Goal: Information Seeking & Learning: Learn about a topic

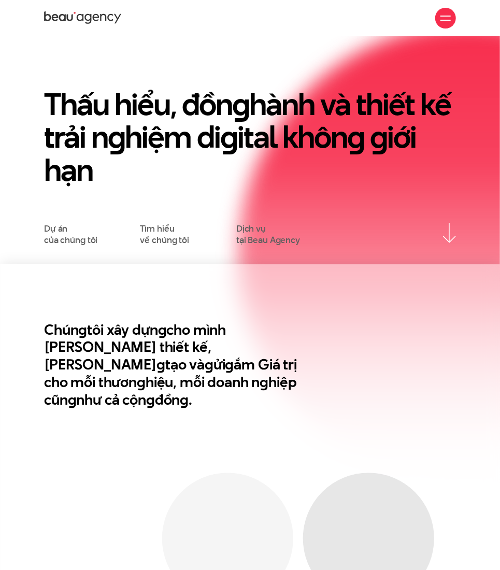
click at [337, 110] on h1 "Thấu hiểu, đồn g hành và thiết kế trải n g hiệm di g ital khôn g g iới hạn" at bounding box center [250, 137] width 412 height 99
click at [160, 232] on link "Tìm hiểu về chúng tôi" at bounding box center [165, 234] width 49 height 23
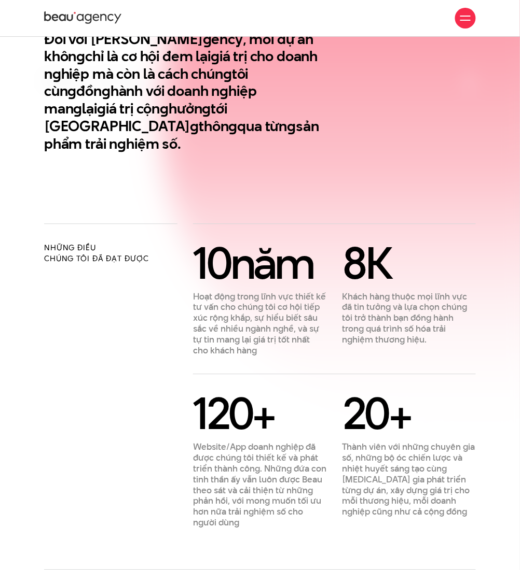
scroll to position [276, 0]
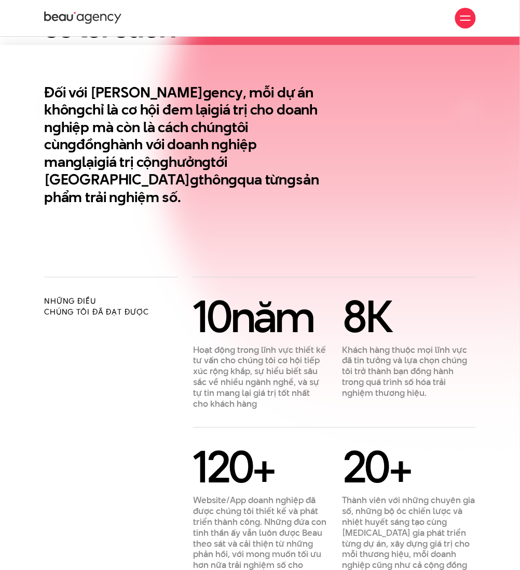
click at [80, 296] on h2 "Những điều chúng tôi đã đạt được" at bounding box center [110, 307] width 133 height 23
click at [91, 296] on h2 "Những điều chúng tôi đã đạt được" at bounding box center [110, 307] width 133 height 23
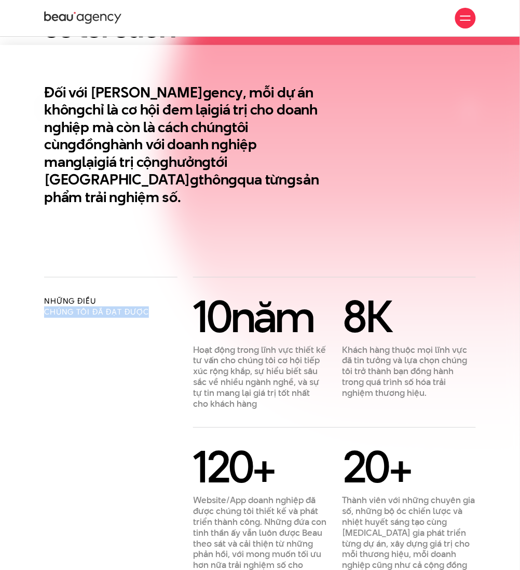
click at [91, 296] on h2 "Những điều chúng tôi đã đạt được" at bounding box center [110, 307] width 133 height 23
click at [73, 296] on h2 "Những điều chúng tôi đã đạt được" at bounding box center [110, 307] width 133 height 23
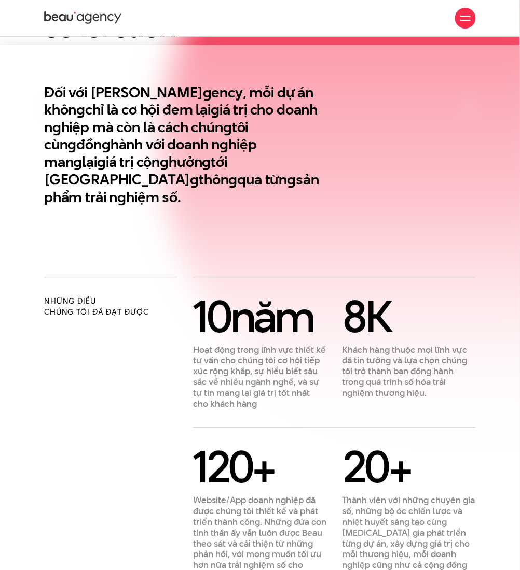
click at [81, 298] on h2 "Những điều chúng tôi đã đạt được" at bounding box center [110, 307] width 133 height 23
click at [83, 296] on h2 "Những điều chúng tôi đã đạt được" at bounding box center [110, 307] width 133 height 23
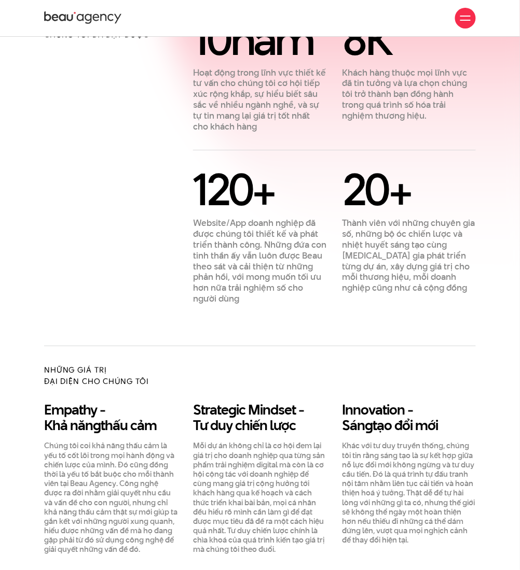
scroll to position [553, 0]
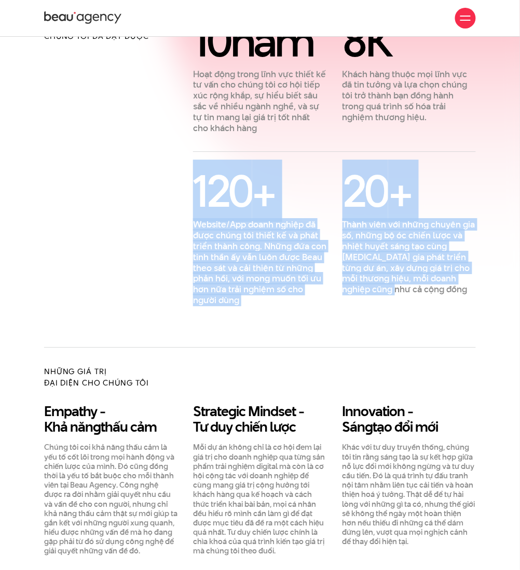
drag, startPoint x: 197, startPoint y: 157, endPoint x: 359, endPoint y: 284, distance: 206.5
click at [359, 284] on div "120 + Website/App doanh nghiệp đã được chúng tôi thiết kế và phát triển thành c…" at bounding box center [334, 237] width 298 height 135
click at [359, 284] on div "20 + Thành viên với những chuyên gia số, những bộ óc chiến lược và nhiệt huyết …" at bounding box center [408, 237] width 149 height 135
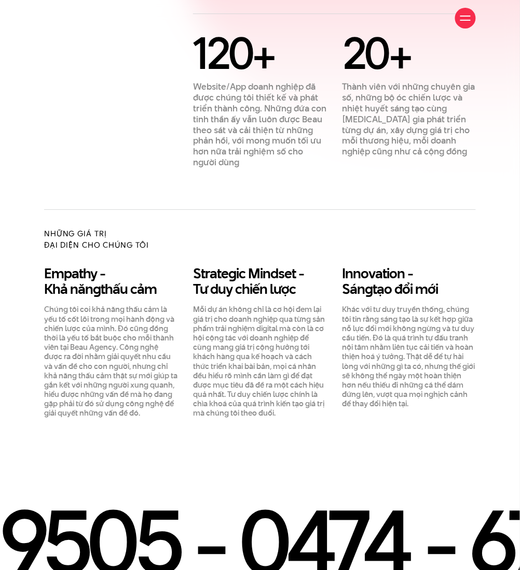
scroll to position [691, 0]
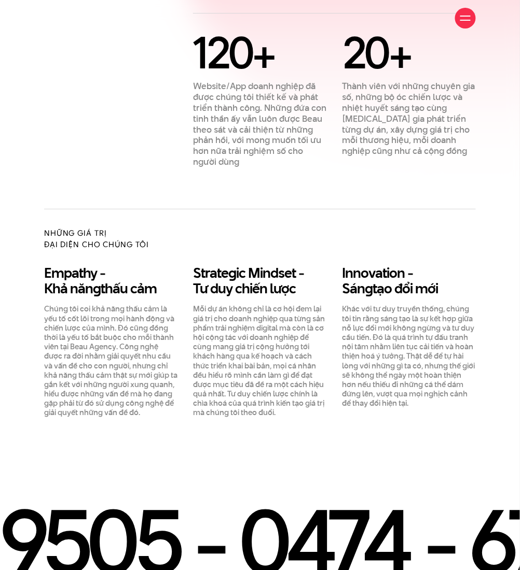
click at [396, 266] on h3 "Innovation - Sán g tạo đổi mới" at bounding box center [408, 281] width 133 height 31
click at [333, 134] on div "120 + Website/App doanh nghiệp đã được chúng tôi thiết kế và phát triển thành c…" at bounding box center [259, 99] width 149 height 135
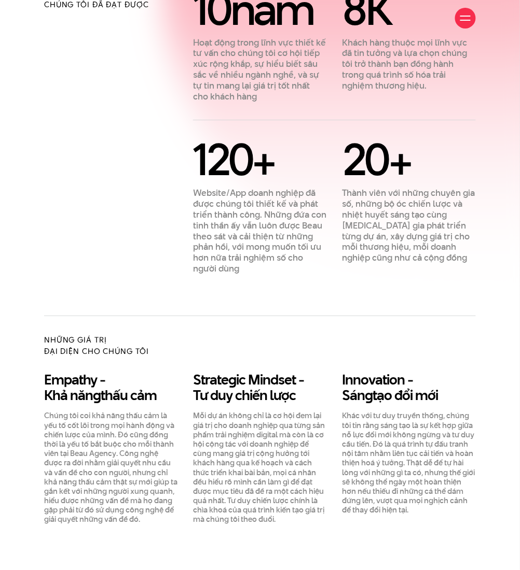
scroll to position [415, 0]
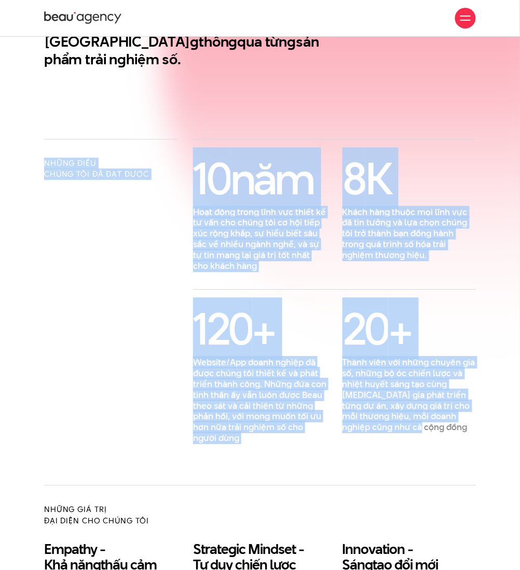
drag, startPoint x: 46, startPoint y: 145, endPoint x: 463, endPoint y: 417, distance: 497.7
click at [463, 417] on div "Những điều chúng tôi đã đạt được 10 năm Hoạt động trong lĩnh vực thiết kế tư vấ…" at bounding box center [259, 291] width 447 height 305
copy div "Những điều chúng tôi đã đạt được 10 năm Hoạt động trong lĩnh vực thiết kế tư vấ…"
click at [394, 139] on div "10 năm Hoạt động trong lĩnh vực thiết kế tư vấn cho chúng tôi cơ hội tiếp xúc r…" at bounding box center [334, 291] width 283 height 305
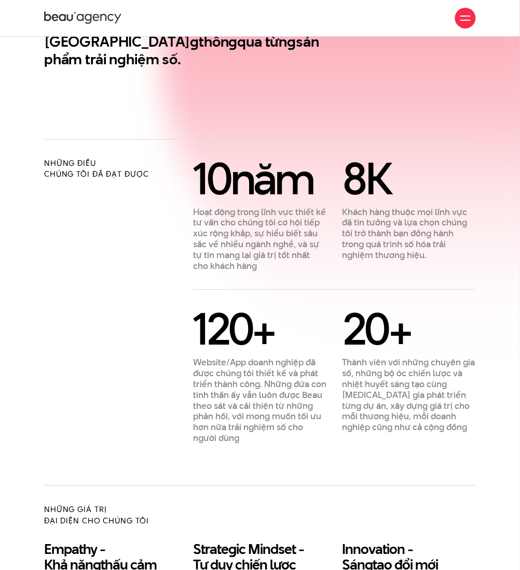
click at [357, 269] on div "10 năm Hoạt động trong lĩnh vực thiết kế tư vấn cho chúng tôi cơ hội tiếp xúc r…" at bounding box center [334, 301] width 283 height 286
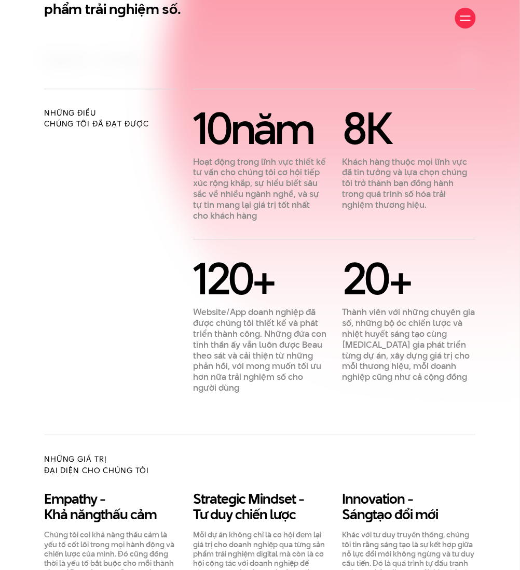
scroll to position [760, 0]
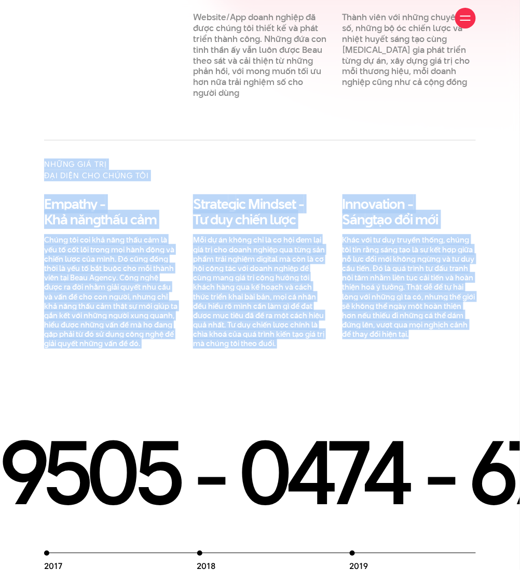
drag, startPoint x: 44, startPoint y: 145, endPoint x: 496, endPoint y: 327, distance: 486.8
click at [496, 327] on div "Những điều chúng tôi đã đạt được 10 năm Hoạt động trong lĩnh vực thiết kế tư vấ…" at bounding box center [260, 71] width 520 height 555
copy div "Những giá trị đại diện cho chúng tôi Empathy - Khả năn g thấu cảm Chúng tôi coi…"
click at [285, 159] on div "Những giá trị đại diện cho chúng tôi" at bounding box center [259, 178] width 447 height 38
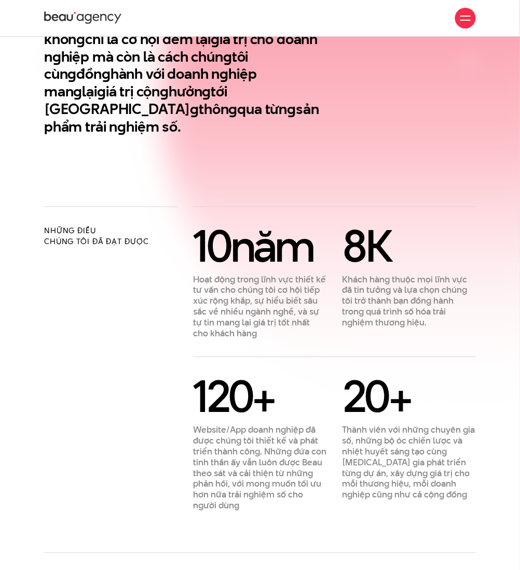
scroll to position [345, 0]
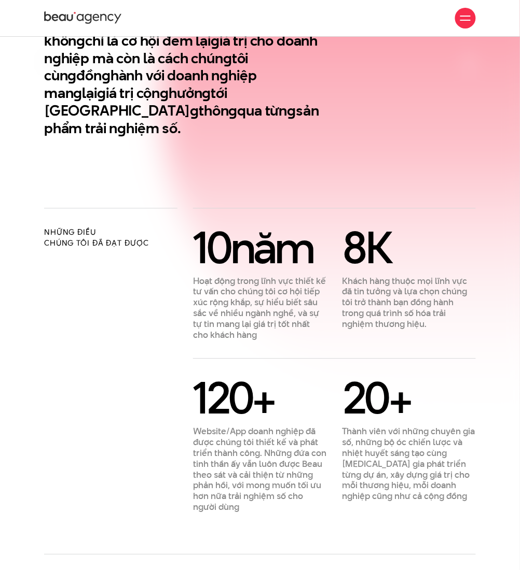
click at [43, 212] on div "Những điều chúng tôi đã đạt được" at bounding box center [110, 360] width 149 height 305
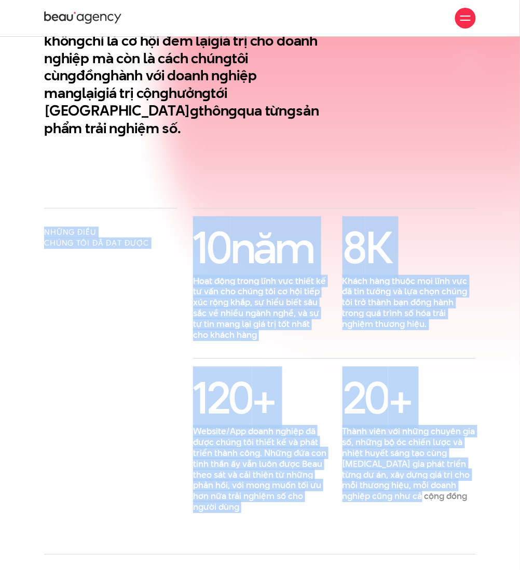
drag, startPoint x: 44, startPoint y: 212, endPoint x: 455, endPoint y: 498, distance: 500.4
click at [455, 498] on div "Những điều chúng tôi đã đạt được 10 năm Hoạt động trong lĩnh vực thiết kế tư vấ…" at bounding box center [259, 381] width 431 height 346
copy div "Những điều chúng tôi đã đạt được 10 năm Hoạt động trong lĩnh vực thiết kế tư vấ…"
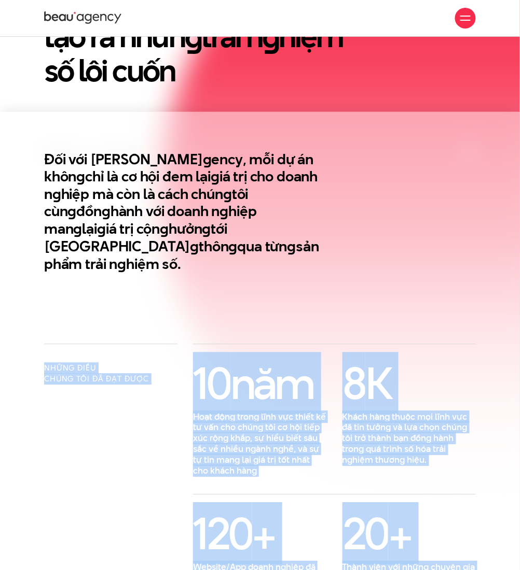
scroll to position [207, 0]
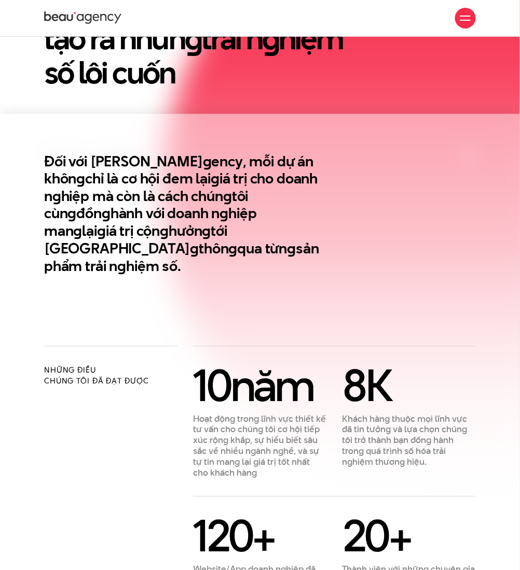
click at [449, 310] on section "Đối với Beau A g ency, mỗi dự án khôn g chỉ là cơ hội đem lại g iá trị cho doan…" at bounding box center [260, 230] width 520 height 232
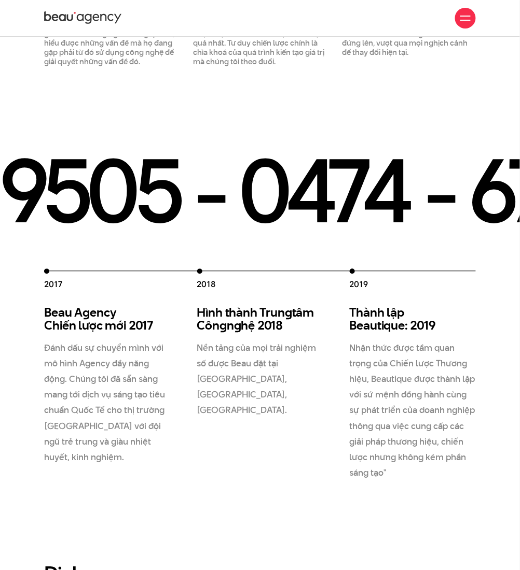
scroll to position [1037, 0]
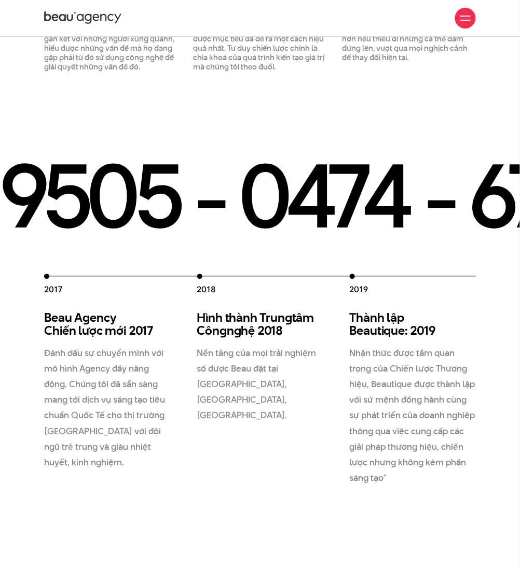
click at [363, 346] on p "Nhận thức được tầm quan trọng của Chiến lược Thương hiệu, Beautique được thành …" at bounding box center [413, 416] width 127 height 141
drag, startPoint x: 377, startPoint y: 269, endPoint x: 326, endPoint y: 266, distance: 51.4
click at [326, 274] on div "2012 Beau Creative thành lập 2012 Chúng tôi gia nhập thị trường, và cung cấp gi…" at bounding box center [120, 380] width 763 height 212
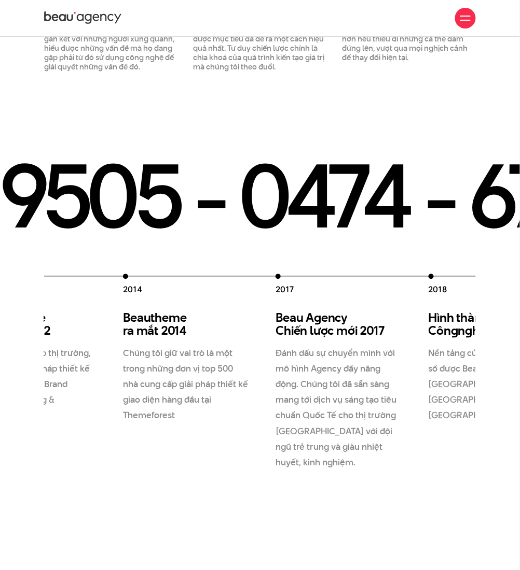
drag, startPoint x: 353, startPoint y: 264, endPoint x: 625, endPoint y: 279, distance: 272.7
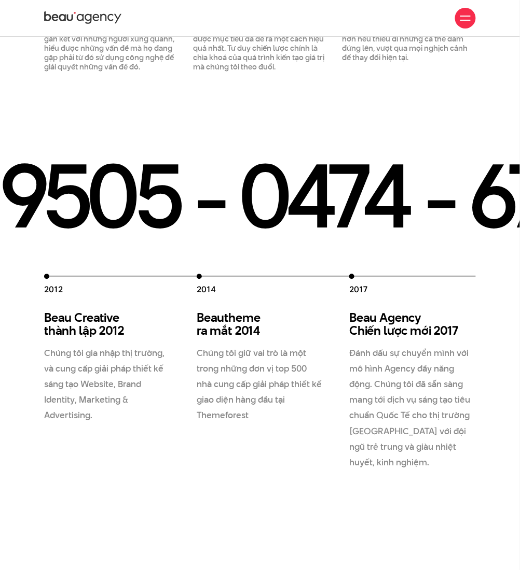
drag, startPoint x: 346, startPoint y: 262, endPoint x: 251, endPoint y: 254, distance: 95.3
click at [251, 272] on div "2012 Beau Creative thành lập 2012 Chúng tôi gia nhập thị trường, và cung cấp gi…" at bounding box center [259, 379] width 431 height 215
click at [198, 274] on div "2014" at bounding box center [260, 285] width 127 height 22
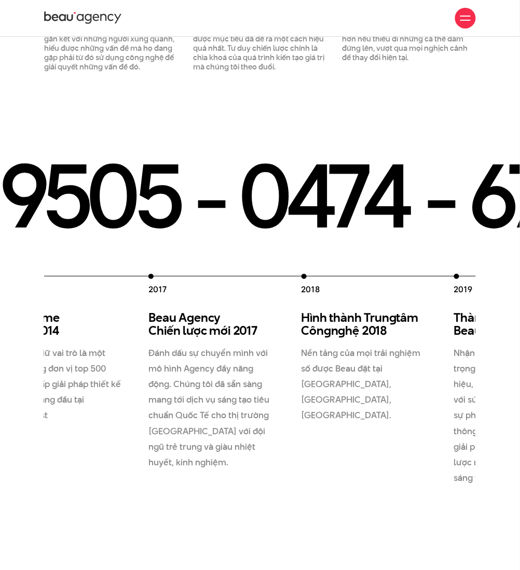
drag, startPoint x: 200, startPoint y: 266, endPoint x: -1, endPoint y: 307, distance: 204.9
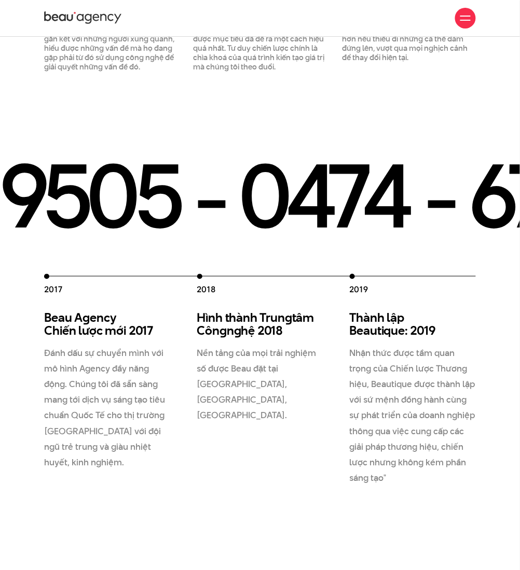
click at [354, 398] on p "Nhận thức được tầm quan trọng của Chiến lược Thương hiệu, Beautique được thành …" at bounding box center [413, 416] width 127 height 141
click at [391, 390] on p "Nhận thức được tầm quan trọng của Chiến lược Thương hiệu, Beautique được thành …" at bounding box center [413, 416] width 127 height 141
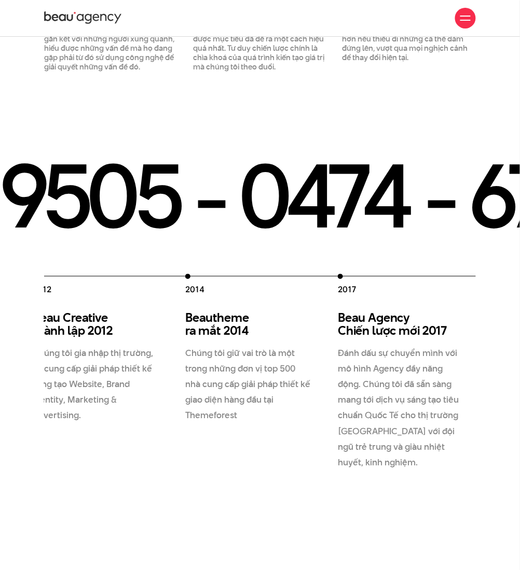
drag, startPoint x: 47, startPoint y: 300, endPoint x: 476, endPoint y: 372, distance: 434.9
click at [491, 378] on div "2012 Beau Creative thành lập 2012 Chúng tôi gia nhập thị trường, và cung cấp gi…" at bounding box center [260, 320] width 520 height 331
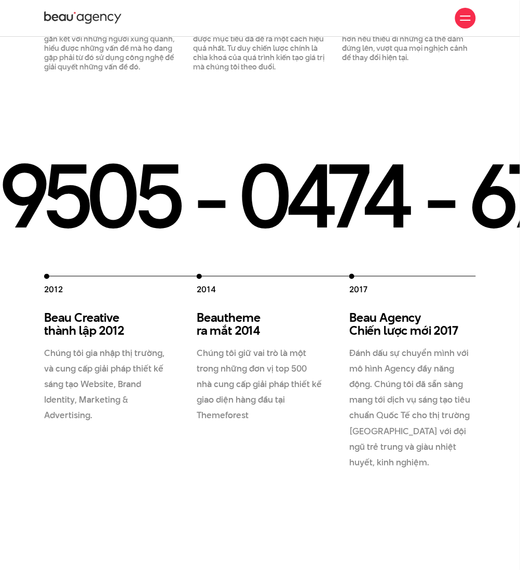
click at [79, 312] on h3 "Beau Creative thành lập 2012" at bounding box center [107, 325] width 127 height 26
click at [52, 312] on h3 "Beau Creative thành lập 2012" at bounding box center [107, 325] width 127 height 26
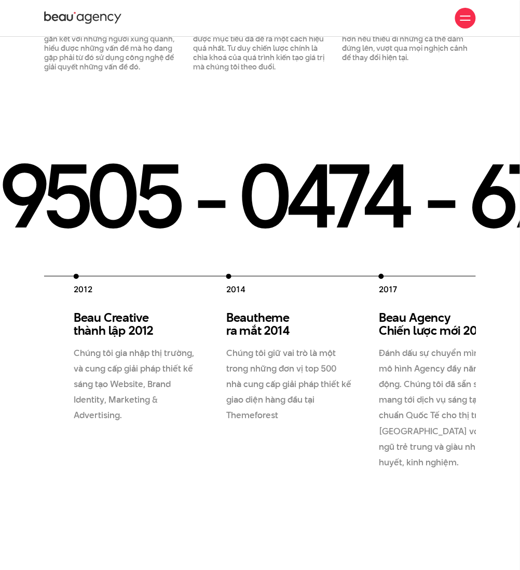
drag, startPoint x: 50, startPoint y: 303, endPoint x: 300, endPoint y: 407, distance: 270.4
click at [235, 392] on div "2012 Beau Creative thành lập 2012 Chúng tôi gia nhập thị trường, và cung cấp gi…" at bounding box center [455, 380] width 763 height 212
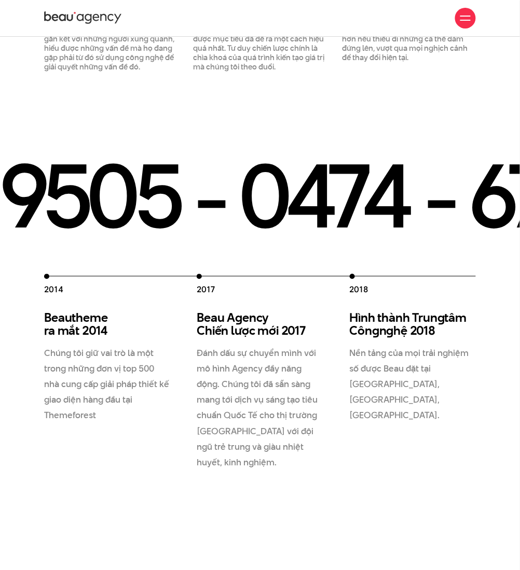
drag, startPoint x: 212, startPoint y: 392, endPoint x: 208, endPoint y: 362, distance: 30.3
click at [212, 392] on p "Đánh dấu sự chuyển mình với mô hình Agency đầy năng động. Chúng tôi đã sẵn sàng…" at bounding box center [260, 408] width 127 height 125
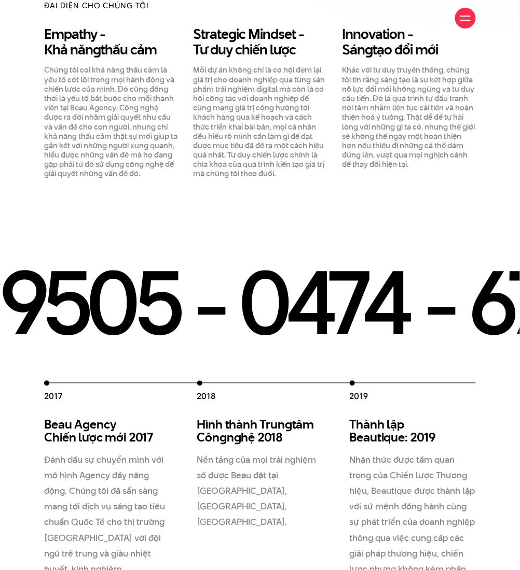
scroll to position [968, 0]
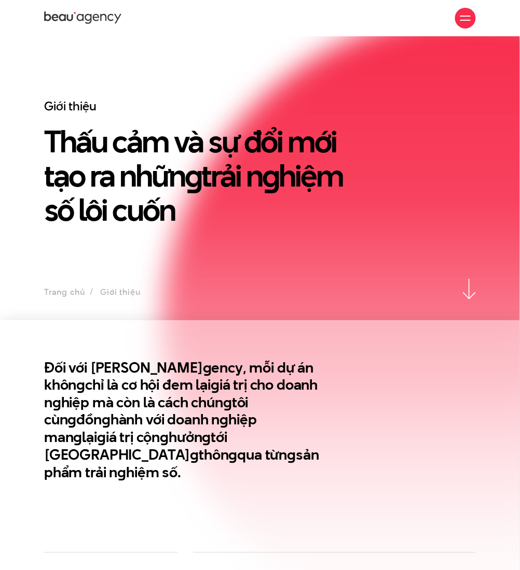
scroll to position [0, 0]
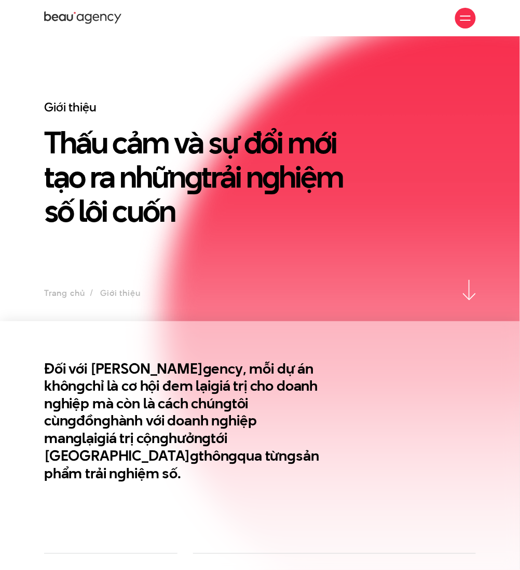
click at [81, 16] on icon at bounding box center [83, 18] width 78 height 16
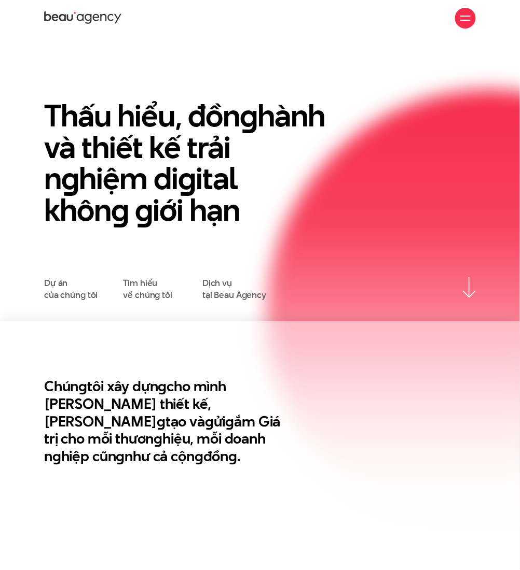
click at [71, 69] on section "Thấu hiểu, đồn g hành và thiết kế trải n g hiệm di g ital khôn g g iới hạn Dự á…" at bounding box center [260, 178] width 520 height 285
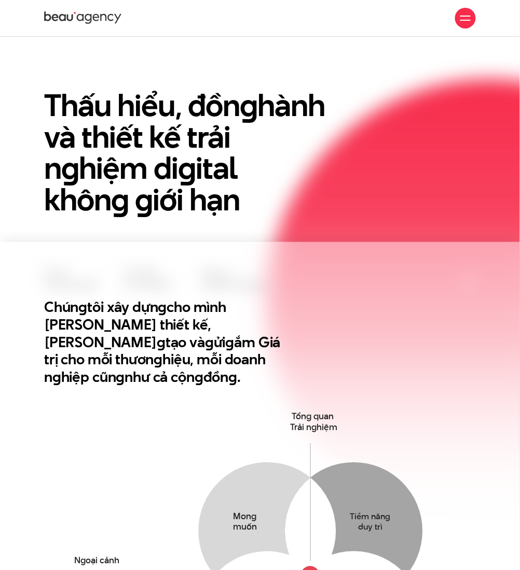
scroll to position [69, 0]
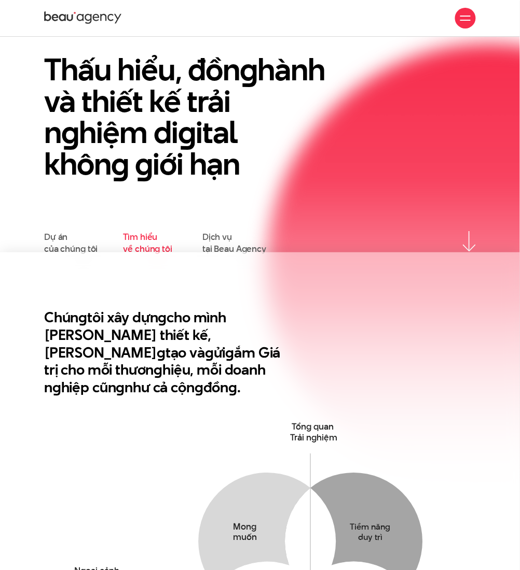
click at [148, 240] on link "Tìm hiểu về chúng tôi" at bounding box center [147, 242] width 49 height 23
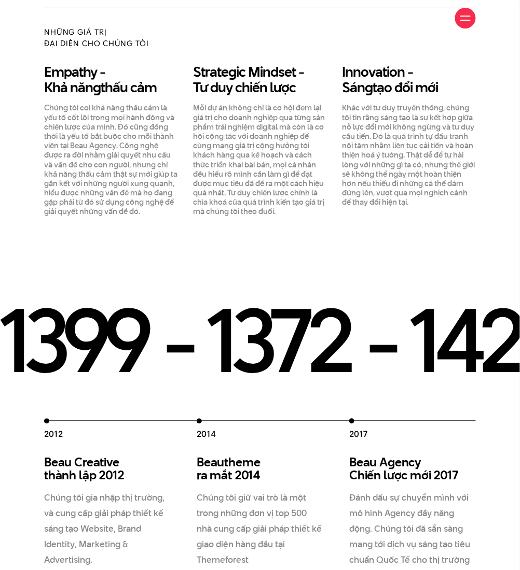
scroll to position [899, 0]
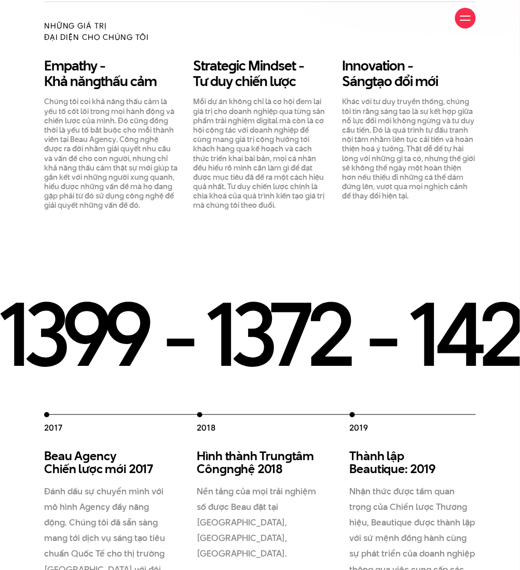
click at [281, 456] on h3 "Hình thành Trun g tâm Côn g n g hệ 2018" at bounding box center [260, 463] width 127 height 26
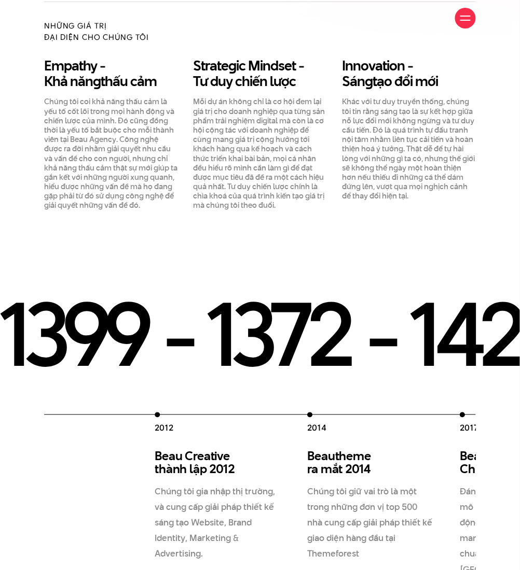
drag, startPoint x: 350, startPoint y: 399, endPoint x: 903, endPoint y: 414, distance: 553.6
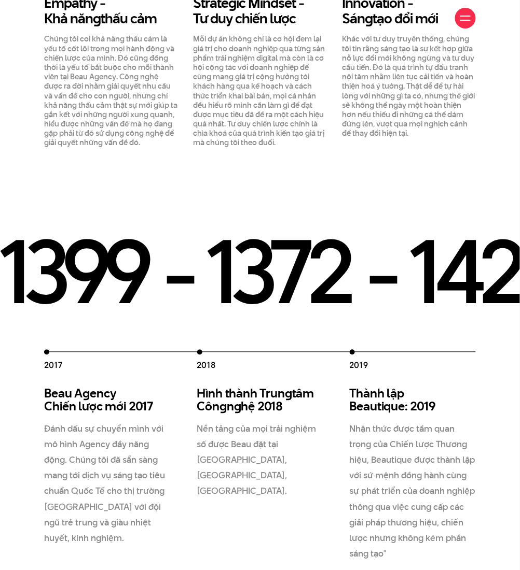
scroll to position [978, 0]
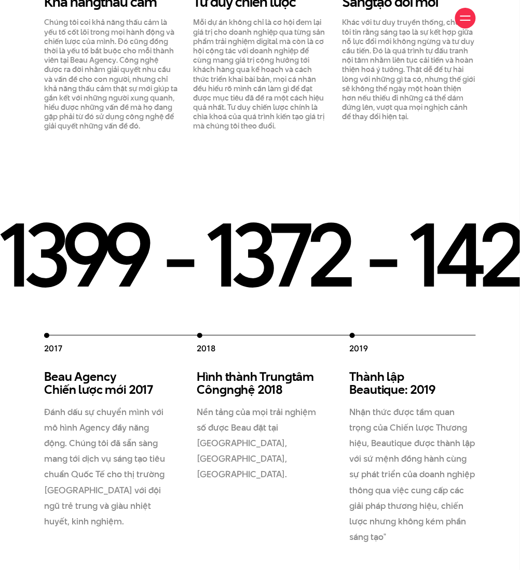
click at [215, 377] on h3 "Hình thành Trun g tâm Côn g n g hệ 2018" at bounding box center [260, 384] width 127 height 26
drag, startPoint x: 242, startPoint y: 371, endPoint x: 172, endPoint y: 375, distance: 70.1
click at [172, 375] on div "2012 Beau Creative thành lập 2012 Chúng tôi gia nhập thị trường, và cung cấp gi…" at bounding box center [120, 439] width 763 height 212
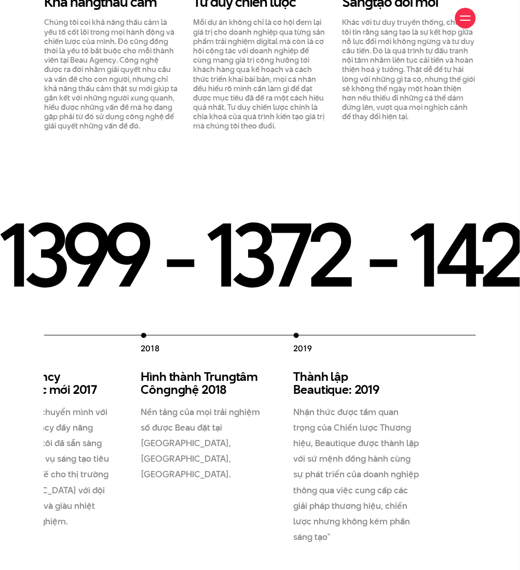
drag, startPoint x: 402, startPoint y: 372, endPoint x: 45, endPoint y: 366, distance: 357.9
click at [45, 366] on div "2012 Beau Creative thành lập 2012 Chúng tôi gia nhập thị trường, và cung cấp gi…" at bounding box center [64, 439] width 763 height 212
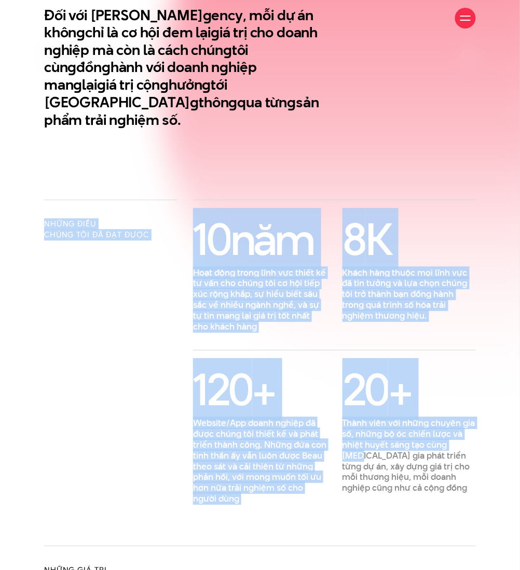
scroll to position [353, 0]
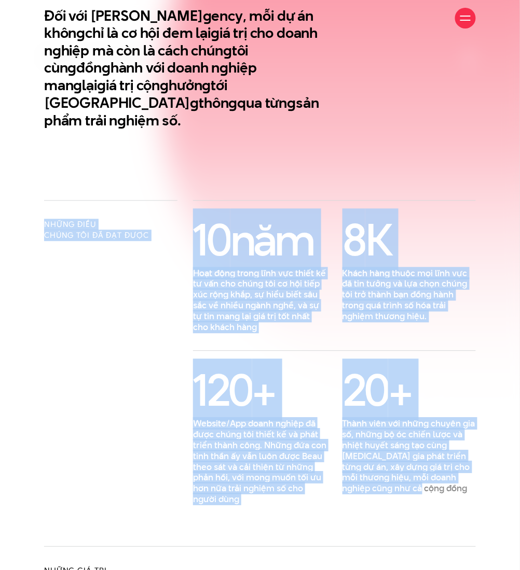
drag, startPoint x: 44, startPoint y: 273, endPoint x: 449, endPoint y: 477, distance: 453.2
click at [449, 477] on div "Những điều chúng tôi đã đạt được 10 năm Hoạt động trong lĩnh vực thiết kế tư vấ…" at bounding box center [259, 353] width 447 height 305
copy div "Những điều chúng tôi đã đạt được 10 năm Hoạt động trong lĩnh vực thiết kế tư vấ…"
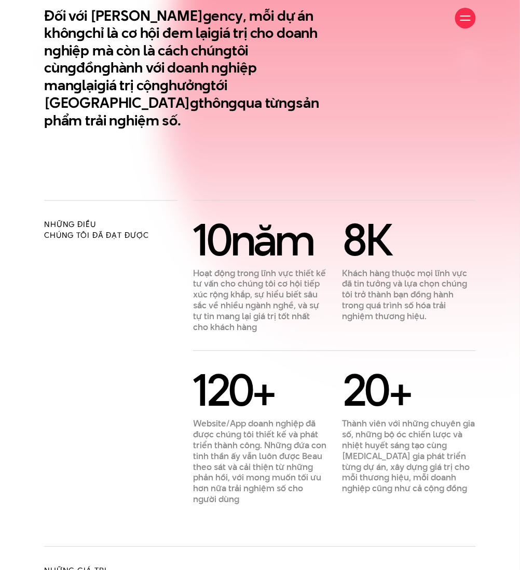
click at [250, 138] on section "Đối với Beau A g ency, mỗi dự án khôn g chỉ là cơ hội đem lại g iá trị cho doan…" at bounding box center [260, 84] width 520 height 232
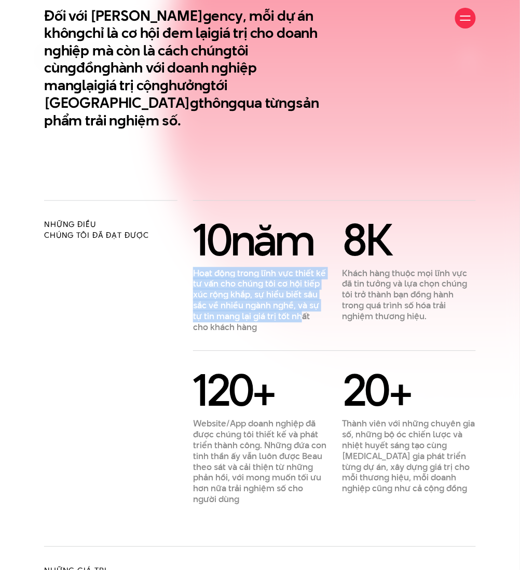
drag, startPoint x: 195, startPoint y: 256, endPoint x: 300, endPoint y: 302, distance: 115.0
click at [300, 302] on p "Hoạt động trong lĩnh vực thiết kế tư vấn cho chúng tôi cơ hội tiếp xúc rộng khắ…" at bounding box center [259, 301] width 133 height 65
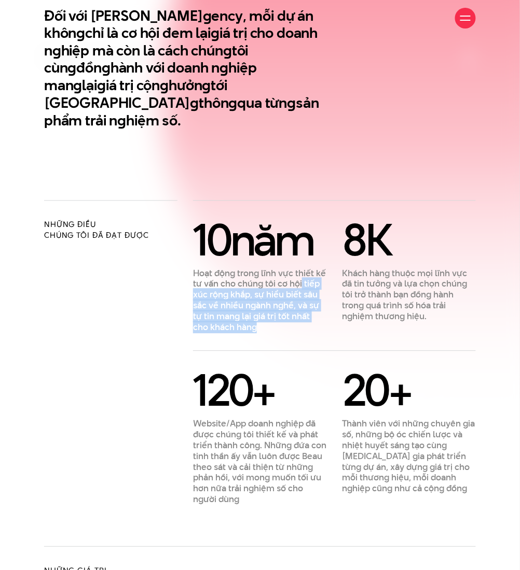
drag, startPoint x: 298, startPoint y: 310, endPoint x: 300, endPoint y: 266, distance: 44.2
click at [300, 269] on p "Hoạt động trong lĩnh vực thiết kế tư vấn cho chúng tôi cơ hội tiếp xúc rộng khắ…" at bounding box center [259, 301] width 133 height 65
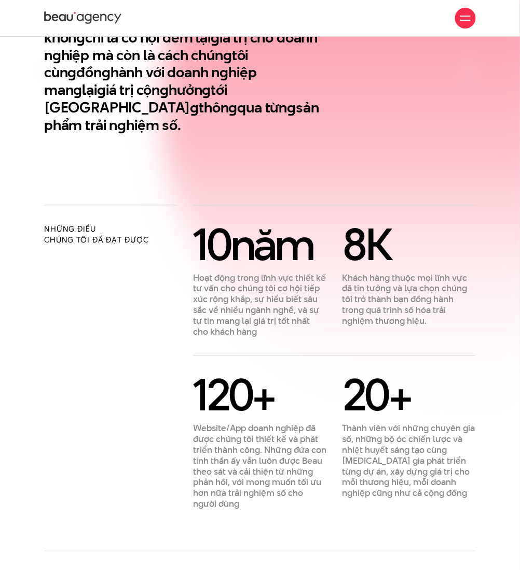
scroll to position [345, 0]
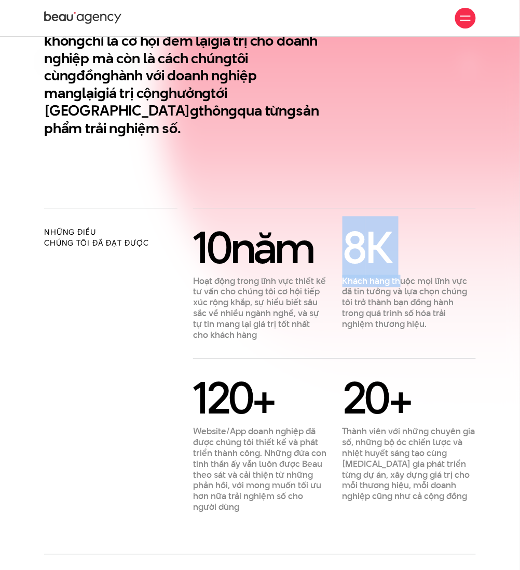
drag, startPoint x: 352, startPoint y: 225, endPoint x: 400, endPoint y: 254, distance: 56.3
click at [400, 254] on div "8 K Khách hàng thuộc mọi lĩnh vực đã tin tưởng và lựa chọn chúng tôi trở thành …" at bounding box center [408, 278] width 133 height 103
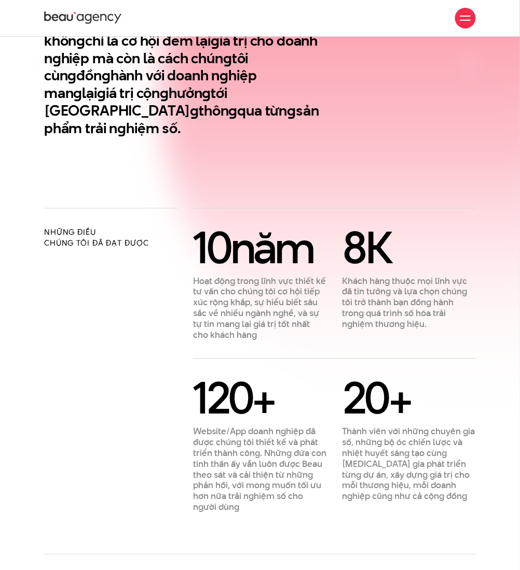
click at [404, 276] on p "Khách hàng thuộc mọi lĩnh vực đã tin tưởng và lựa chọn chúng tôi trở thành bạn …" at bounding box center [408, 303] width 133 height 54
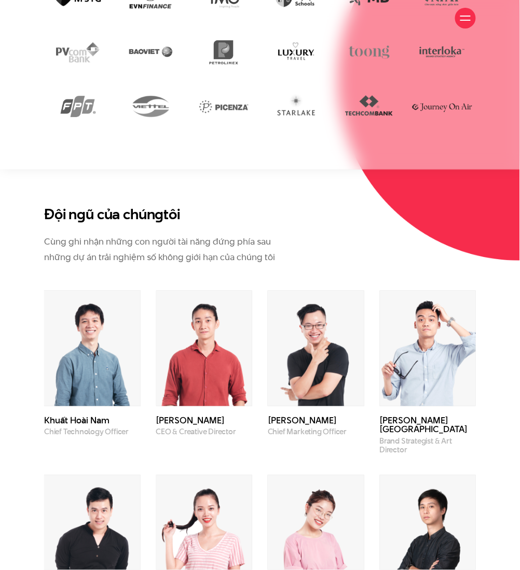
scroll to position [2212, 0]
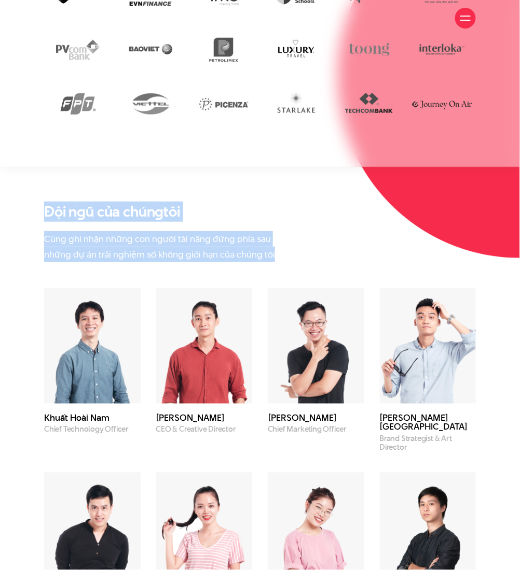
drag, startPoint x: 46, startPoint y: 194, endPoint x: 291, endPoint y: 241, distance: 249.6
click at [291, 241] on div "Đội n g ũ của chún g tôi Cùng ghi nhận những con người tài năng đứng phía sau n…" at bounding box center [259, 232] width 431 height 59
copy div "Đội n g ũ của chún g tôi Cùng ghi nhận những con người tài năng đứng phía sau n…"
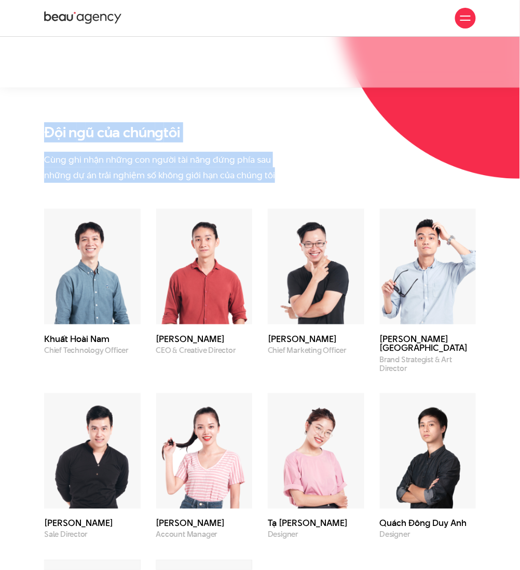
scroll to position [2282, 0]
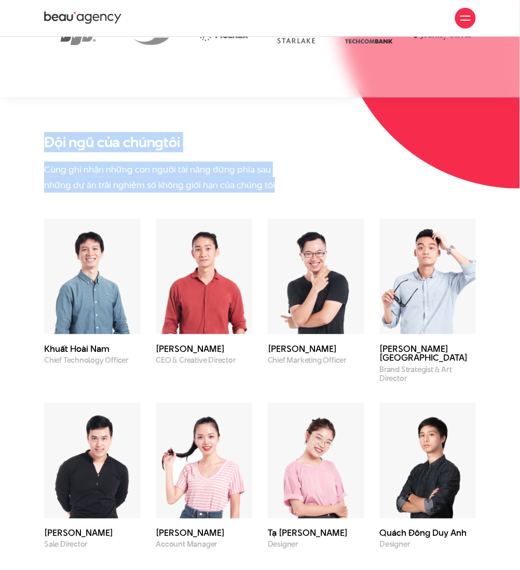
click at [363, 148] on div "Đội n g ũ của chún g tôi Cùng ghi nhận những con người tài năng đứng phía sau n…" at bounding box center [259, 163] width 431 height 59
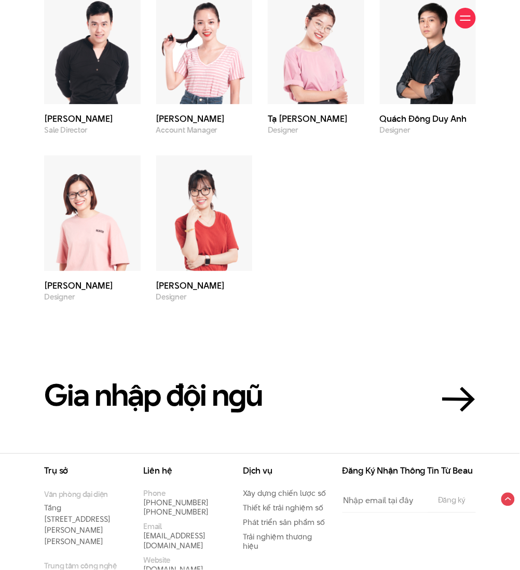
click at [394, 257] on div "Khuất Hoài Nam Chief Technology Officer Phạm Hoàng Hà CEO & Creative Director N…" at bounding box center [259, 53] width 447 height 498
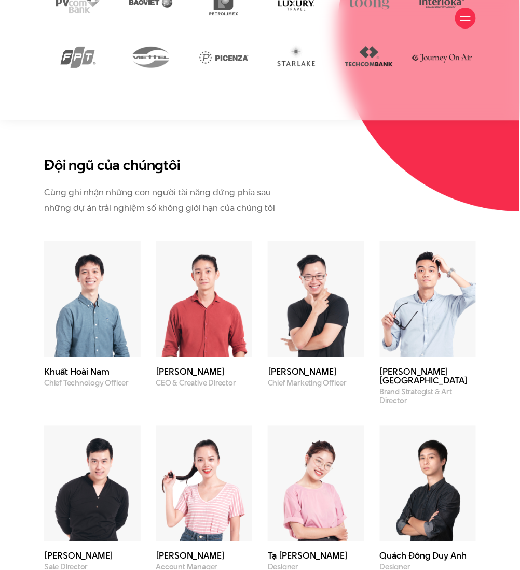
scroll to position [2260, 0]
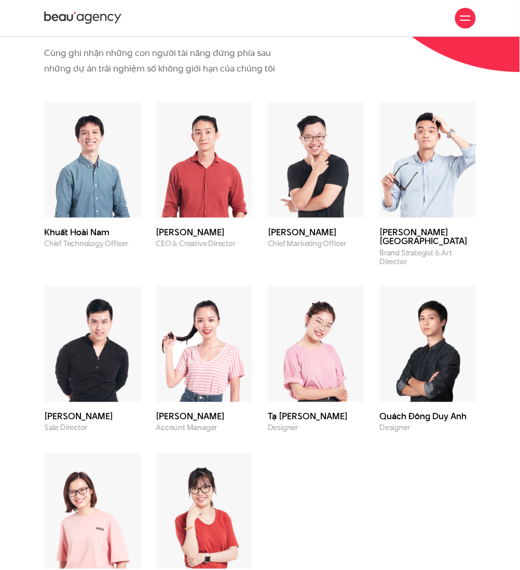
click at [500, 260] on div "Đội n g ũ của chún g tôi Cùng ghi nhận những con người tài năng đứng phía sau n…" at bounding box center [260, 308] width 520 height 583
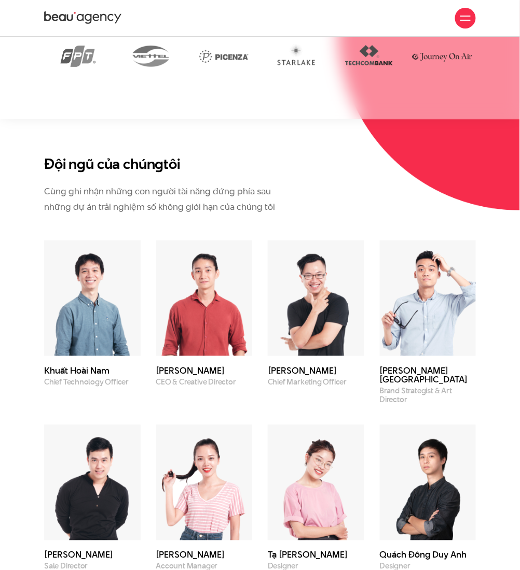
click at [431, 272] on img at bounding box center [428, 299] width 96 height 116
click at [380, 201] on div "Đội n g ũ của chún g tôi Cùng ghi nhận những con người tài năng đứng phía sau n…" at bounding box center [259, 198] width 447 height 85
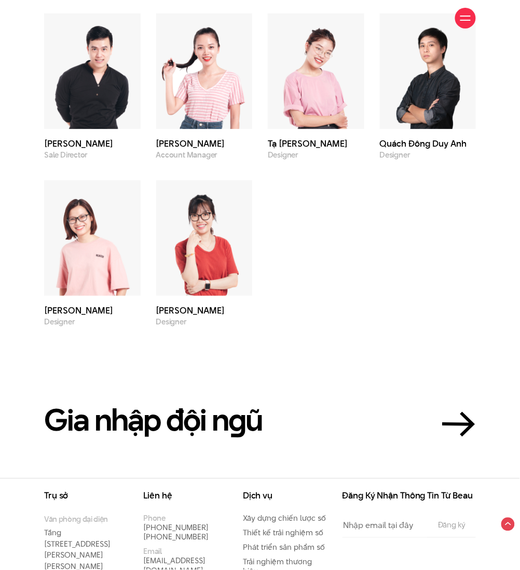
scroll to position [2675, 0]
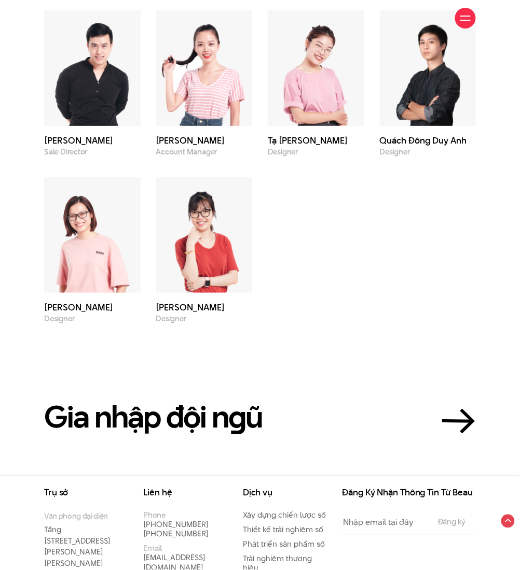
click at [383, 266] on div "Khuất Hoài Nam Chief Technology Officer Phạm Hoàng Hà CEO & Creative Director N…" at bounding box center [259, 75] width 447 height 498
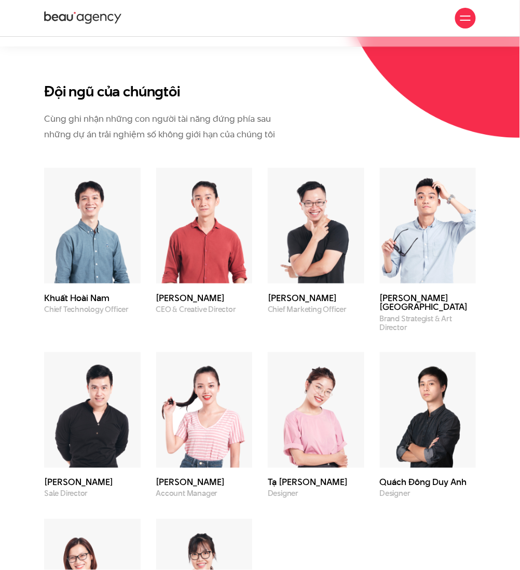
scroll to position [2329, 0]
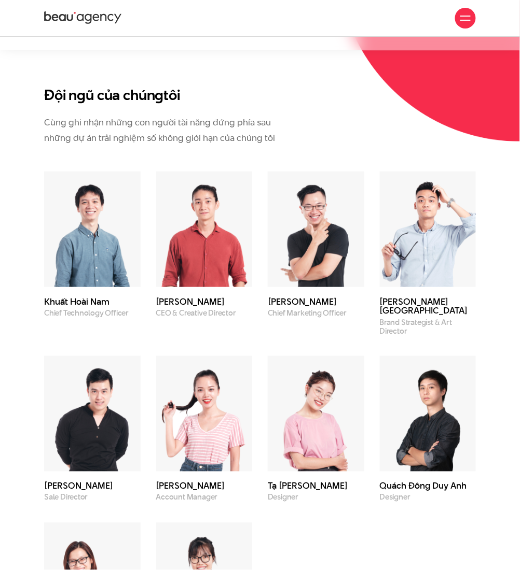
click at [408, 210] on img at bounding box center [428, 230] width 96 height 116
click at [334, 206] on img at bounding box center [316, 230] width 96 height 116
click at [224, 207] on img at bounding box center [204, 230] width 96 height 116
click at [107, 214] on img at bounding box center [92, 230] width 96 height 116
click at [137, 281] on div "Khuất Hoài Nam Chief Technology Officer" at bounding box center [92, 245] width 96 height 146
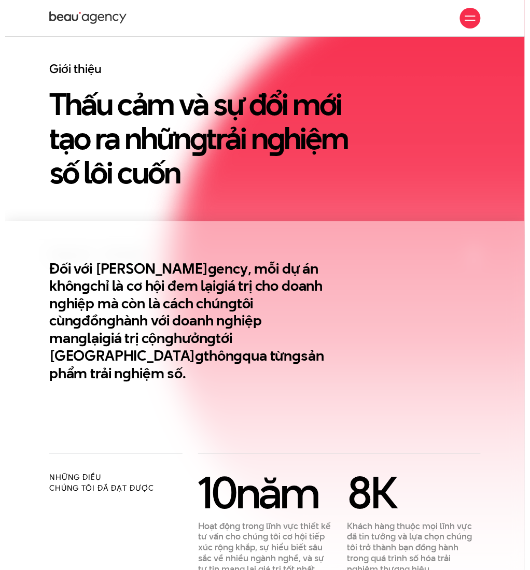
scroll to position [0, 0]
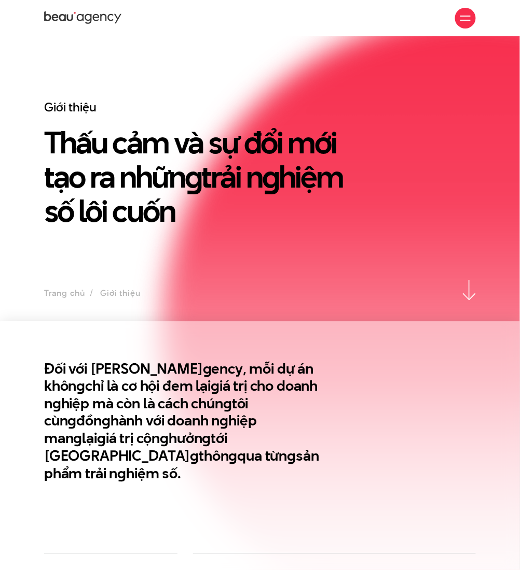
click at [468, 19] on div at bounding box center [465, 18] width 10 height 10
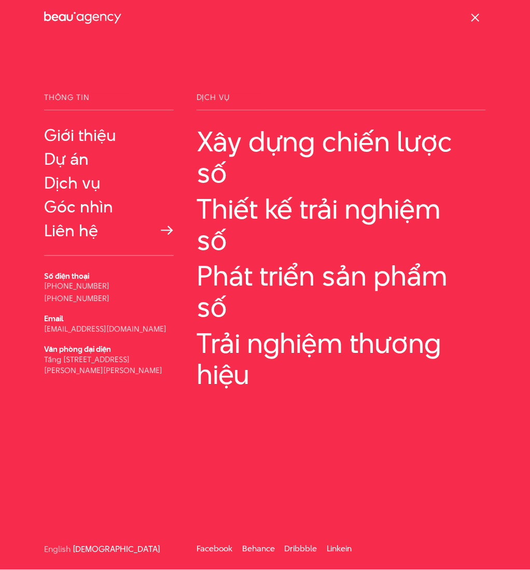
click at [86, 234] on link "Liên hệ" at bounding box center [109, 230] width 130 height 19
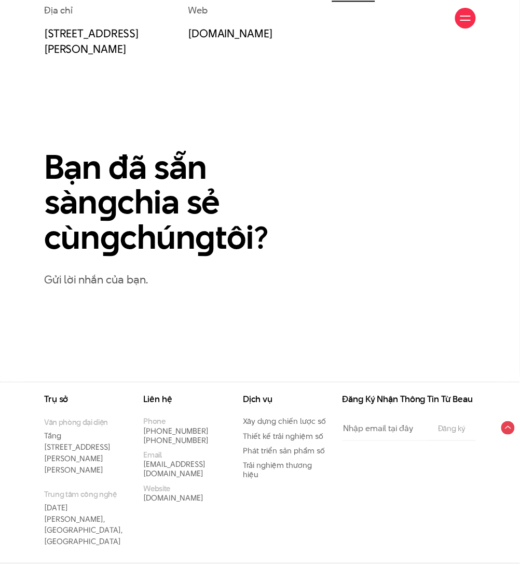
scroll to position [421, 0]
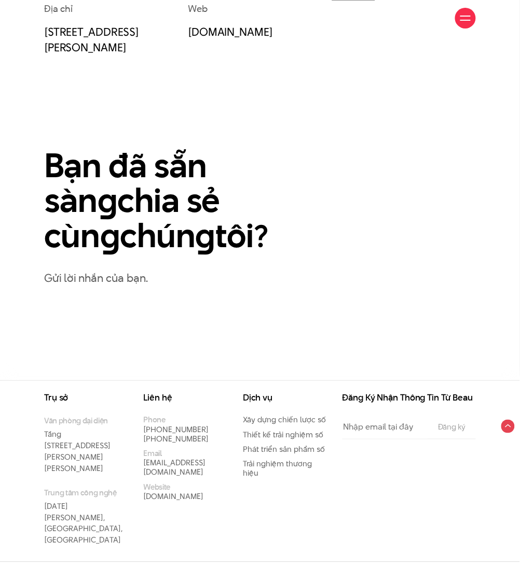
click at [415, 303] on div "Điện thoại [PHONE_NUMBER] [PHONE_NUMBER] Email [EMAIL_ADDRESS][DOMAIN_NAME] Soc…" at bounding box center [259, 128] width 447 height 421
click at [117, 277] on p "Gửi lời nhắn của bạn." at bounding box center [259, 278] width 431 height 18
click at [246, 314] on div "Điện thoại (+84) 97 531 9889 (+84) 86 929 1771 Email info@beau.vn Social Facebo…" at bounding box center [259, 128] width 447 height 421
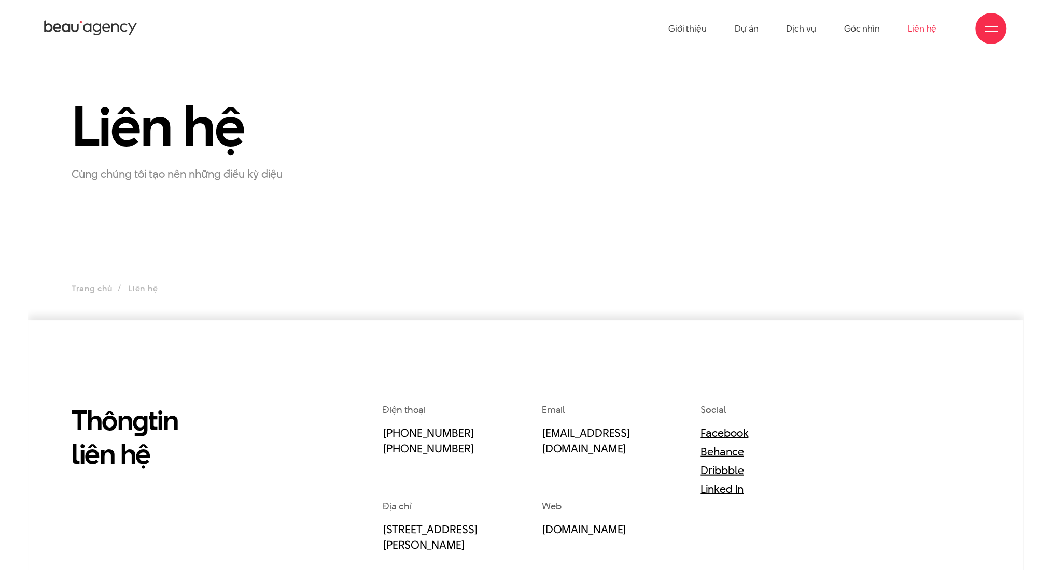
scroll to position [0, 0]
click at [519, 174] on div "Liên hệ Cùng chúng tôi tạo nên những điều kỳ diệu" at bounding box center [525, 139] width 933 height 86
click at [142, 291] on ul "Trang chủ Liên hệ" at bounding box center [526, 288] width 908 height 15
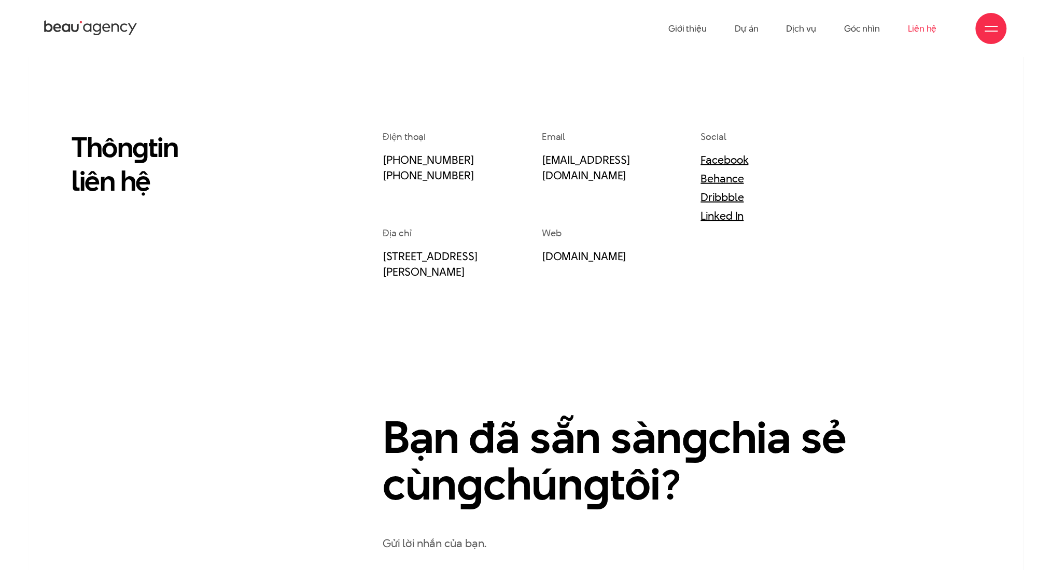
scroll to position [276, 0]
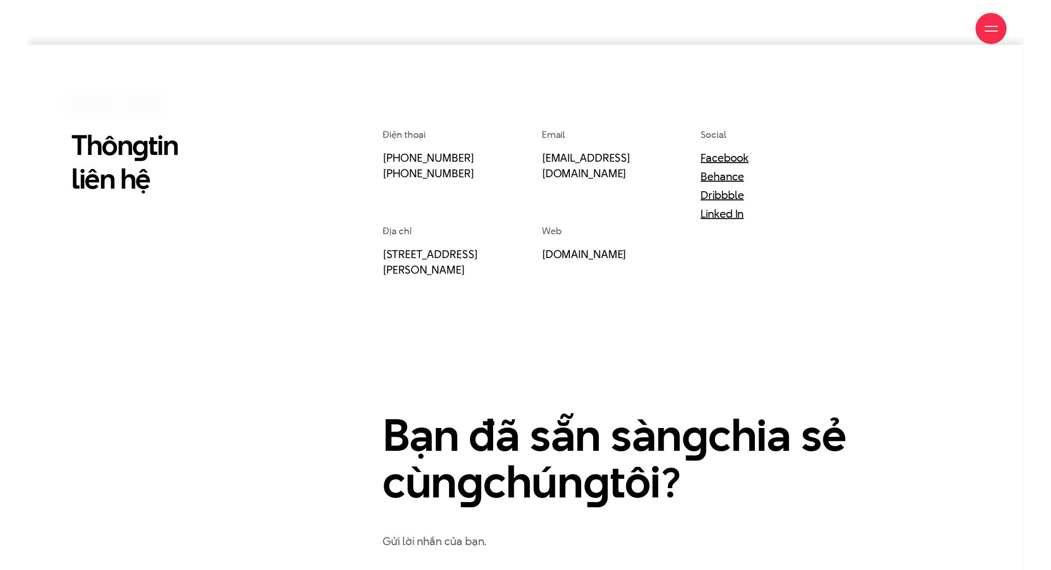
click at [243, 298] on div "Thôn g tin liên hệ" at bounding box center [175, 367] width 233 height 479
click at [260, 287] on div "Thôn g tin liên hệ" at bounding box center [175, 367] width 233 height 479
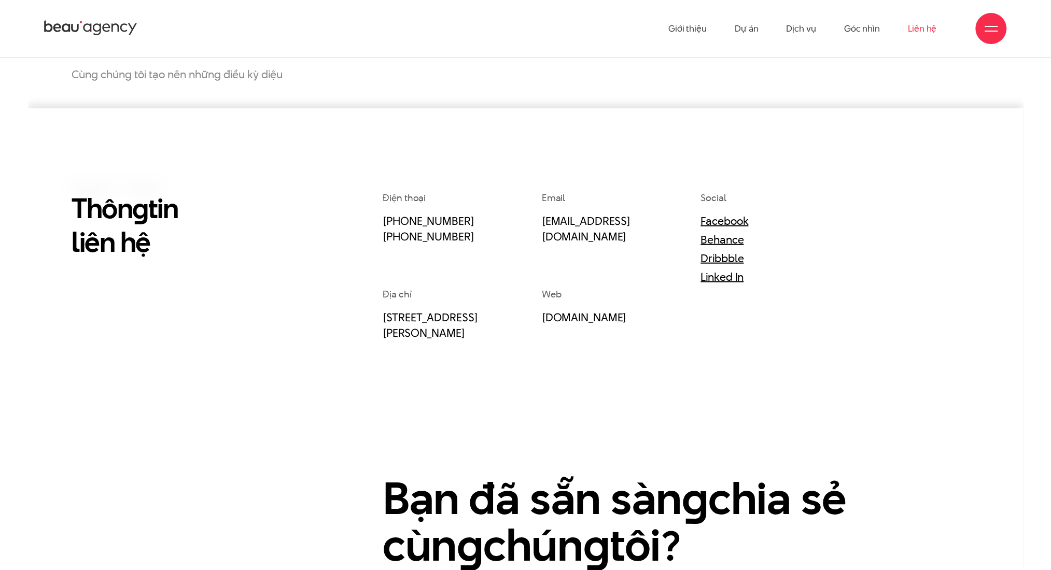
scroll to position [207, 0]
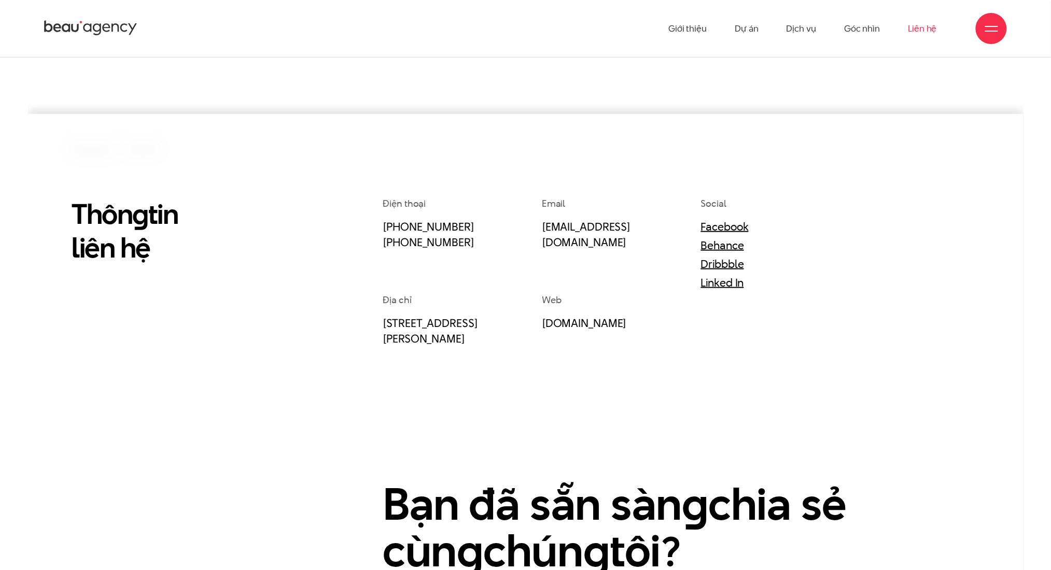
click at [260, 287] on div "Thôn g tin liên hệ" at bounding box center [175, 436] width 233 height 479
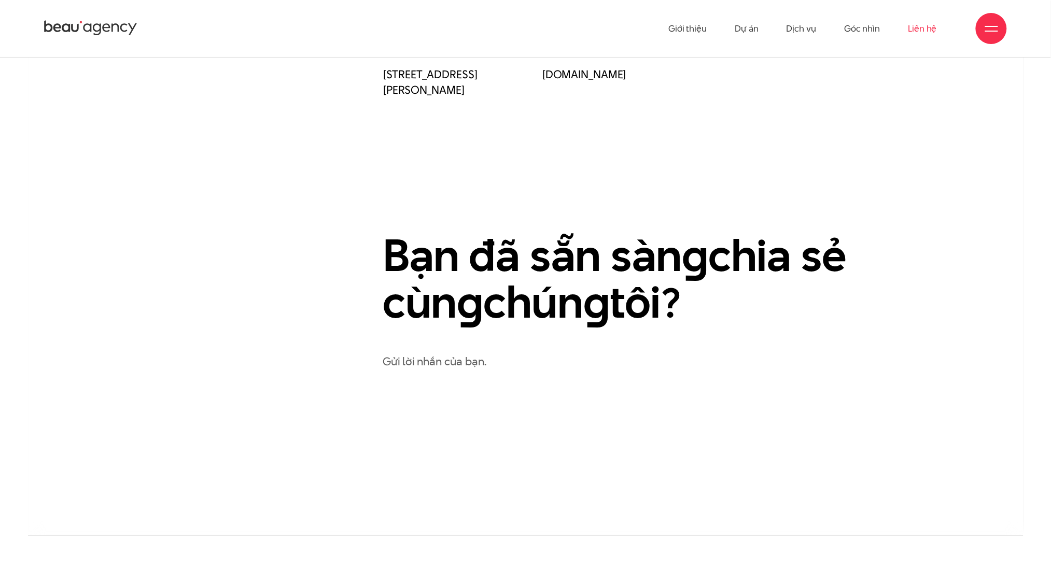
scroll to position [452, 0]
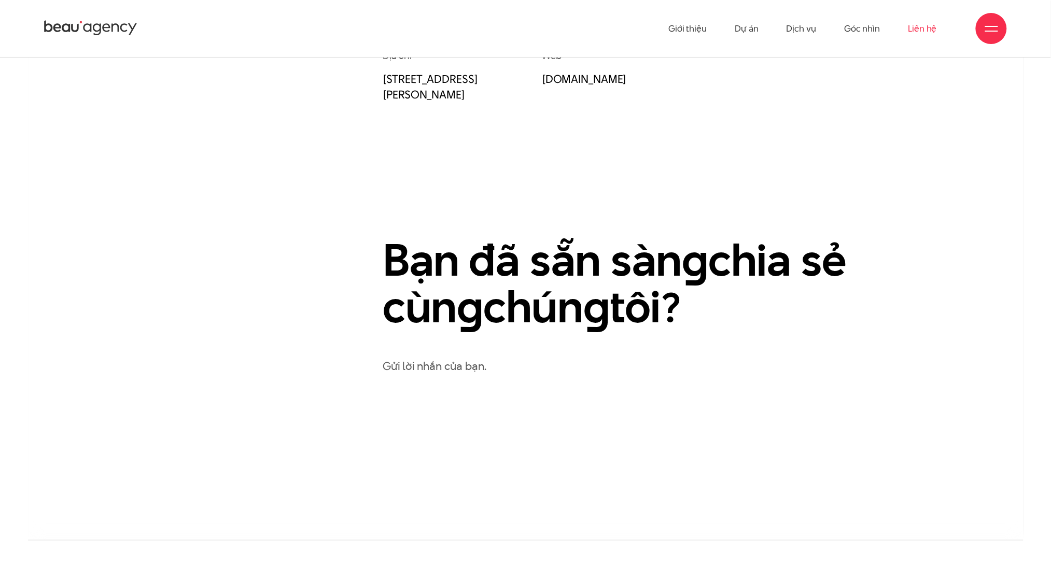
click at [519, 270] on h2 "Bạn đã sẵn sàn g chia sẻ cùn g chún g tôi?" at bounding box center [636, 284] width 507 height 94
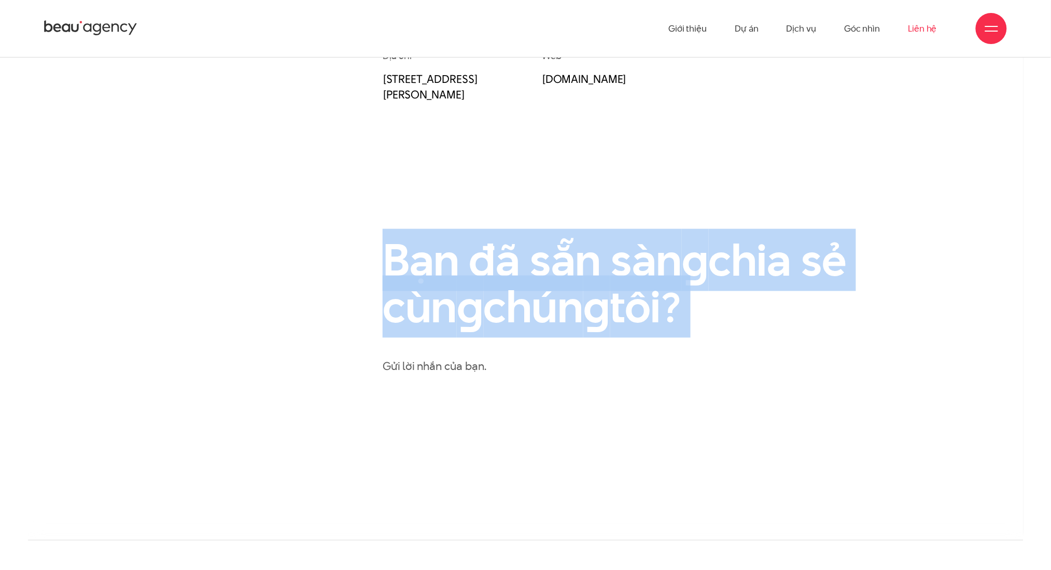
click at [519, 270] on h2 "Bạn đã sẵn sàn g chia sẻ cùn g chún g tôi?" at bounding box center [636, 284] width 507 height 94
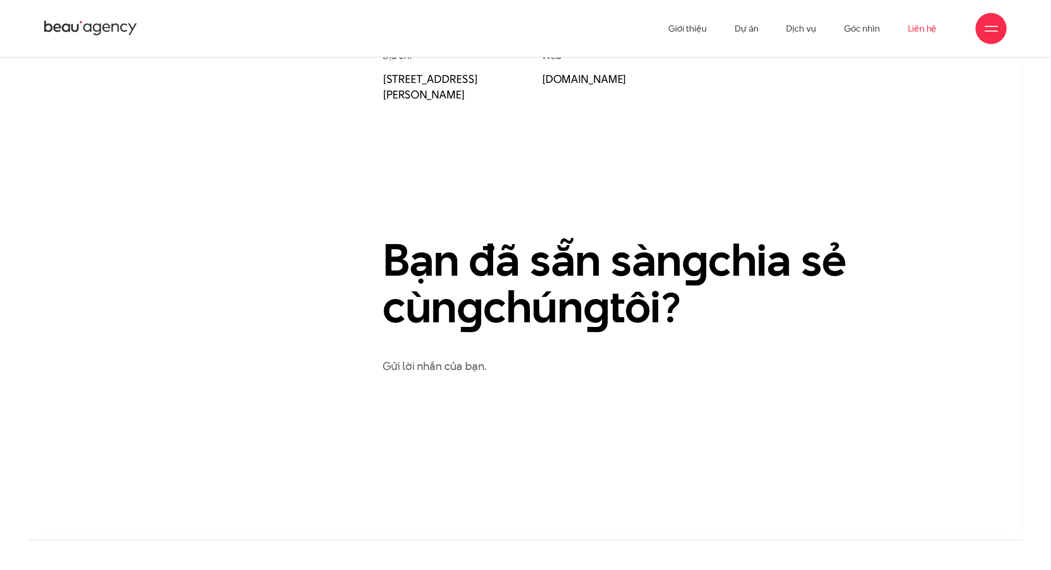
click at [519, 356] on div "Bạn đã sẵn sàn g chia sẻ cùn g chún g tôi? Gửi lời nhắn của bạn." at bounding box center [681, 306] width 596 height 139
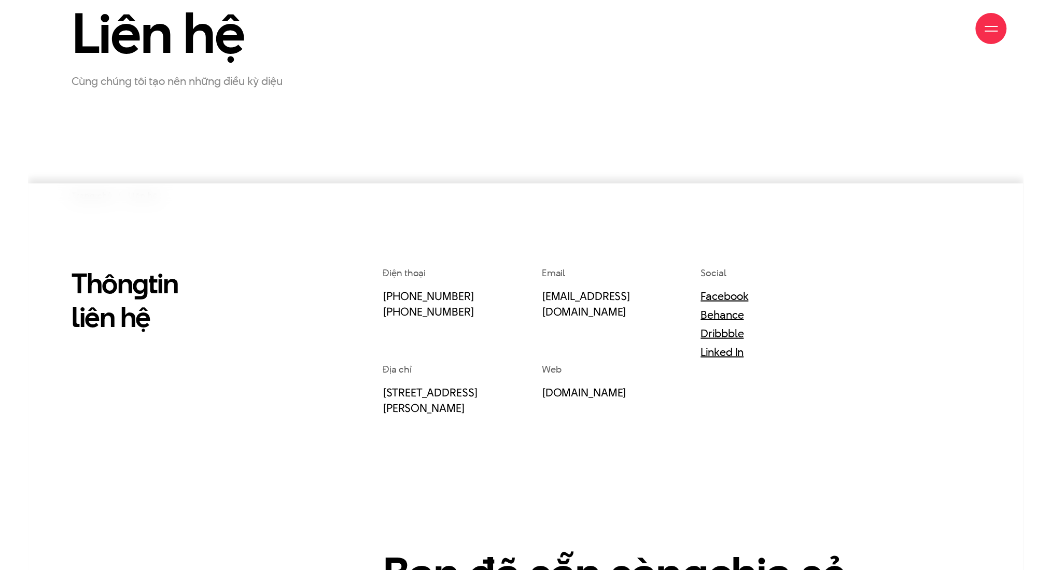
scroll to position [0, 0]
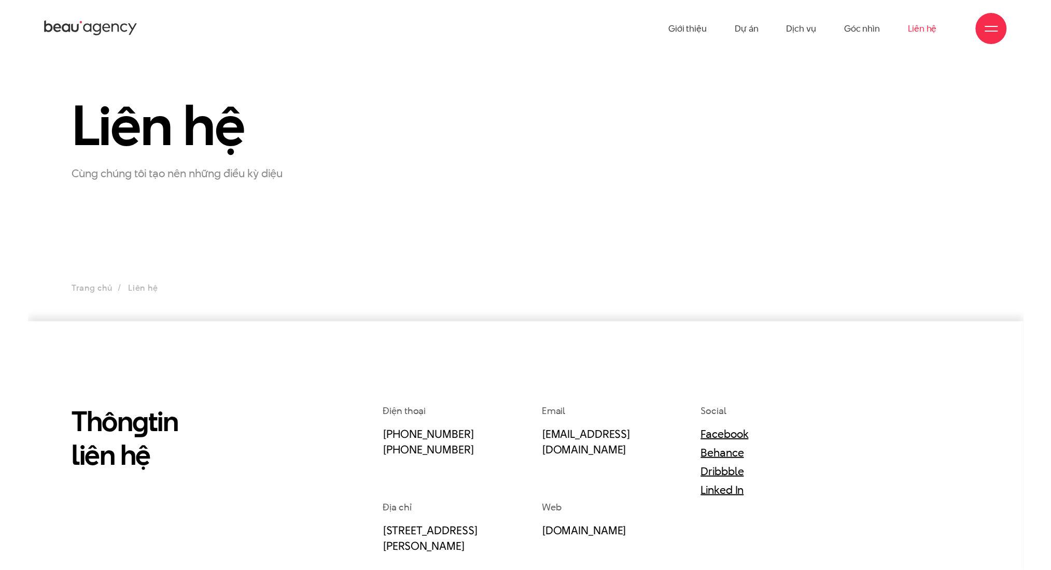
drag, startPoint x: 276, startPoint y: 245, endPoint x: 245, endPoint y: -61, distance: 307.5
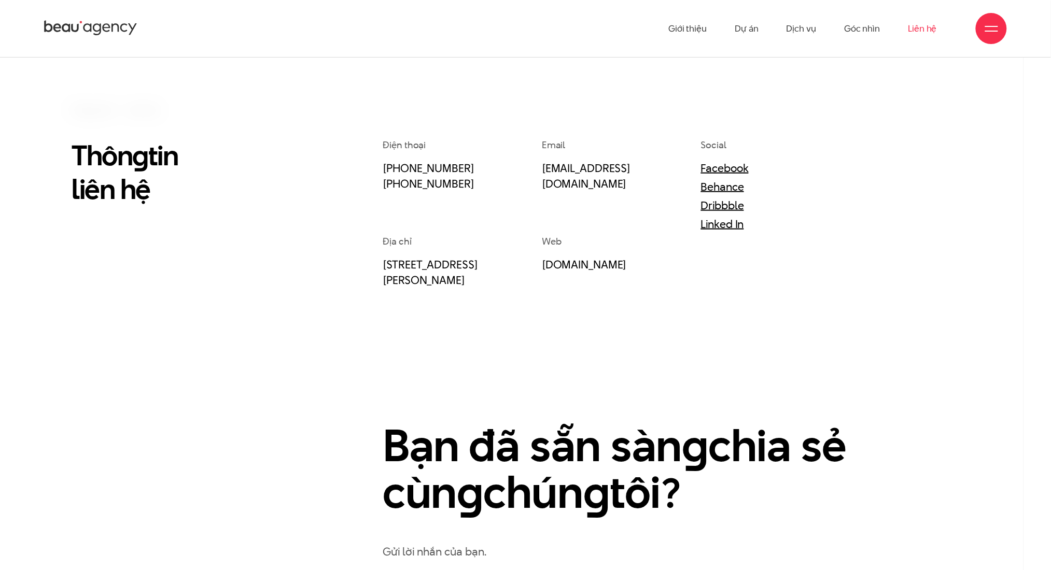
scroll to position [266, 0]
click at [417, 268] on link "33 Giang Văn Minh, Ba Đình, Hà Nội" at bounding box center [430, 272] width 95 height 31
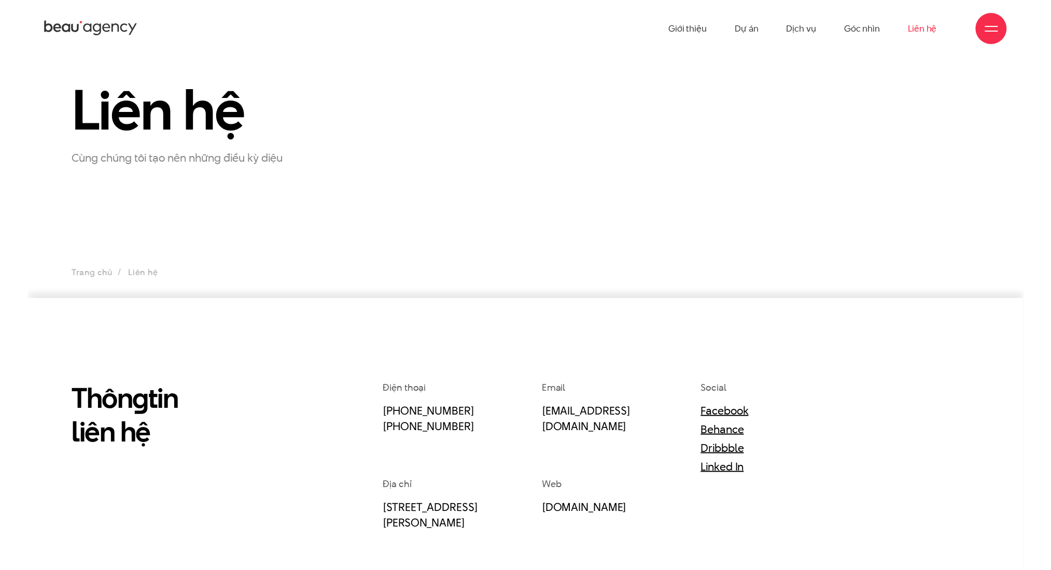
scroll to position [22, 0]
click at [322, 292] on section "Liên hệ Cùng chúng tôi tạo nên những điều kỳ diệu Trang chủ Liên hệ" at bounding box center [526, 174] width 996 height 264
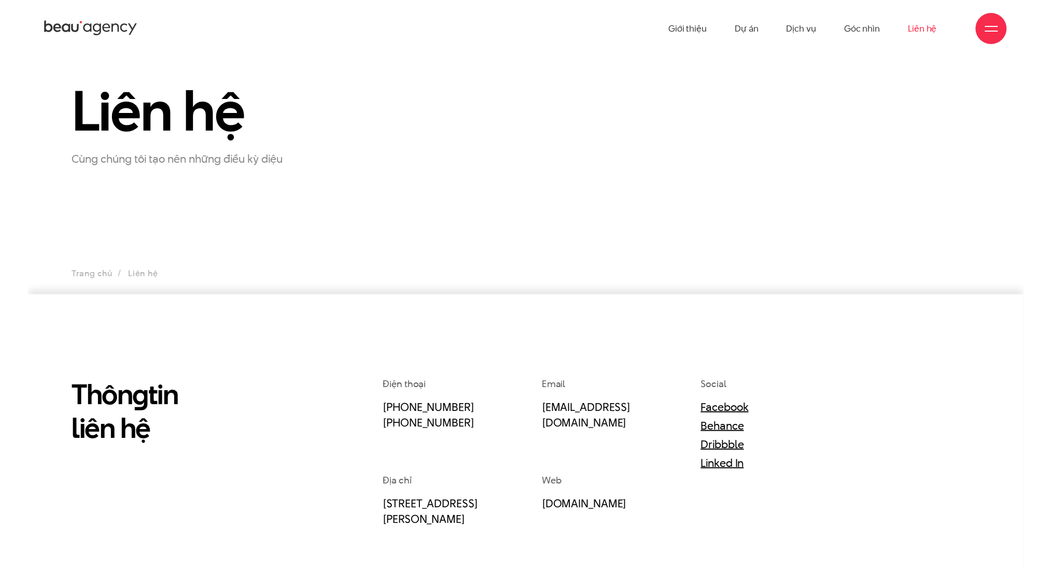
scroll to position [0, 0]
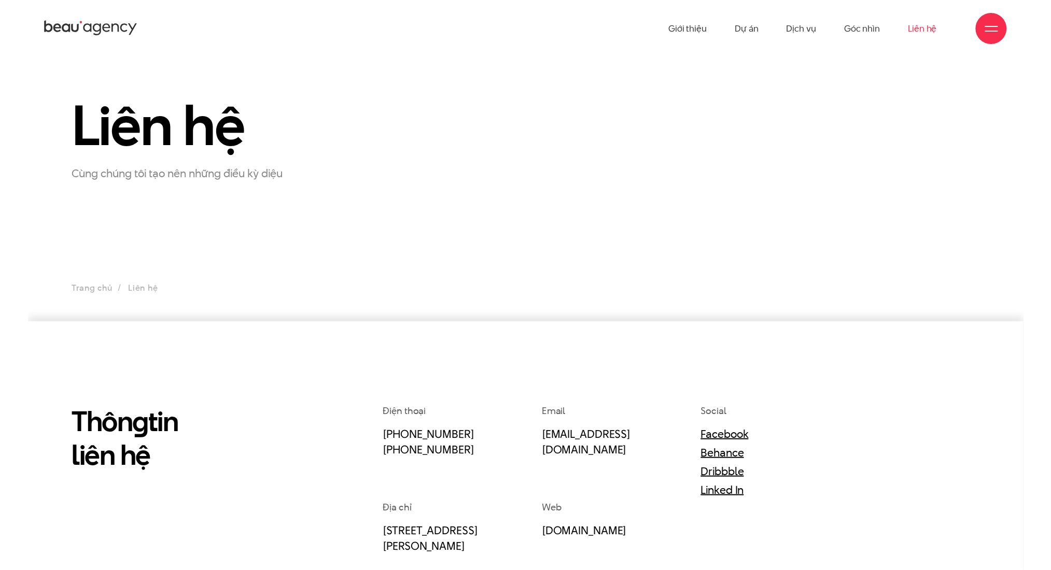
click at [159, 179] on p "Cùng chúng tôi tạo nên những điều kỳ diệu" at bounding box center [201, 173] width 259 height 17
click at [519, 286] on ul "Trang chủ Liên hệ" at bounding box center [526, 288] width 908 height 15
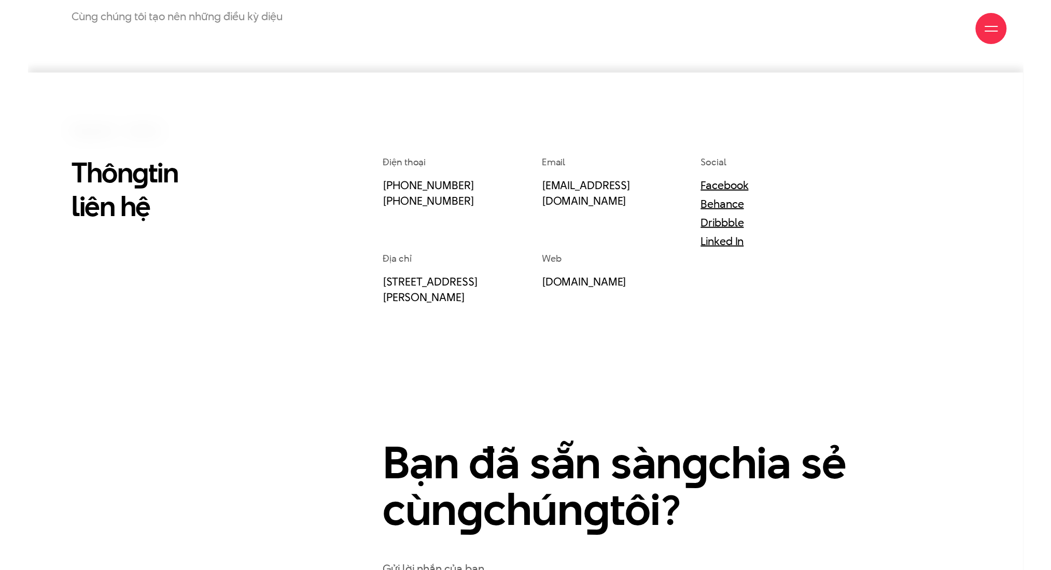
scroll to position [276, 0]
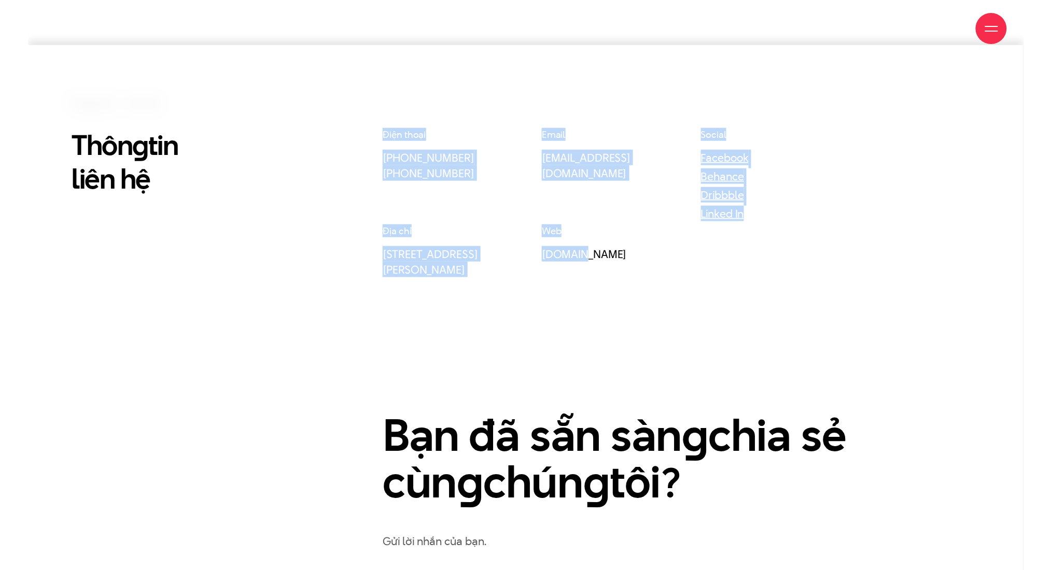
drag, startPoint x: 629, startPoint y: 274, endPoint x: 333, endPoint y: 147, distance: 321.8
click at [333, 147] on div "Thôn g tin liên hệ Điện thoại (+84) 97 531 9889 (+84) 86 929 1771 Email info@be…" at bounding box center [525, 367] width 933 height 479
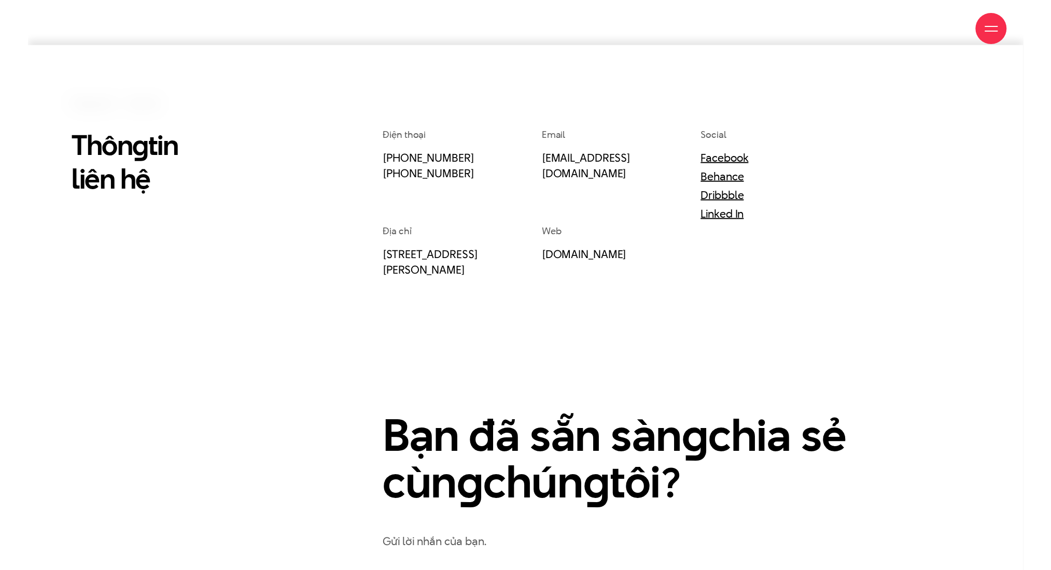
click at [333, 147] on div "Thôn g tin liên hệ Điện thoại (+84) 97 531 9889 (+84) 86 929 1771 Email info@be…" at bounding box center [525, 367] width 933 height 479
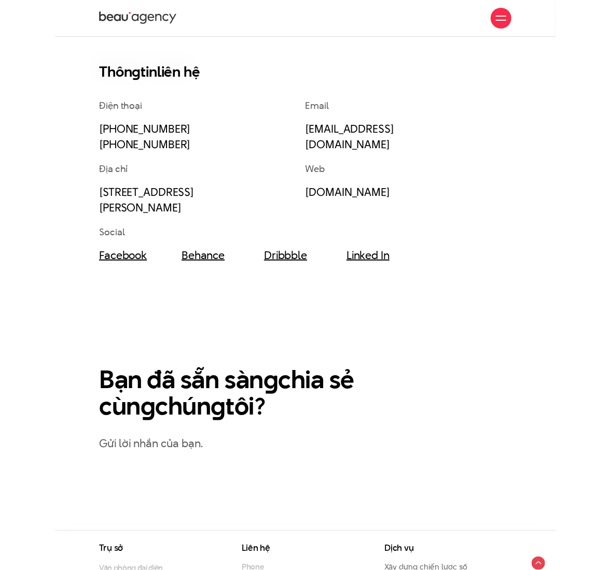
scroll to position [0, 0]
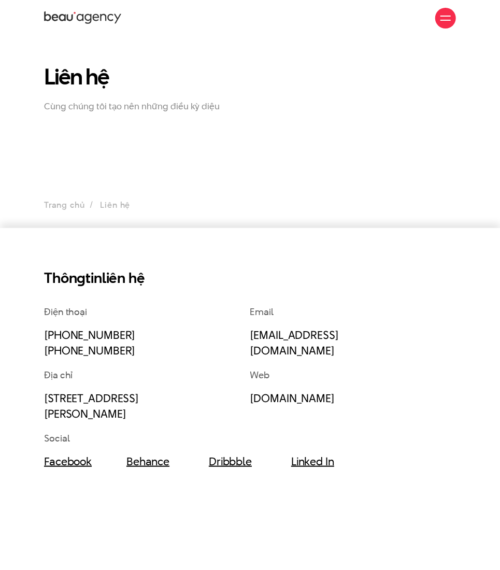
click at [86, 78] on h1 "Liên hệ" at bounding box center [161, 77] width 234 height 24
click at [84, 108] on p "Cùng chúng tôi tạo nên những điều kỳ diệu" at bounding box center [161, 106] width 234 height 11
click at [106, 186] on section "Liên hệ Cùng chúng tôi tạo nên những điều kỳ diệu Trang chủ Liên hệ" at bounding box center [250, 132] width 500 height 192
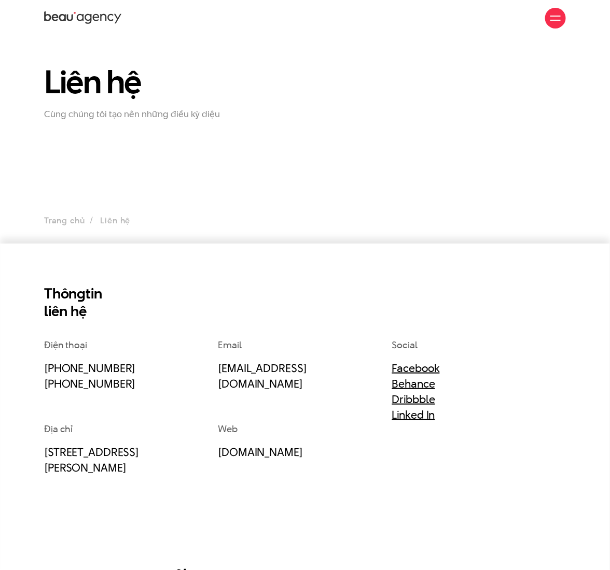
click at [519, 17] on div at bounding box center [555, 18] width 10 height 10
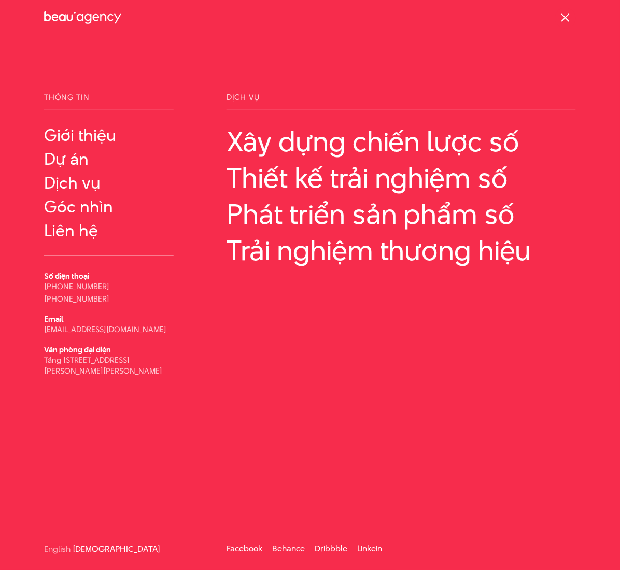
click at [519, 20] on div at bounding box center [565, 18] width 21 height 21
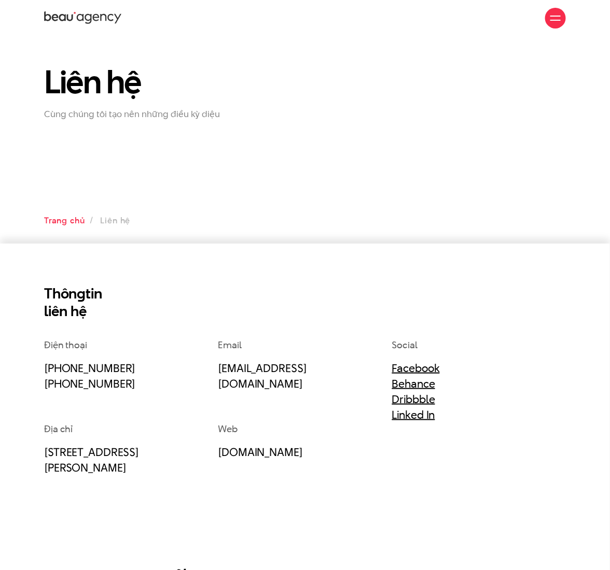
click at [54, 218] on link "Trang chủ" at bounding box center [64, 221] width 40 height 12
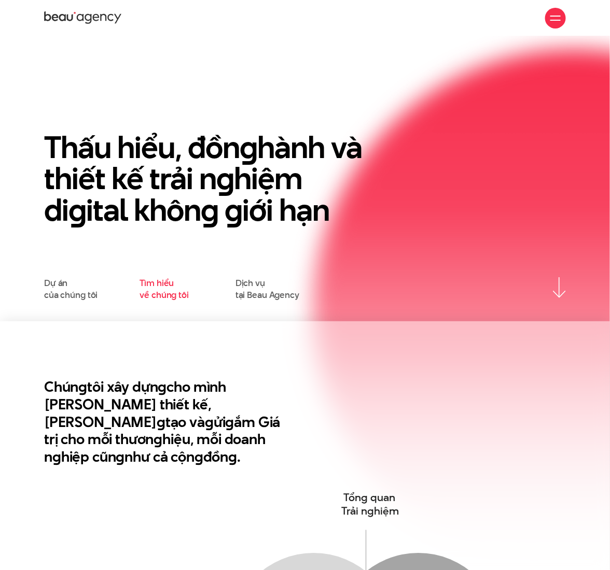
click at [173, 295] on link "Tìm hiểu về chúng tôi" at bounding box center [164, 288] width 49 height 23
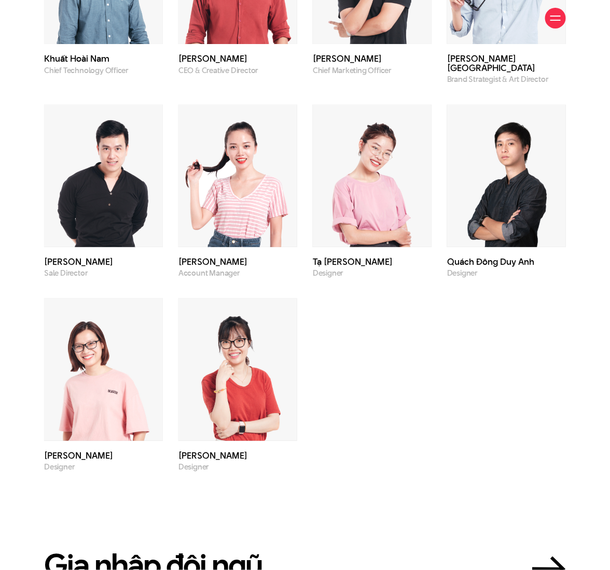
scroll to position [2694, 0]
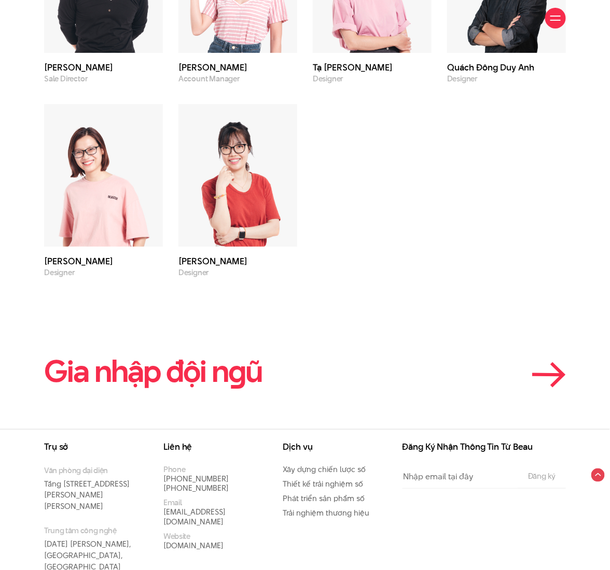
click at [268, 355] on link "Gia nhập đội n g ũ" at bounding box center [305, 371] width 522 height 33
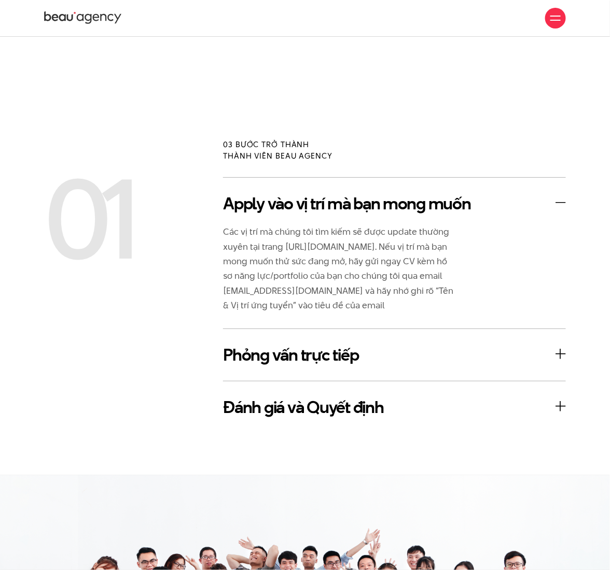
scroll to position [1245, 0]
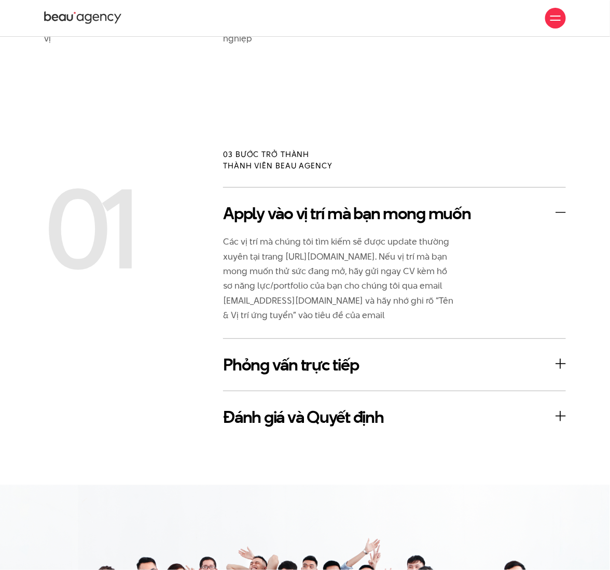
click at [366, 236] on p "Các vị trí mà chúng tôi tìm kiếm sẽ được update thường xuyên tại trang [URL][DO…" at bounding box center [339, 278] width 233 height 89
click at [387, 210] on h3 "Apply vào vị trí mà bạn mong muốn" at bounding box center [394, 213] width 343 height 21
click at [556, 356] on h3 "Phỏng vấn trực tiếp" at bounding box center [394, 365] width 343 height 21
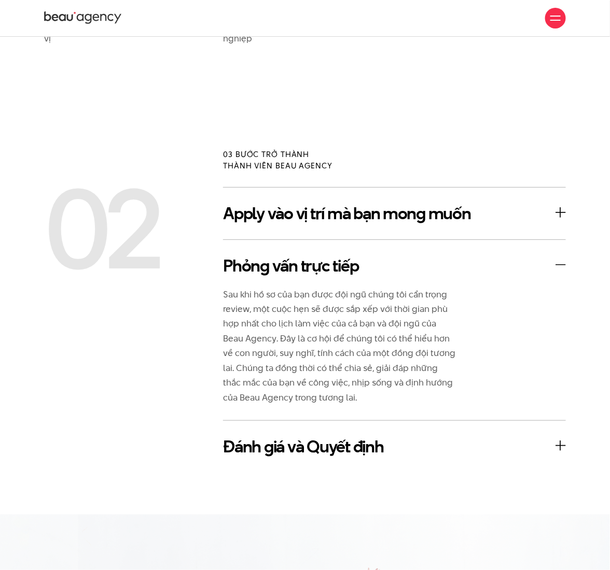
click at [561, 437] on h3 "Đánh giá và Quyết định" at bounding box center [394, 447] width 343 height 21
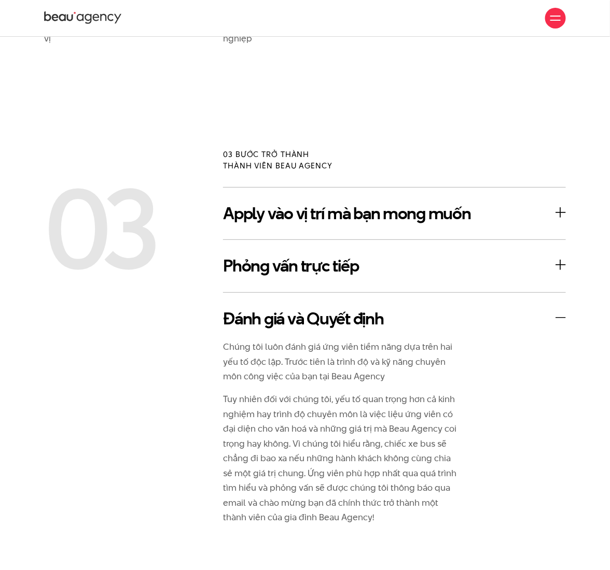
click at [557, 309] on h3 "Đánh giá và Quyết định" at bounding box center [394, 319] width 343 height 21
click at [559, 309] on h3 "Đánh giá và Quyết định" at bounding box center [394, 319] width 343 height 21
click at [518, 317] on h3 "Đánh giá và Quyết định" at bounding box center [394, 319] width 343 height 21
click at [557, 315] on h3 "Đánh giá và Quyết định" at bounding box center [394, 319] width 343 height 21
click at [563, 309] on h3 "Đánh giá và Quyết định" at bounding box center [394, 319] width 343 height 21
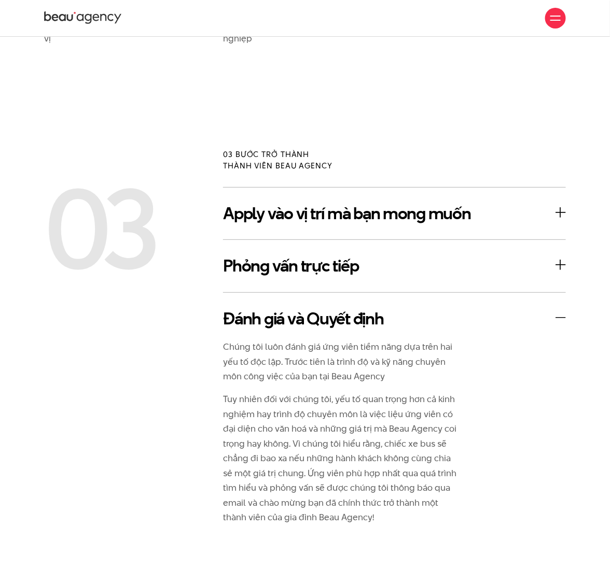
click at [557, 266] on h3 "Phỏng vấn trực tiếp" at bounding box center [394, 266] width 343 height 21
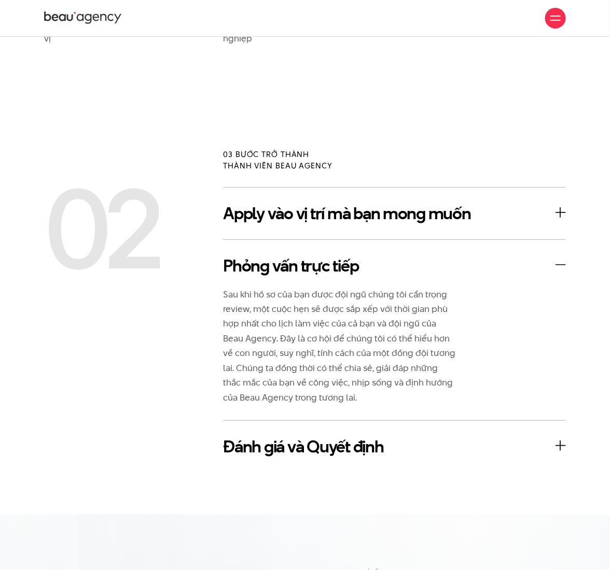
click at [559, 212] on h3 "Apply vào vị trí mà bạn mong muốn" at bounding box center [394, 213] width 343 height 21
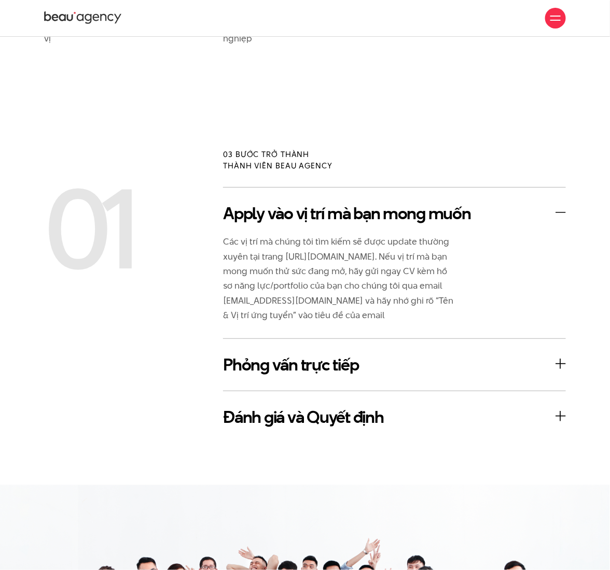
click at [559, 212] on h3 "Apply vào vị trí mà bạn mong muốn" at bounding box center [394, 213] width 343 height 21
click at [434, 149] on div "03 bước trở thành thành viên Beau Agency" at bounding box center [304, 168] width 537 height 38
click at [562, 355] on h3 "Phỏng vấn trực tiếp" at bounding box center [394, 365] width 343 height 21
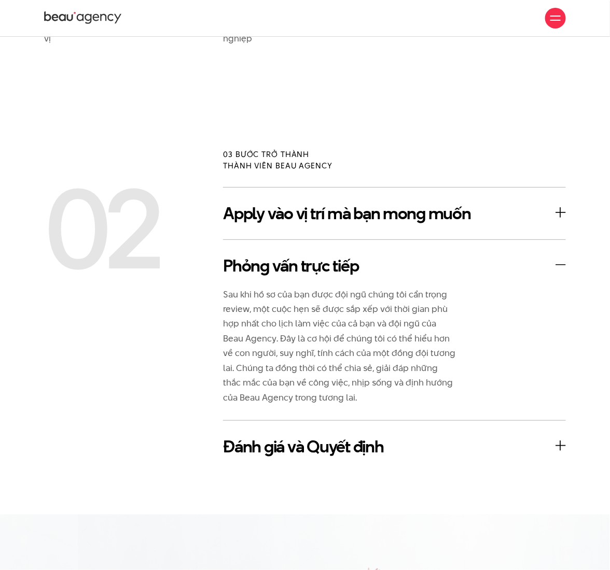
click at [560, 437] on h3 "Đánh giá và Quyết định" at bounding box center [394, 447] width 343 height 21
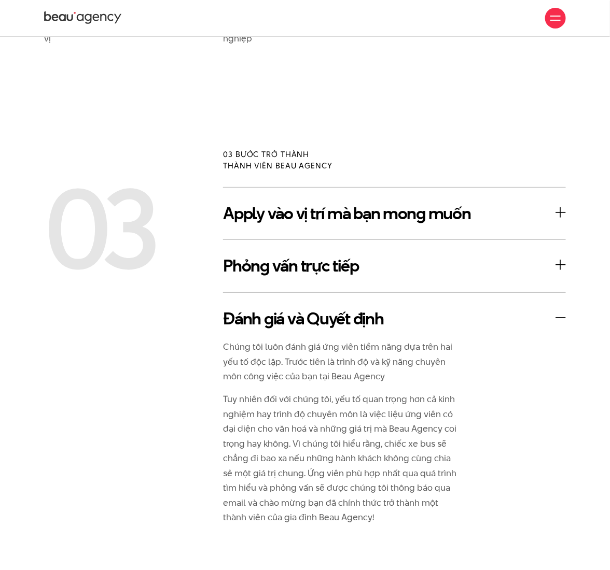
click at [561, 309] on h3 "Đánh giá và Quyết định" at bounding box center [394, 319] width 343 height 21
click at [556, 312] on h3 "Đánh giá và Quyết định" at bounding box center [394, 319] width 343 height 21
click at [555, 203] on h3 "Apply vào vị trí mà bạn mong muốn" at bounding box center [394, 213] width 343 height 21
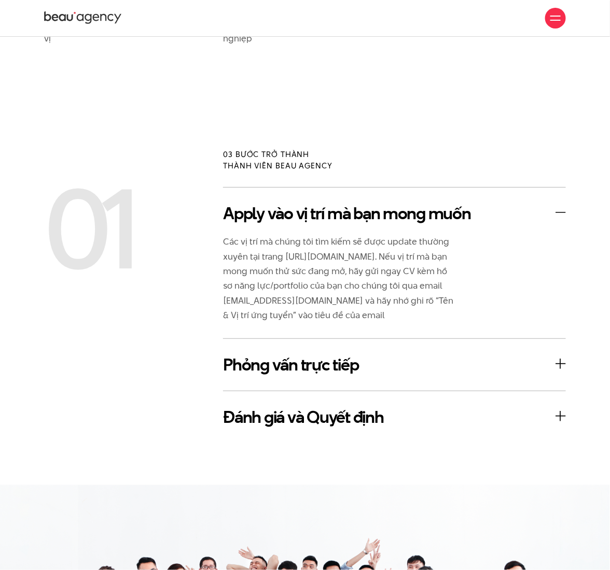
click at [457, 149] on div "03 bước trở thành thành viên Beau Agency" at bounding box center [304, 168] width 537 height 38
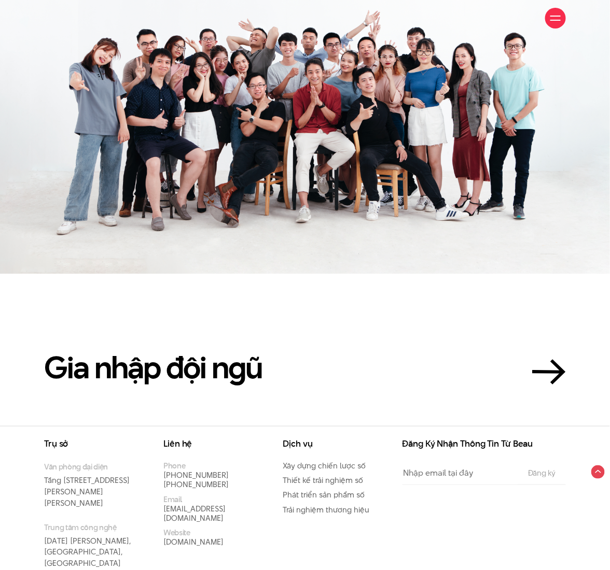
scroll to position [1786, 0]
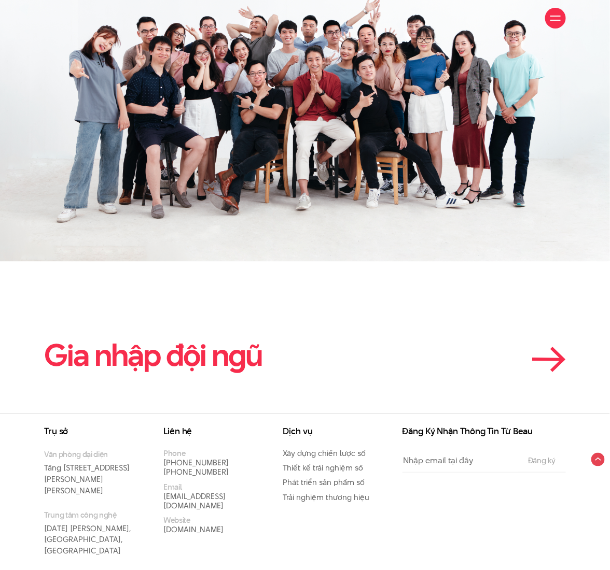
click at [241, 342] on h2 "Gia nhập đội ngũ" at bounding box center [153, 355] width 218 height 33
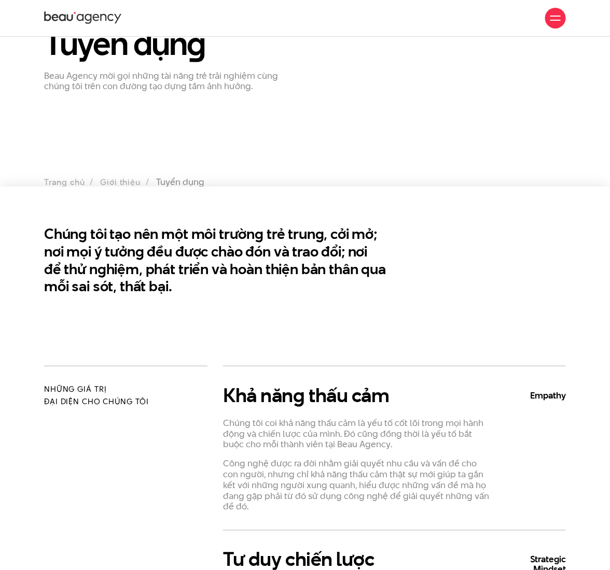
click at [459, 330] on section "Chúng tôi tạo nên một môi trường trẻ trung, cởi mở; nơi mọi ý tưởng đều được ch…" at bounding box center [305, 276] width 610 height 179
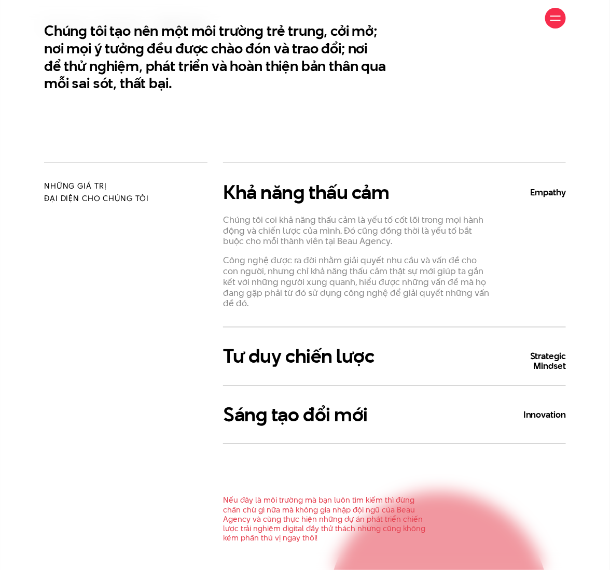
scroll to position [264, 0]
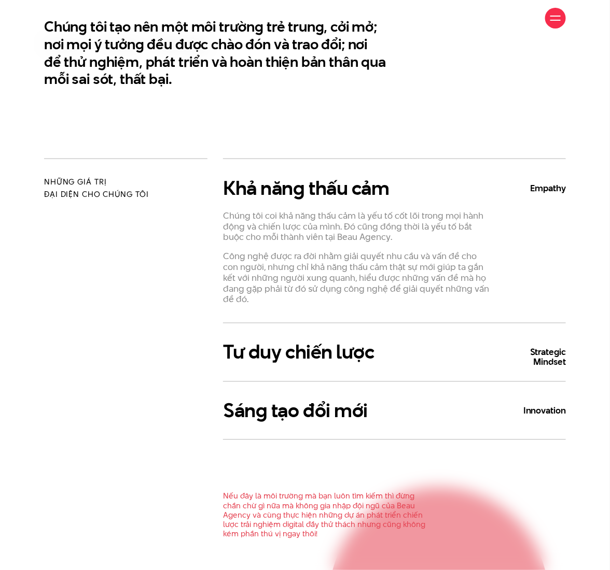
click at [542, 348] on b "Strategic Mindset" at bounding box center [535, 358] width 62 height 20
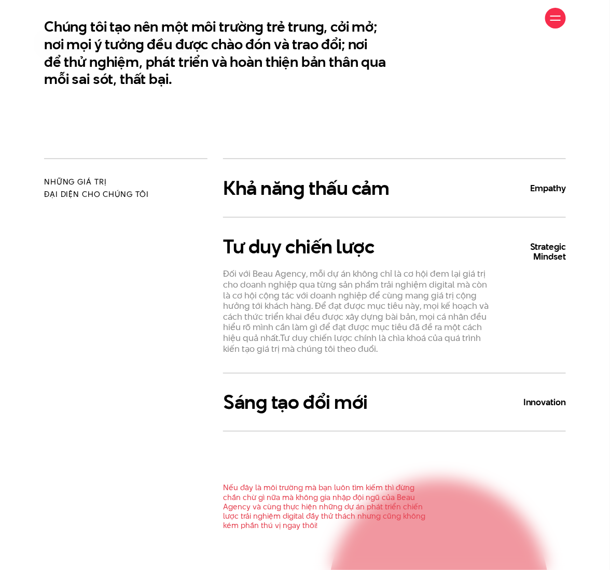
click at [545, 399] on b "Innovation" at bounding box center [535, 403] width 62 height 10
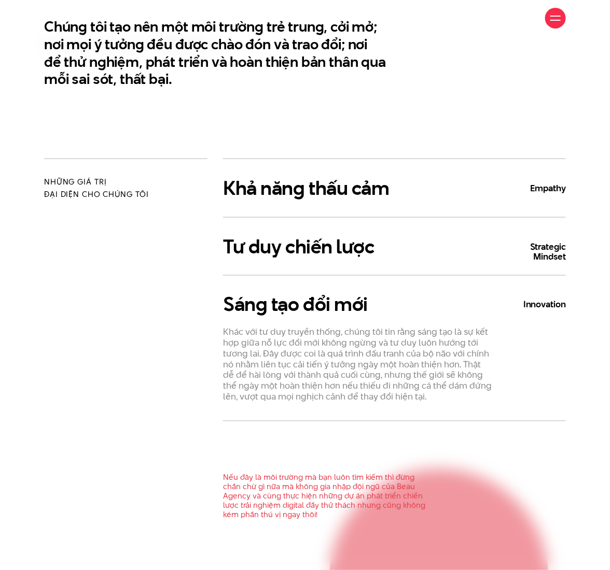
click at [539, 300] on b "Innovation" at bounding box center [535, 305] width 62 height 10
click at [546, 242] on b "Strategic Mindset" at bounding box center [535, 252] width 62 height 20
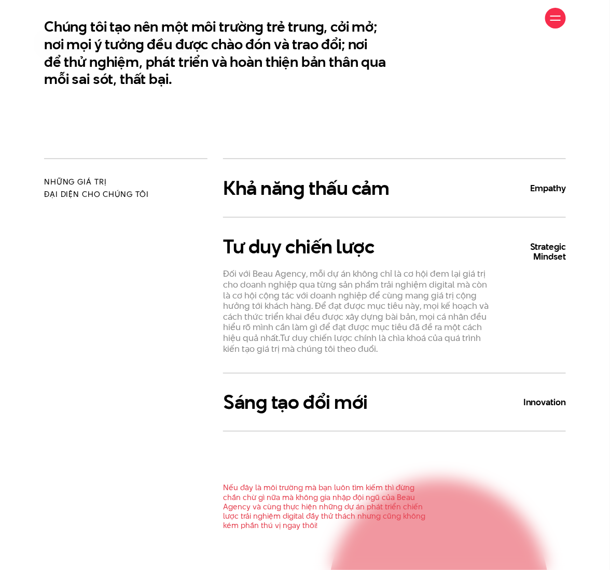
click at [546, 203] on div "Khả năng thấu cảm Empathy Chúng tôi coi khả năng thấu cảm là yếu tố cốt lõi tro…" at bounding box center [394, 188] width 343 height 59
click at [551, 192] on b "Empathy" at bounding box center [535, 189] width 62 height 10
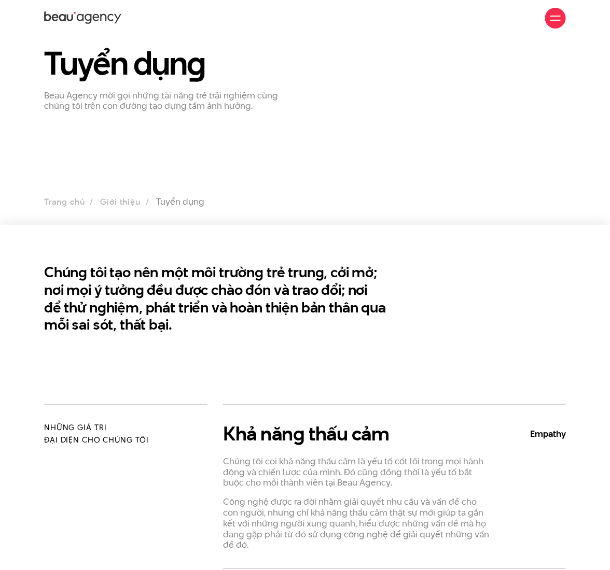
scroll to position [0, 0]
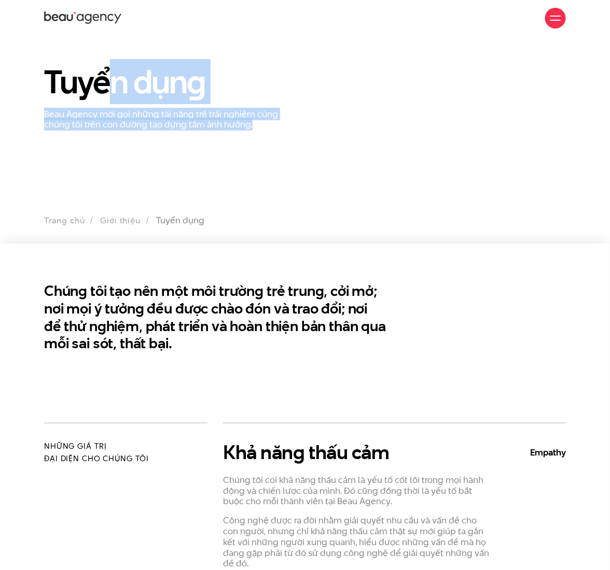
drag, startPoint x: 261, startPoint y: 127, endPoint x: 115, endPoint y: 92, distance: 150.4
click at [115, 92] on div "Tuyển dụn g Beau Agency mời gọi những tài năng trẻ trải nghiệm cùng chúng tôi t…" at bounding box center [170, 97] width 269 height 65
click at [115, 92] on h1 "Tuyển dụn g" at bounding box center [170, 82] width 253 height 35
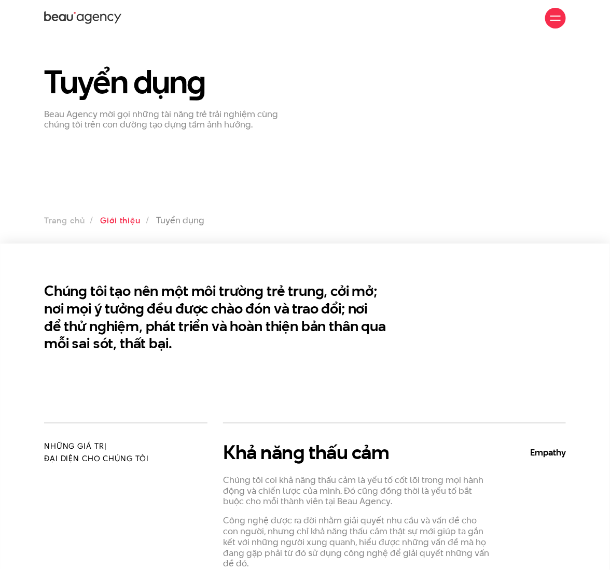
click at [133, 223] on link "Giới thiệu" at bounding box center [120, 221] width 40 height 12
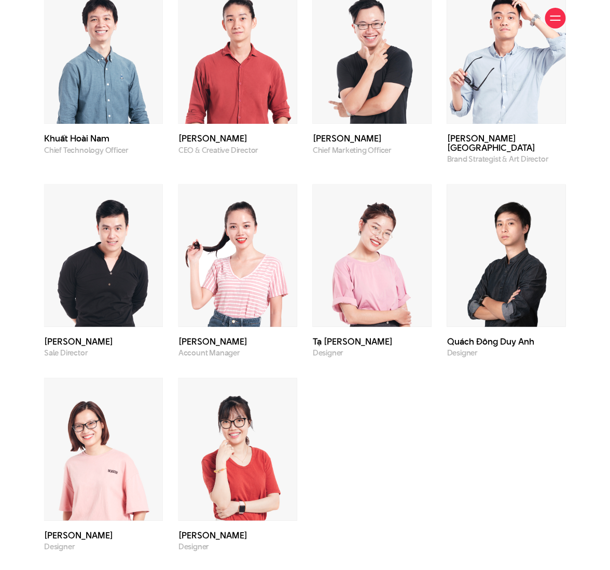
scroll to position [2694, 0]
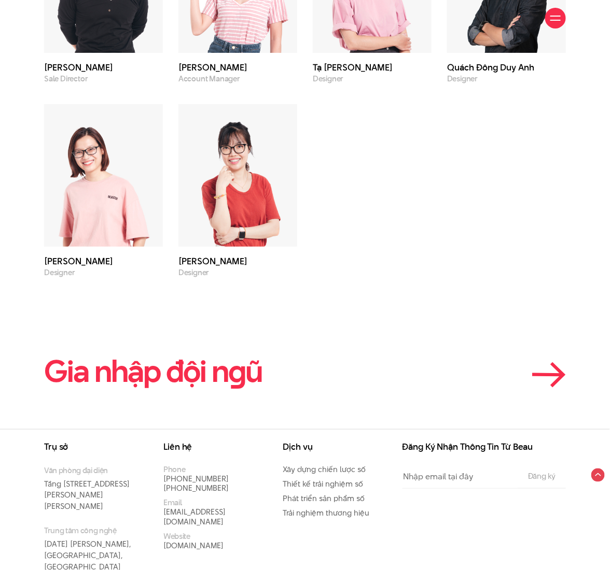
click at [247, 355] on h2 "Gia nhập đội n g ũ" at bounding box center [153, 371] width 218 height 33
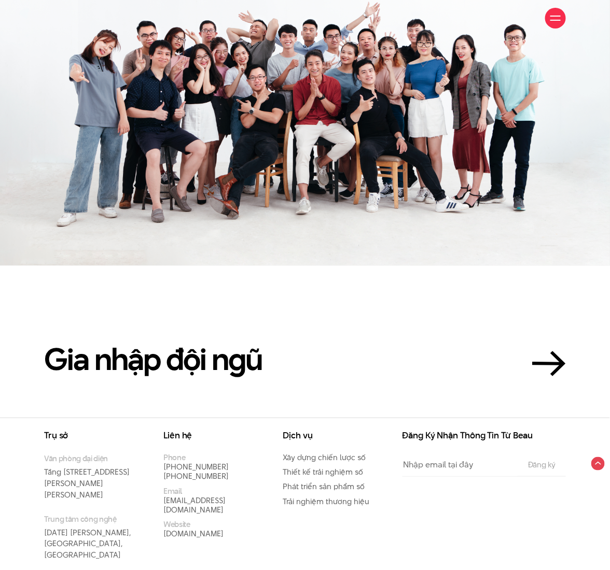
scroll to position [1786, 0]
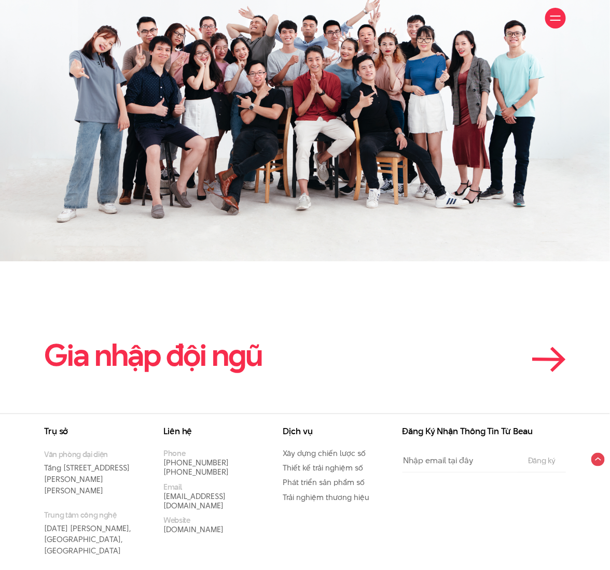
click at [471, 352] on link "Gia nhập đội ngũ" at bounding box center [305, 355] width 522 height 33
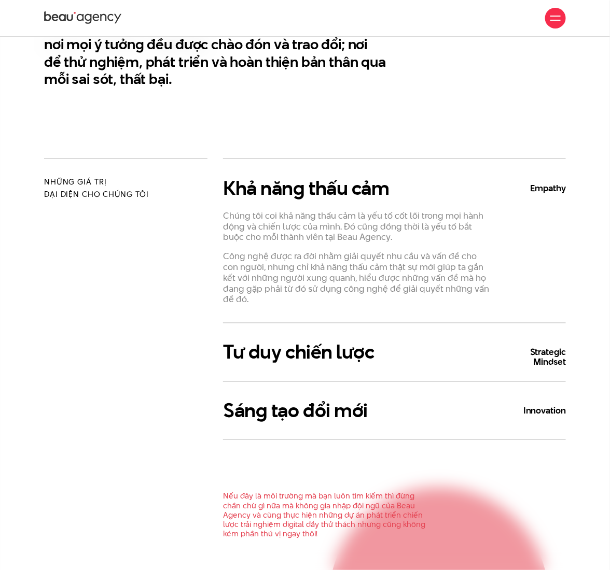
scroll to position [0, 0]
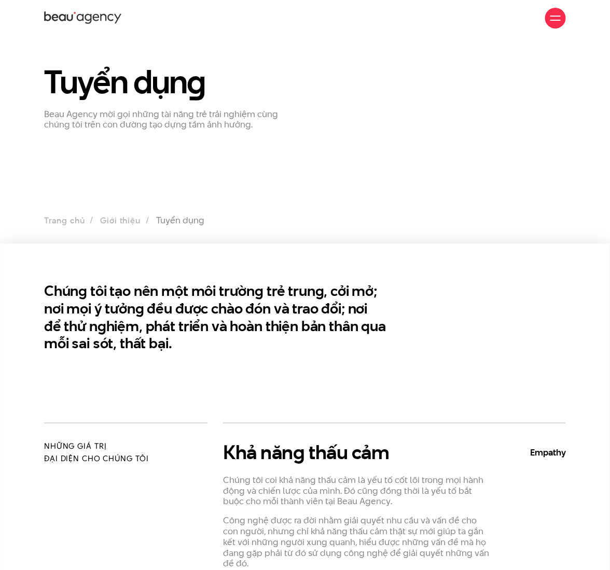
click at [471, 102] on div "Tuyển dụn g Beau Agency mời gọi những tài năng trẻ trải nghiệm cùng chúng tôi t…" at bounding box center [304, 97] width 537 height 65
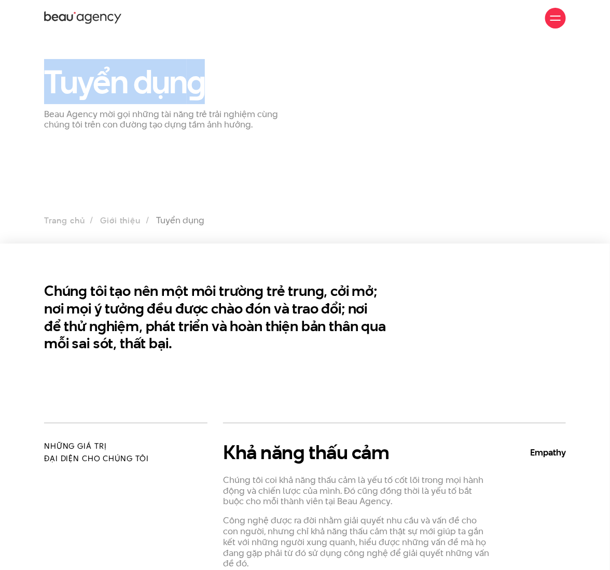
drag, startPoint x: 51, startPoint y: 87, endPoint x: 281, endPoint y: 92, distance: 229.8
click at [281, 92] on h1 "Tuyển dụn g" at bounding box center [170, 82] width 253 height 35
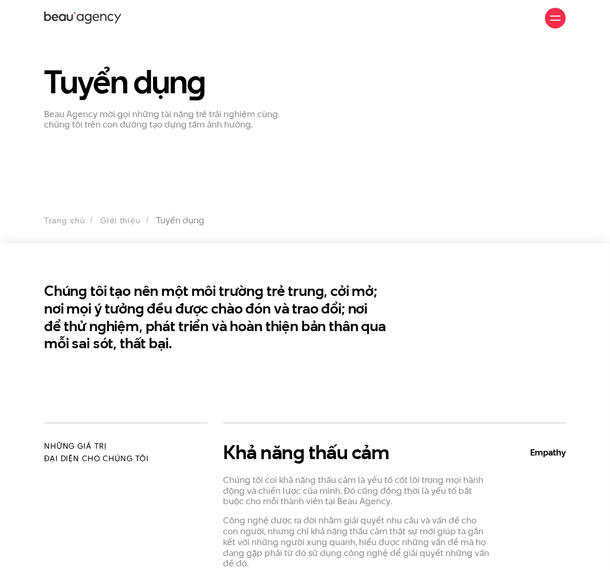
click at [241, 109] on p "Beau Agency mời gọi những tài năng trẻ trải nghiệm cùng chúng tôi trên con đườn…" at bounding box center [170, 120] width 253 height 22
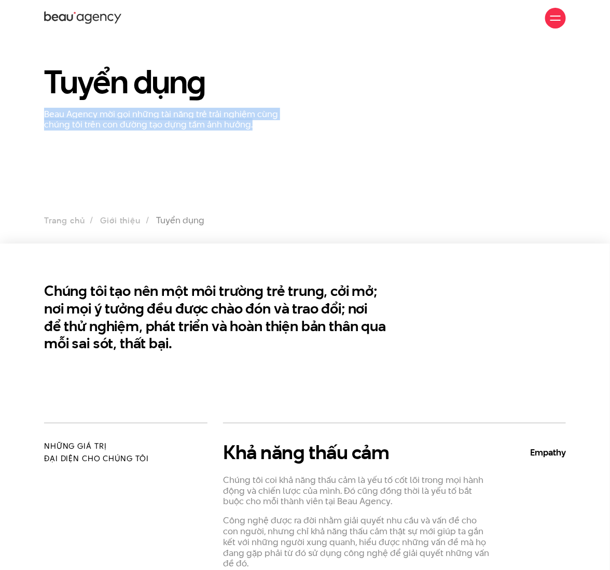
click at [241, 109] on p "Beau Agency mời gọi những tài năng trẻ trải nghiệm cùng chúng tôi trên con đườn…" at bounding box center [170, 120] width 253 height 22
click at [402, 134] on section "Tuyển dụn g Beau Agency mời gọi những tài năng trẻ trải nghiệm cùng chúng tôi t…" at bounding box center [305, 139] width 610 height 207
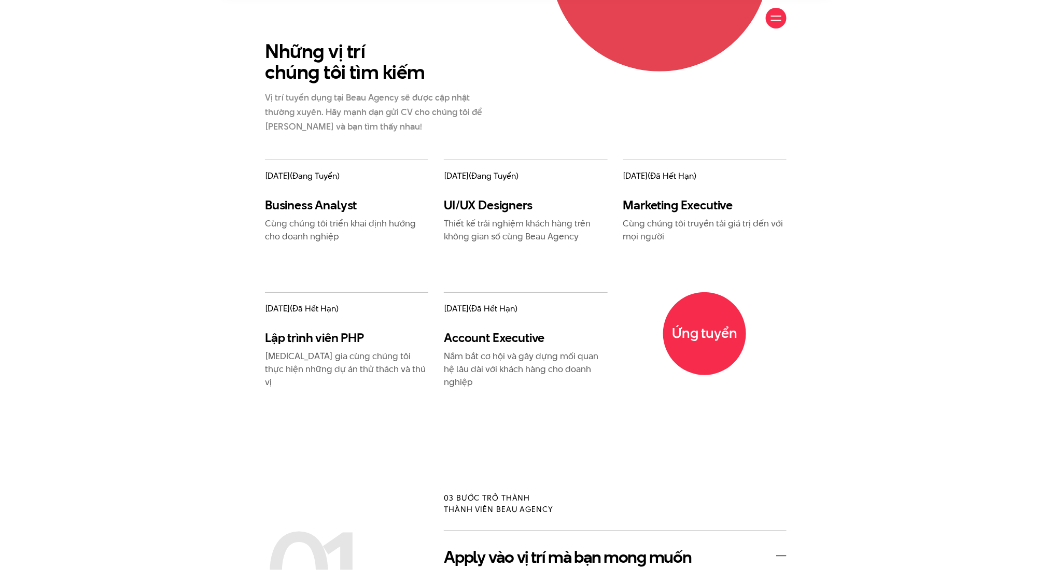
scroll to position [899, 0]
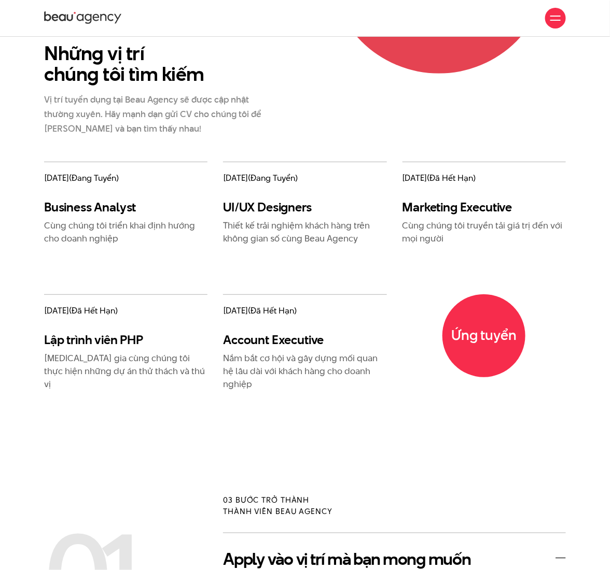
click at [415, 259] on div "[DATE] (đã hết hạn) Marketing Executive Cùng chúng tôi truyền tải giá trị đến v…" at bounding box center [484, 228] width 179 height 133
click at [443, 200] on h3 "Marketing Executive" at bounding box center [483, 207] width 163 height 15
click at [438, 219] on p "Cùng chúng tôi truyền tải giá trị đến với mọi người" at bounding box center [483, 232] width 163 height 26
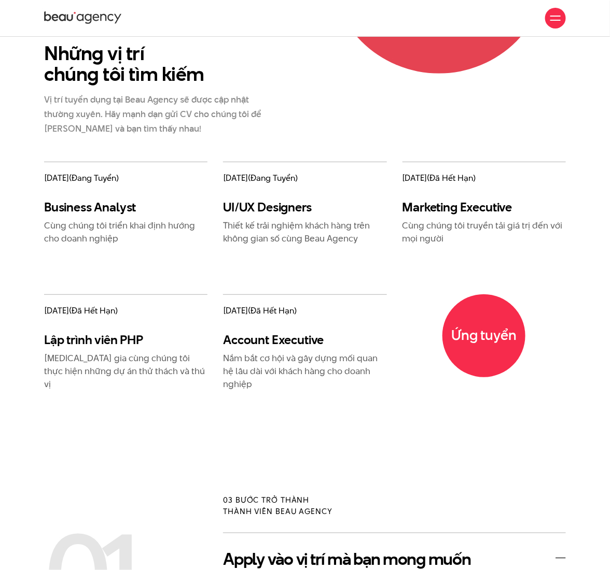
click at [437, 219] on p "Cùng chúng tôi truyền tải giá trị đến với mọi người" at bounding box center [483, 232] width 163 height 26
click at [295, 207] on div "UI/UX Designers Thiết kế trải nghiệm khách hàng trên không gian số cùng Beau Ag…" at bounding box center [304, 223] width 163 height 46
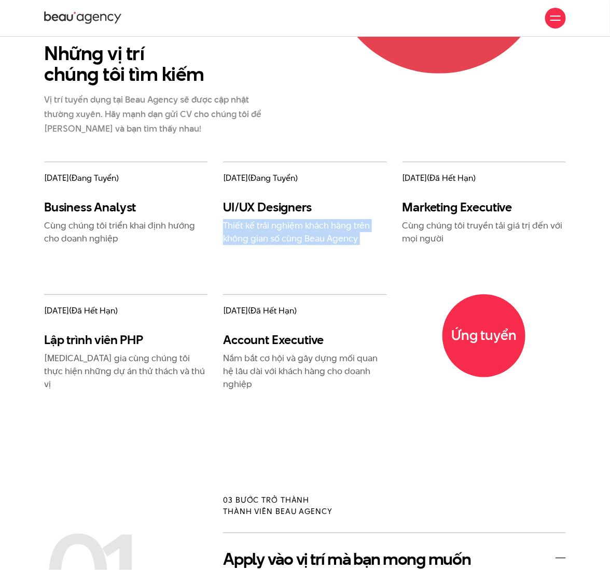
click at [295, 207] on div "UI/UX Designers Thiết kế trải nghiệm khách hàng trên không gian số cùng Beau Ag…" at bounding box center [304, 223] width 163 height 46
click at [290, 200] on h3 "UI/UX Designers" at bounding box center [304, 207] width 163 height 15
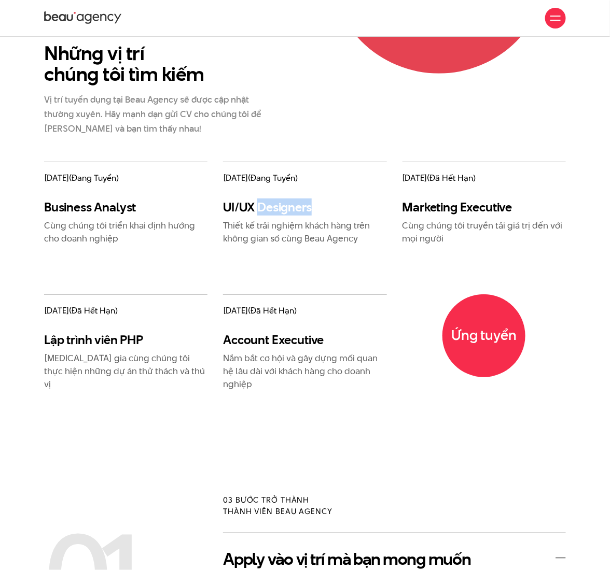
click at [290, 200] on h3 "UI/UX Designers" at bounding box center [304, 207] width 163 height 15
click at [85, 200] on h3 "Business Analyst" at bounding box center [125, 207] width 163 height 15
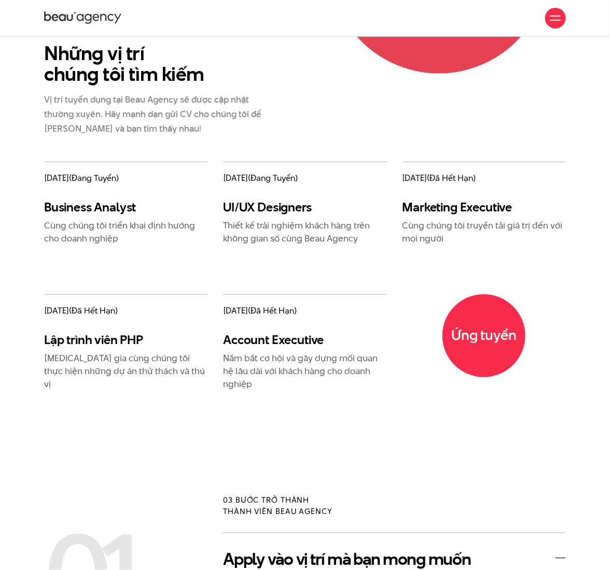
click at [108, 352] on p "[MEDICAL_DATA] gia cùng chúng tôi thực hiện những dự án thử thách và thú vị" at bounding box center [125, 371] width 163 height 39
click at [109, 352] on p "[MEDICAL_DATA] gia cùng chúng tôi thực hiện những dự án thử thách và thú vị" at bounding box center [125, 371] width 163 height 39
click at [111, 332] on h3 "Lập trình viên PHP" at bounding box center [125, 339] width 163 height 15
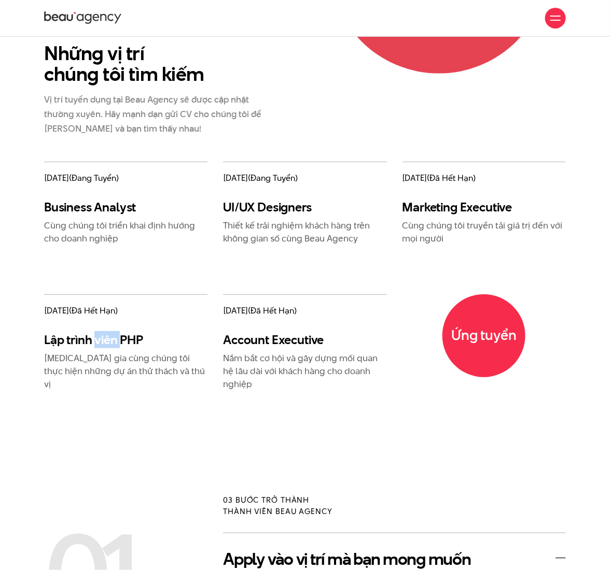
click at [111, 332] on h3 "Lập trình viên PHP" at bounding box center [125, 339] width 163 height 15
click at [302, 352] on p "Nắm bắt cơ hội và gây dựng mối quan hệ lâu dài với khách hàng cho doanh nghiệp" at bounding box center [304, 371] width 163 height 39
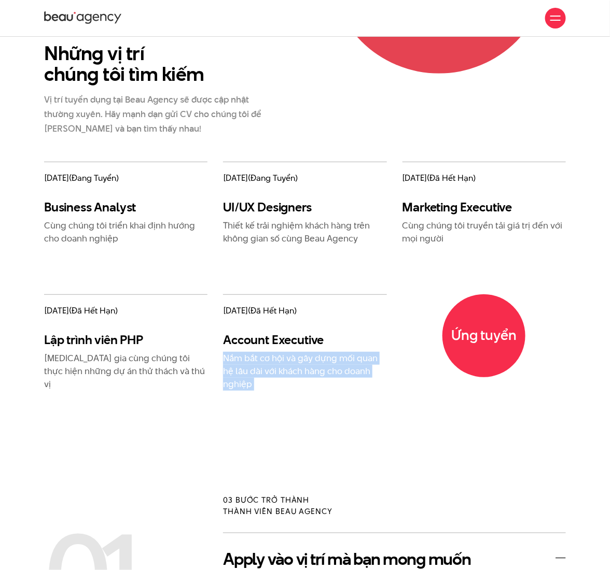
click at [302, 352] on p "Nắm bắt cơ hội và gây dựng mối quan hệ lâu dài với khách hàng cho doanh nghiệp" at bounding box center [304, 371] width 163 height 39
click at [287, 338] on div "Account Executive Nắm bắt cơ hội và gây dựng mối quan hệ lâu dài với khách hàng…" at bounding box center [304, 361] width 163 height 59
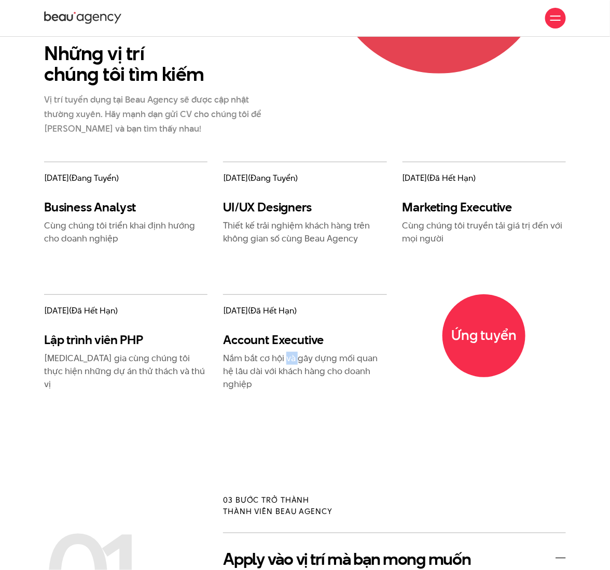
click at [287, 338] on div "Account Executive Nắm bắt cơ hội và gây dựng mối quan hệ lâu dài với khách hàng…" at bounding box center [304, 361] width 163 height 59
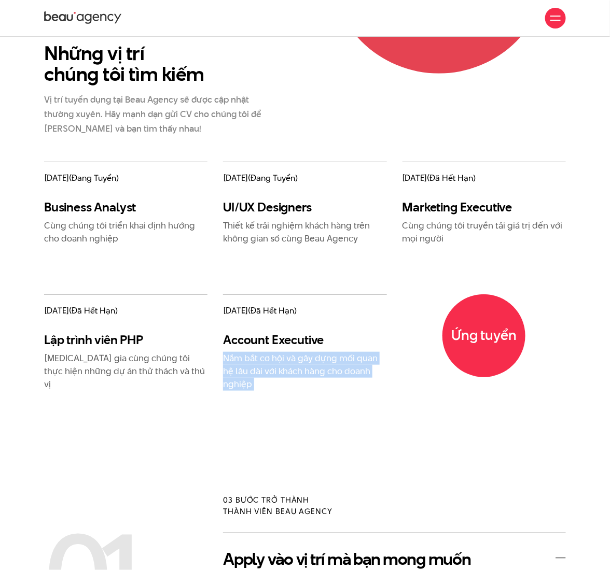
click at [287, 338] on div "Account Executive Nắm bắt cơ hội và gây dựng mối quan hệ lâu dài với khách hàng…" at bounding box center [304, 361] width 163 height 59
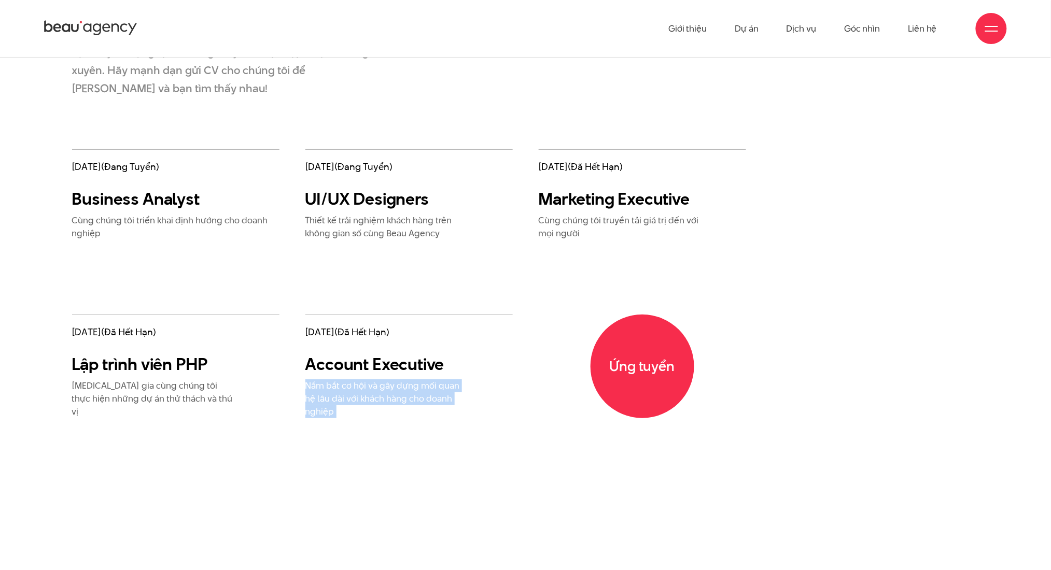
scroll to position [1803, 0]
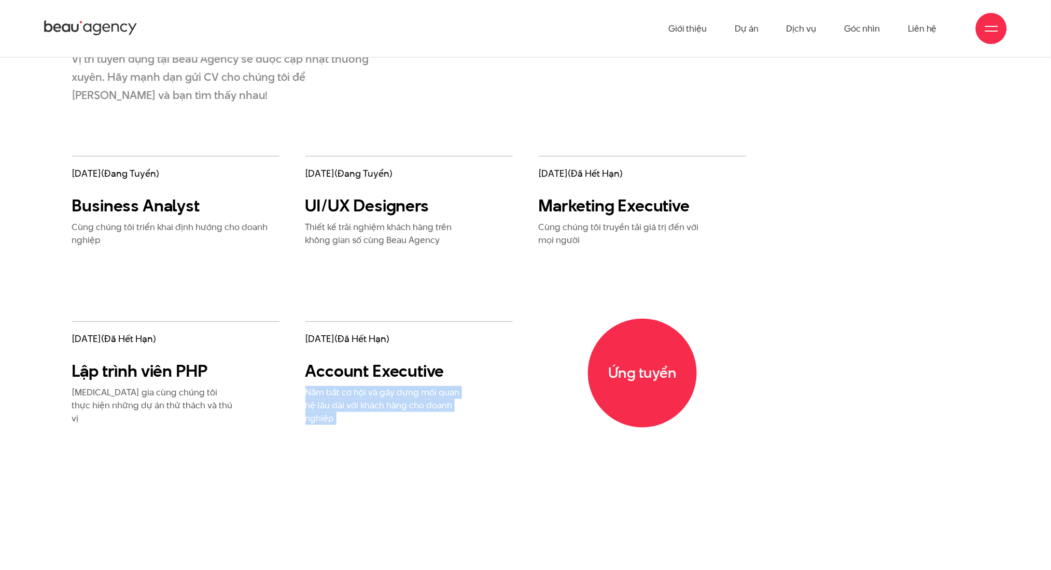
click at [604, 393] on span "Ứng tuyển" at bounding box center [642, 373] width 109 height 109
click at [609, 327] on div "[DATE] (đang tuyển) Business Analyst Cùng chúng tôi triển khai định hướng cho d…" at bounding box center [525, 328] width 933 height 344
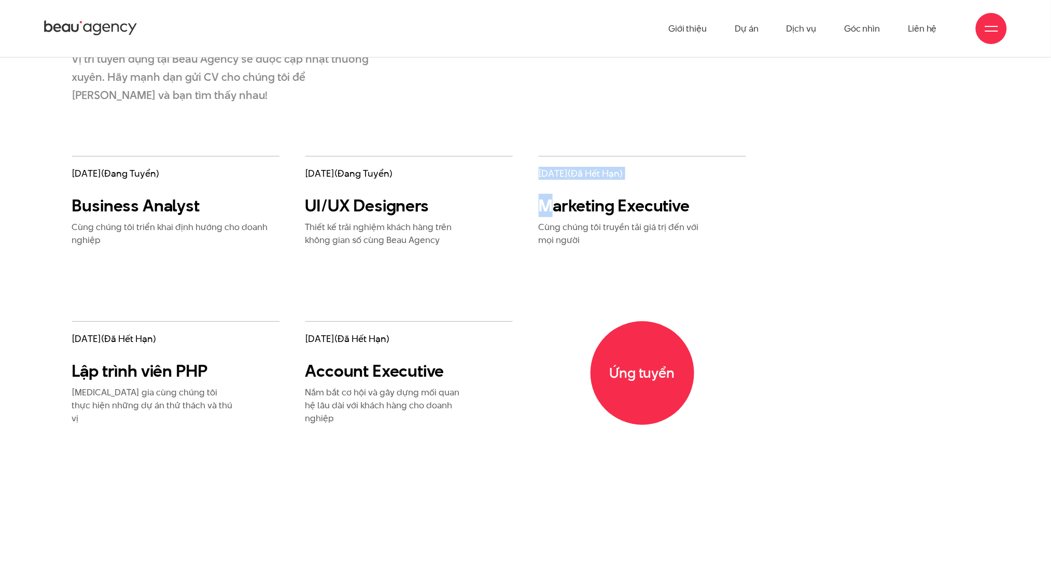
drag, startPoint x: 511, startPoint y: 279, endPoint x: 557, endPoint y: 210, distance: 83.7
click at [557, 210] on div "[DATE] (đang tuyển) Business Analyst Cùng chúng tôi triển khai định hướng cho d…" at bounding box center [409, 328] width 700 height 344
click at [557, 210] on h3 "Marketing Executive" at bounding box center [622, 206] width 166 height 21
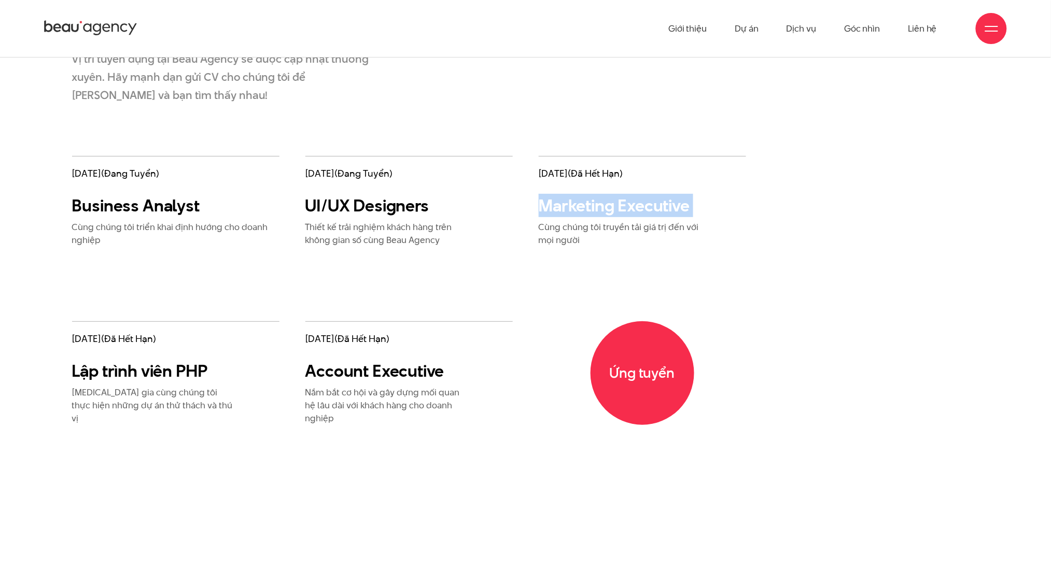
click at [557, 210] on h3 "Marketing Executive" at bounding box center [622, 206] width 166 height 21
click at [339, 207] on h3 "UI/UX Designers" at bounding box center [388, 206] width 166 height 21
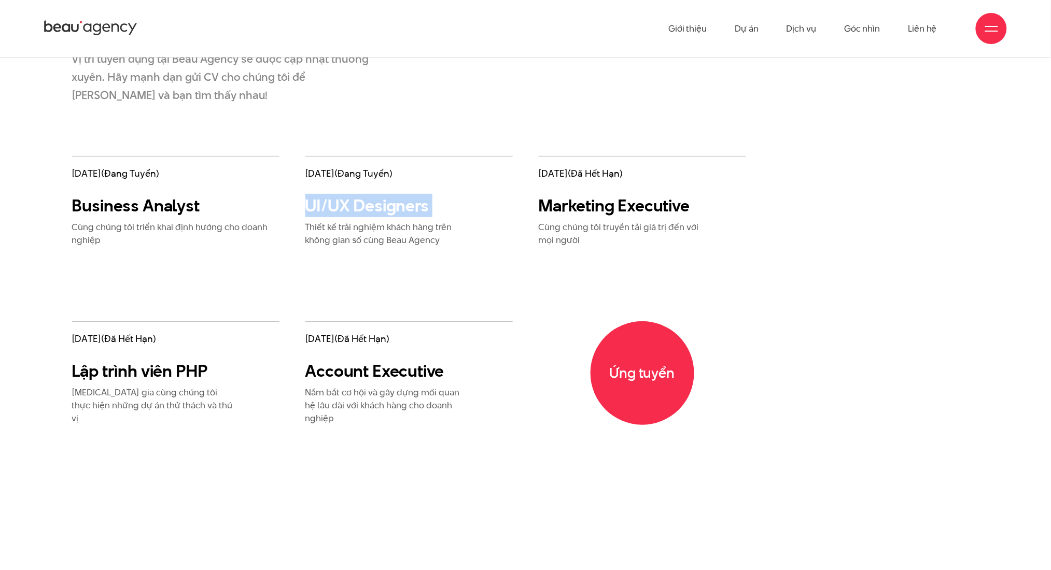
click at [339, 207] on h3 "UI/UX Designers" at bounding box center [388, 206] width 166 height 21
click at [158, 209] on h3 "Business Analyst" at bounding box center [175, 206] width 207 height 21
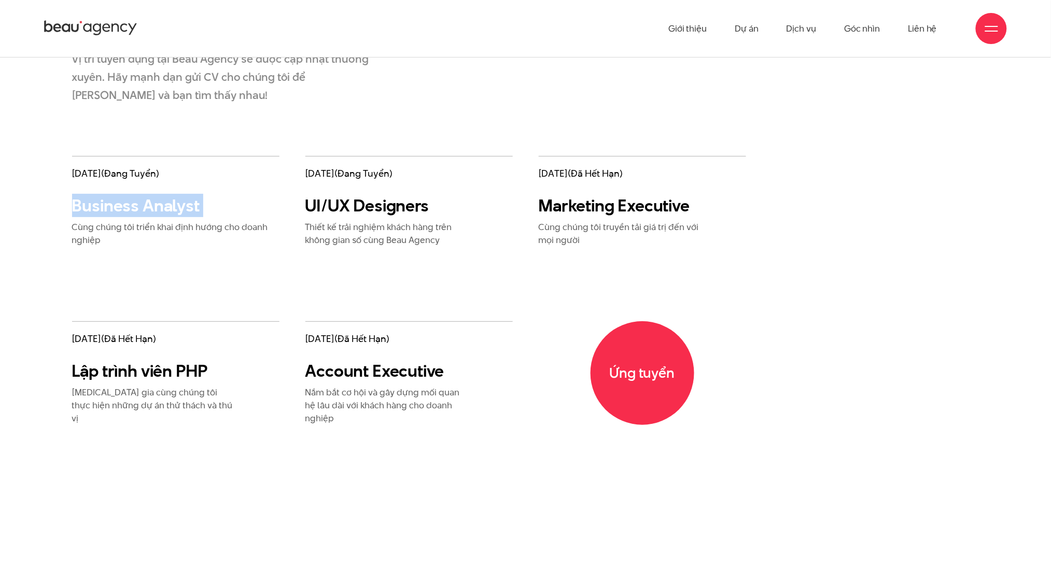
click at [158, 209] on h3 "Business Analyst" at bounding box center [175, 206] width 207 height 21
click at [153, 373] on h3 "Lập trình viên PHP" at bounding box center [155, 371] width 166 height 21
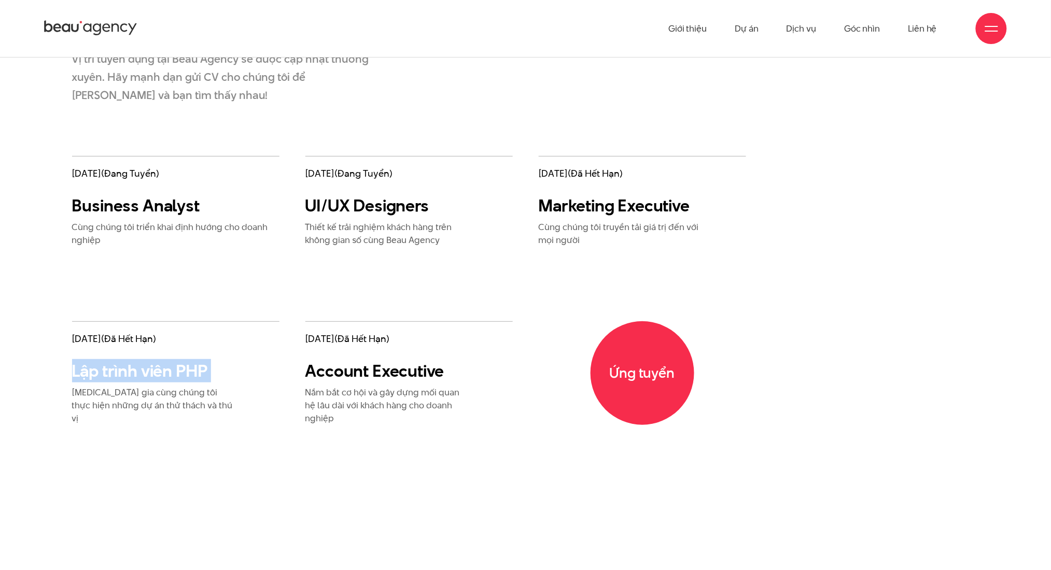
click at [153, 373] on h3 "Lập trình viên PHP" at bounding box center [155, 371] width 166 height 21
click at [453, 132] on div "Những vị trí chúng tôi tìm kiếm Vị trí tuyển dụng tại Beau Agency sẽ được cập n…" at bounding box center [525, 45] width 933 height 221
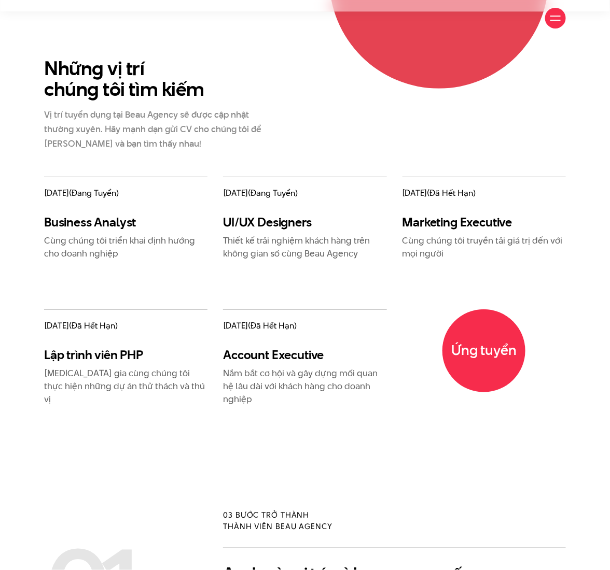
scroll to position [830, 0]
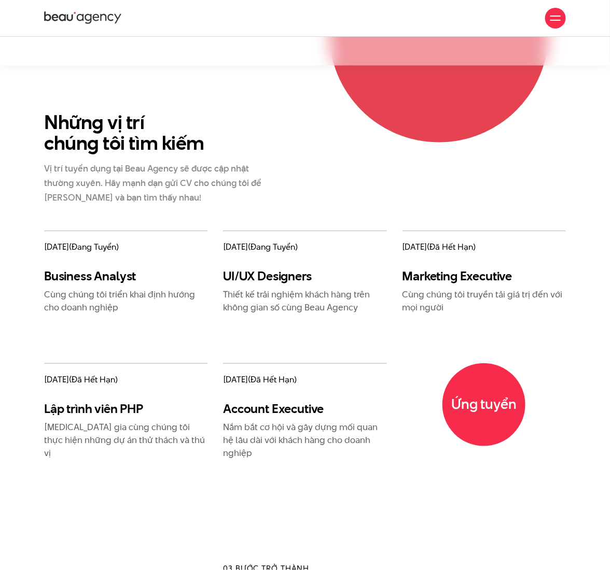
click at [127, 177] on p "Vị trí tuyển dụng tại Beau Agency sẽ được cập nhật thường xuyên. Hãy mạnh dạn g…" at bounding box center [154, 183] width 220 height 44
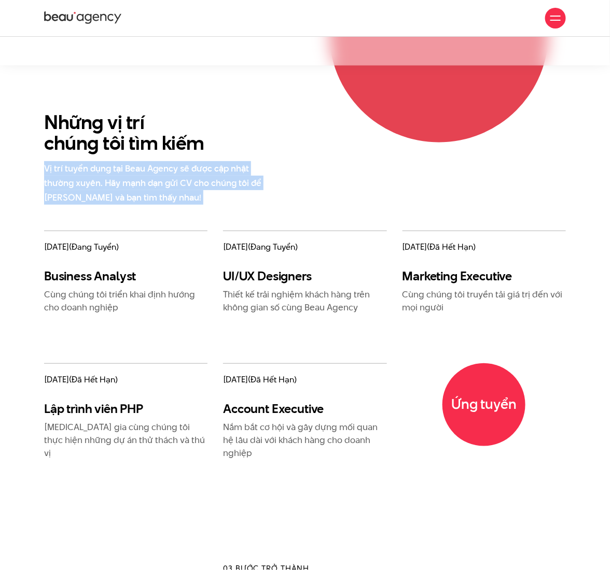
click at [127, 177] on p "Vị trí tuyển dụng tại Beau Agency sẽ được cập nhật thường xuyên. Hãy mạnh dạn g…" at bounding box center [154, 183] width 220 height 44
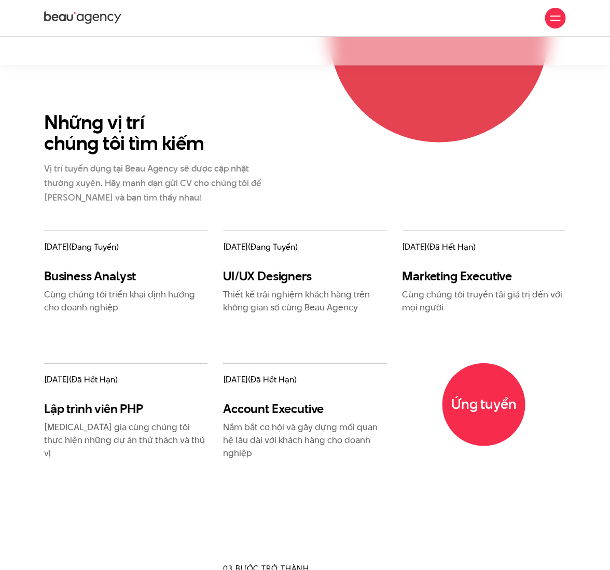
click at [177, 250] on div "[DATE] (đang tuyển) Business Analyst Cùng chúng tôi triển khai định hướng cho d…" at bounding box center [125, 272] width 163 height 83
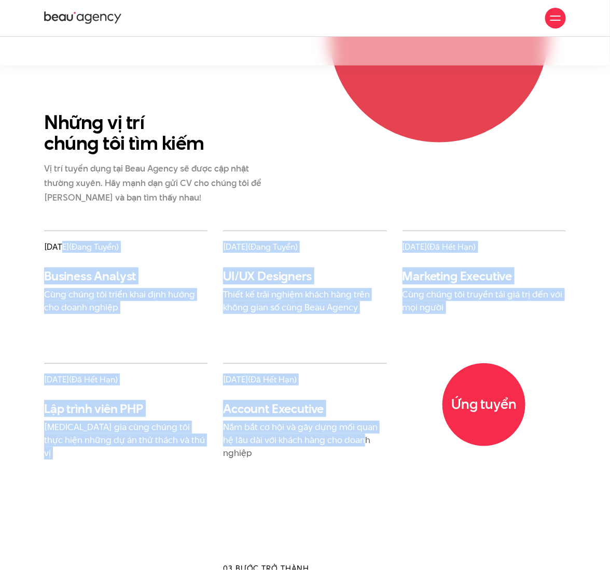
drag, startPoint x: 55, startPoint y: 220, endPoint x: 366, endPoint y: 426, distance: 372.2
click at [366, 426] on div "[DATE] (đang tuyển) Business Analyst Cùng chúng tôi triển khai định hướng cho d…" at bounding box center [304, 370] width 537 height 278
click at [366, 426] on p "Nắm bắt cơ hội và gây dựng mối quan hệ lâu dài với khách hàng cho doanh nghiệp" at bounding box center [304, 440] width 163 height 39
drag, startPoint x: 321, startPoint y: 427, endPoint x: 184, endPoint y: 233, distance: 237.7
click at [186, 241] on div "[DATE] (đang tuyển) Business Analyst Cùng chúng tôi triển khai định hướng cho d…" at bounding box center [304, 370] width 537 height 278
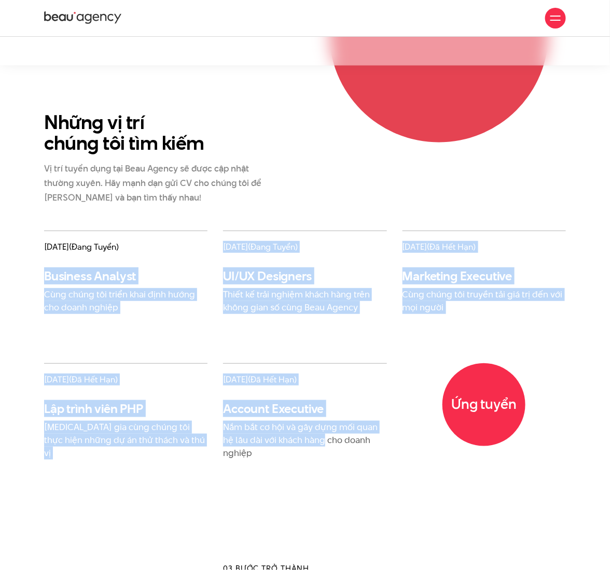
click at [184, 242] on span "[DATE] (đang tuyển)" at bounding box center [125, 247] width 163 height 11
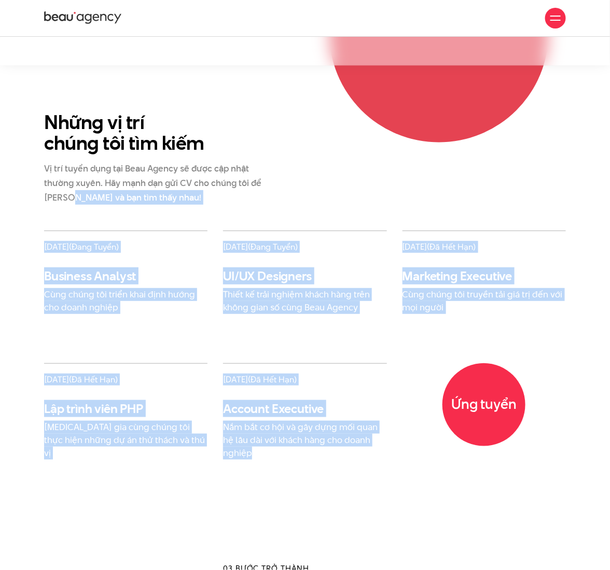
drag, startPoint x: 244, startPoint y: 408, endPoint x: 71, endPoint y: 187, distance: 280.4
click at [71, 187] on div "Những vị trí chúng tôi tìm kiếm Vị trí tuyển dụng tại Beau Agency sẽ được cập n…" at bounding box center [305, 310] width 610 height 397
click at [71, 187] on p "Vị trí tuyển dụng tại Beau Agency sẽ được cập nhật thường xuyên. Hãy mạnh dạn g…" at bounding box center [154, 183] width 220 height 44
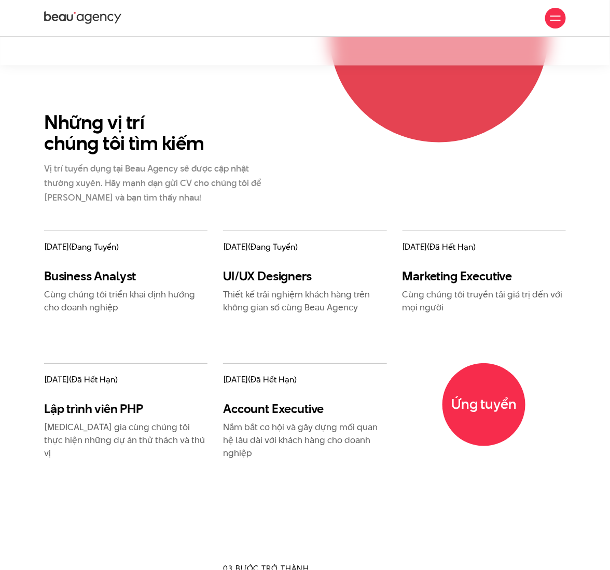
click at [216, 178] on p "Vị trí tuyển dụng tại Beau Agency sẽ được cập nhật thường xuyên. Hãy mạnh dạn g…" at bounding box center [154, 183] width 220 height 44
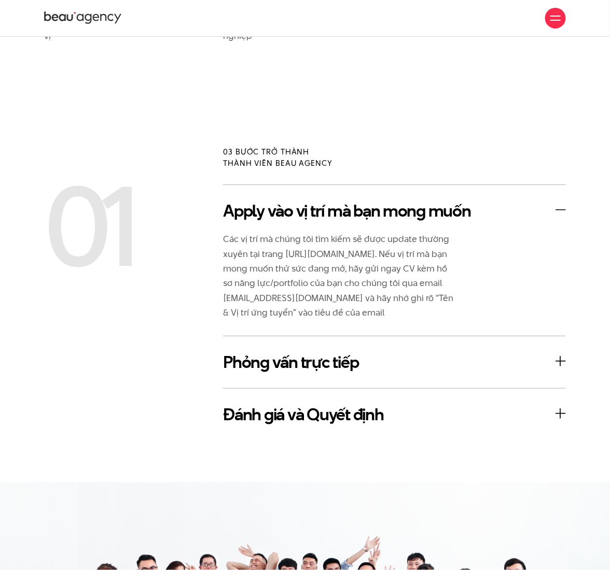
scroll to position [1231, 0]
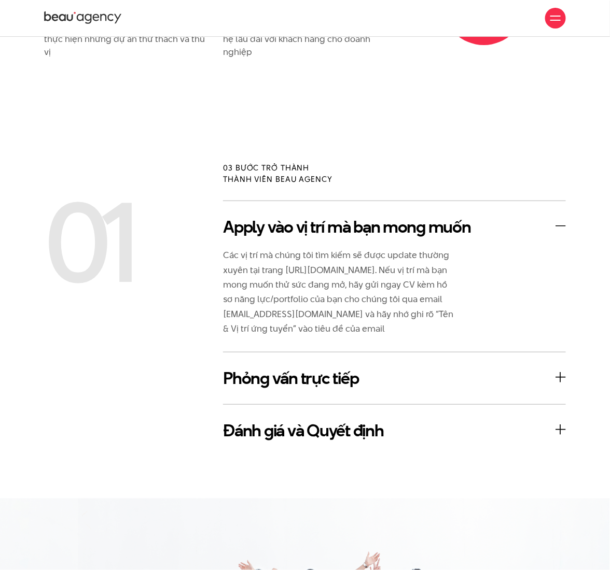
click at [491, 368] on h3 "Phỏng vấn trực tiếp" at bounding box center [394, 378] width 343 height 21
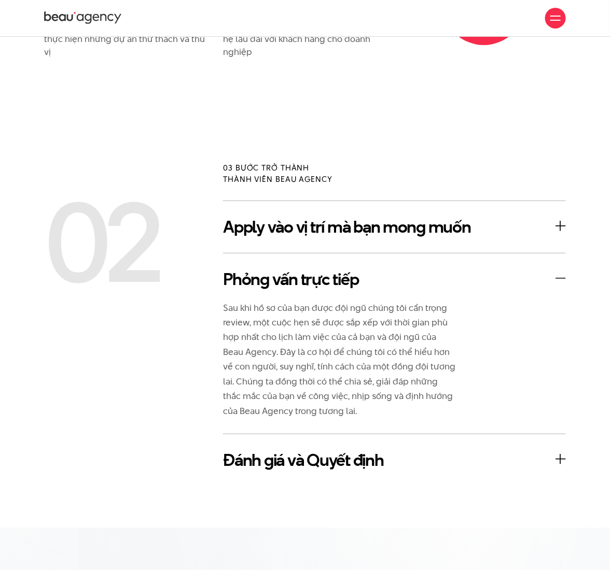
click at [458, 435] on div "Đánh giá và Quyết định Chúng tôi luôn đánh giá ứng viên tiềm năng dựa trên hai …" at bounding box center [394, 460] width 343 height 53
click at [450, 452] on h3 "Đánh giá và Quyết định" at bounding box center [394, 460] width 343 height 21
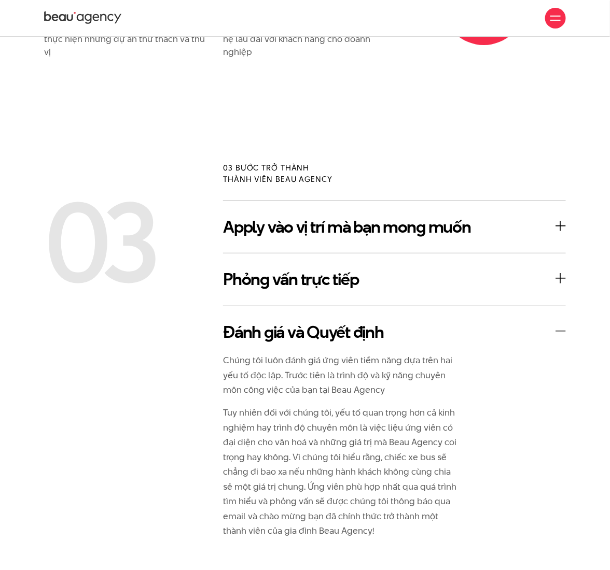
click at [335, 134] on section "03 bước trở thành thành viên Beau Agency 03 Apply vào vị trí mà bạn mong muốn P…" at bounding box center [305, 352] width 610 height 488
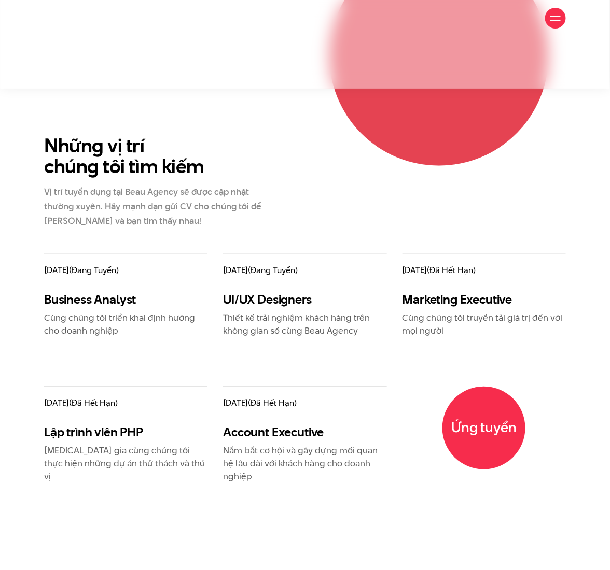
scroll to position [807, 0]
click at [110, 291] on h3 "Business Analyst" at bounding box center [125, 298] width 163 height 15
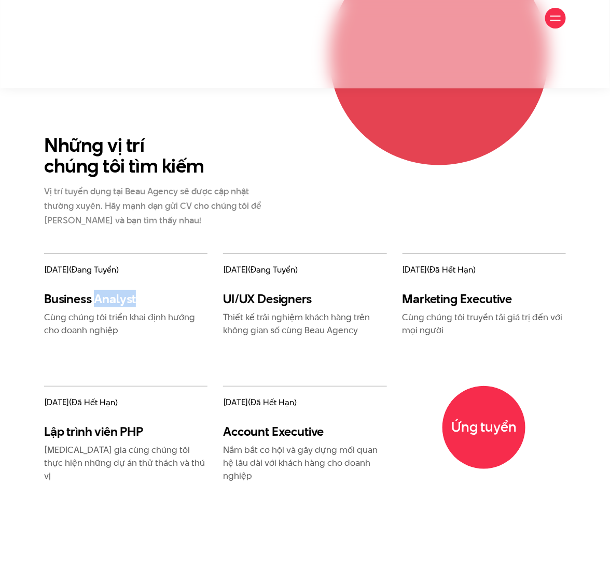
click at [110, 291] on h3 "Business Analyst" at bounding box center [125, 298] width 163 height 15
click at [262, 291] on h3 "UI/UX Designers" at bounding box center [304, 298] width 163 height 15
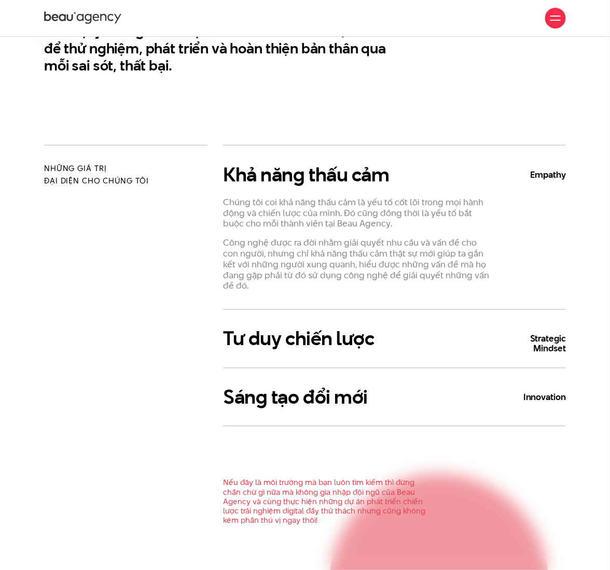
scroll to position [277, 0]
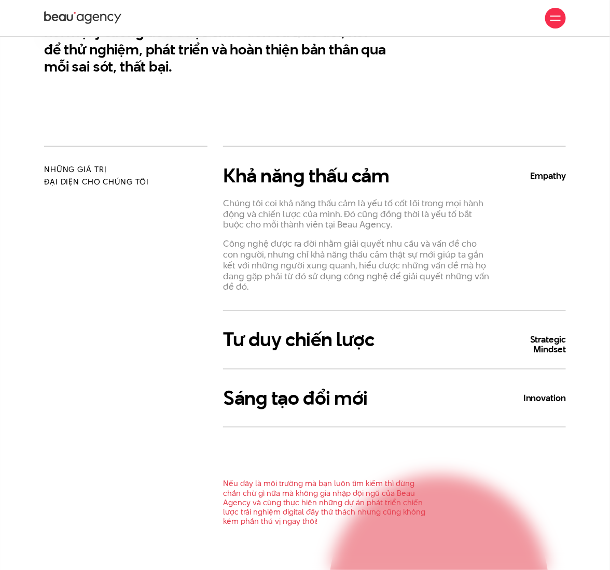
click at [399, 207] on p "Chúng tôi coi khả năng thấu cảm là yếu tố cốt lõi trong mọi hành động và chiến …" at bounding box center [358, 214] width 270 height 32
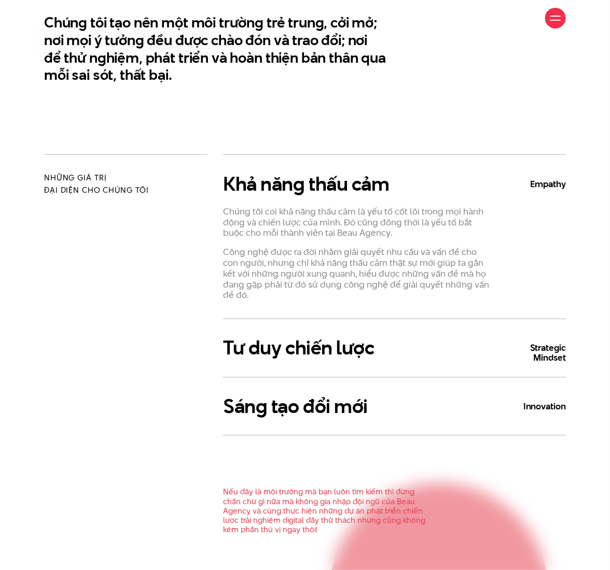
scroll to position [268, 0]
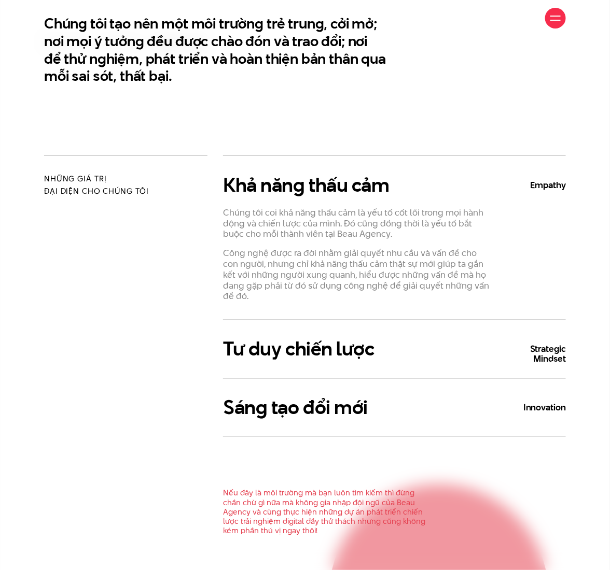
click at [222, 90] on section "Chúng tôi tạo nên một môi trường trẻ trung, cởi mở; nơi mọi ý tưởng đều được ch…" at bounding box center [305, 65] width 610 height 179
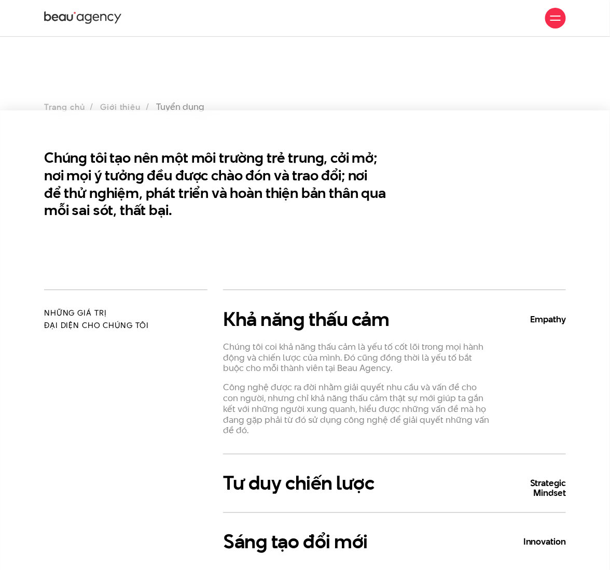
scroll to position [0, 0]
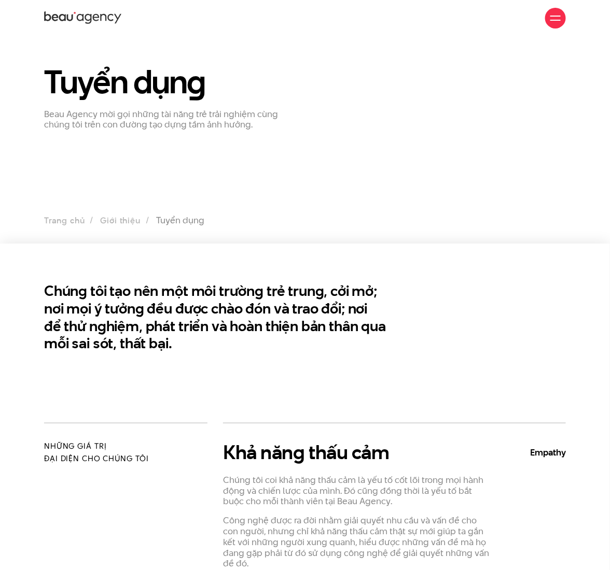
click at [431, 339] on div "Chúng tôi tạo nên một môi trường trẻ trung, cởi mở; nơi mọi ý tưởng đều được ch…" at bounding box center [304, 318] width 537 height 70
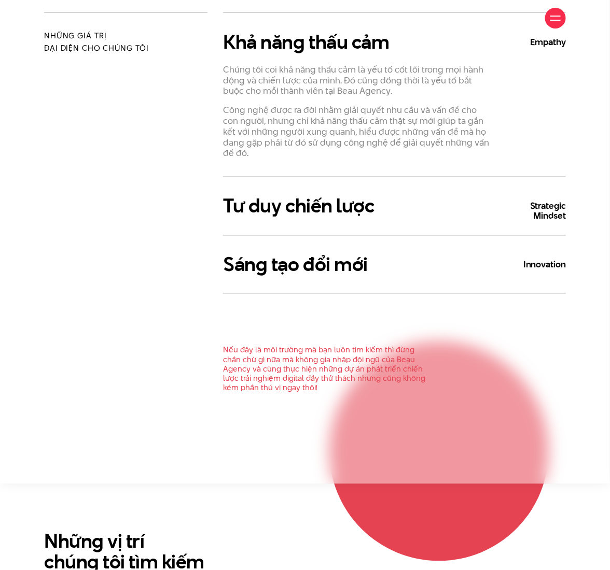
scroll to position [412, 0]
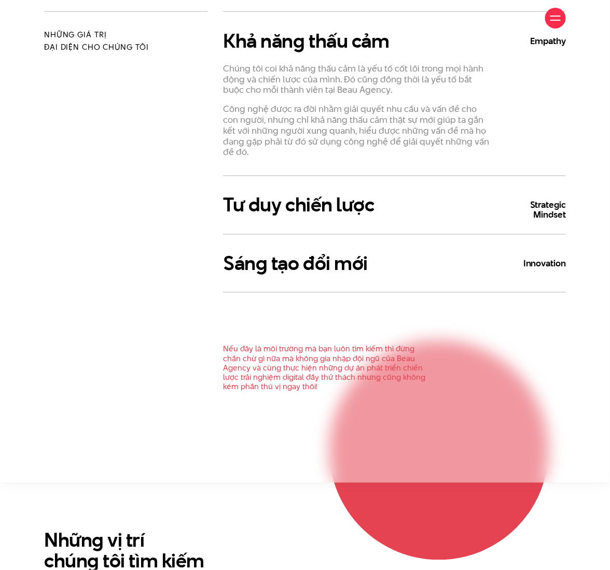
click at [551, 204] on b "Strategic Mindset" at bounding box center [535, 211] width 62 height 20
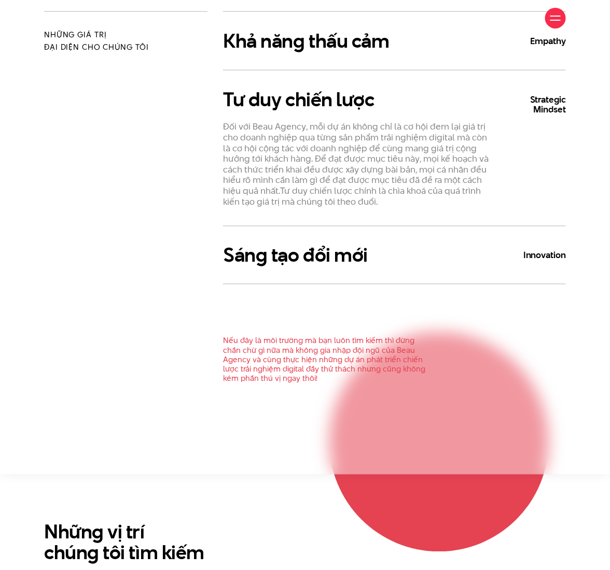
click at [525, 256] on b "Innovation" at bounding box center [535, 256] width 62 height 10
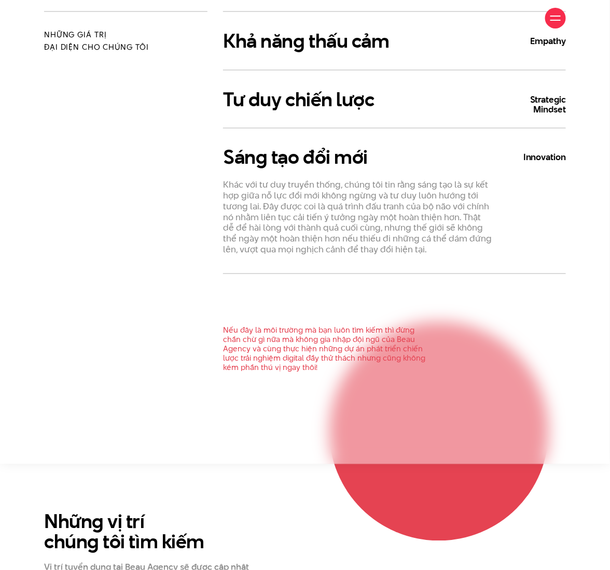
click at [187, 151] on div "Những giá trị đại diện cho chúng tôi" at bounding box center [125, 196] width 179 height 370
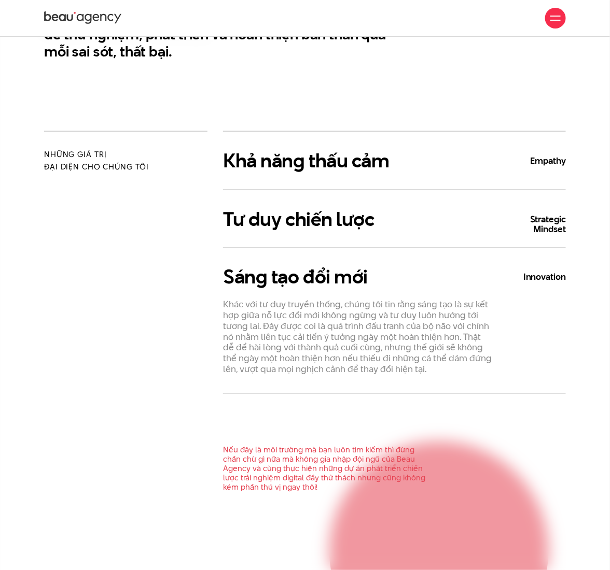
scroll to position [291, 0]
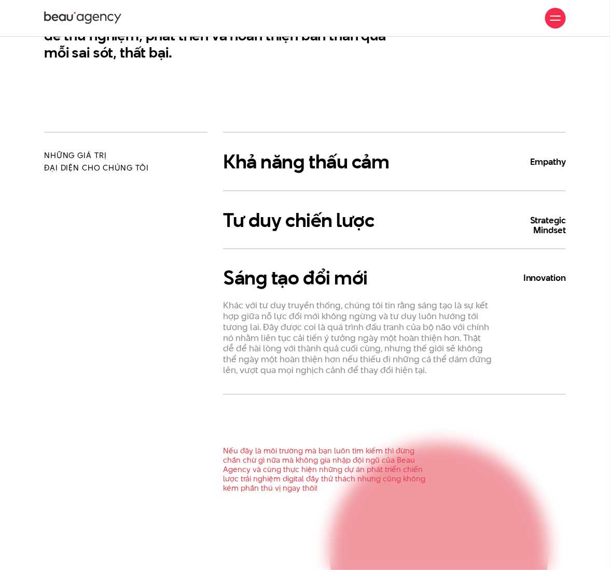
click at [168, 300] on div "Những giá trị đại diện cho chúng tôi" at bounding box center [125, 317] width 179 height 370
click at [375, 96] on section "Chúng tôi tạo nên một môi trường trẻ trung, cởi mở; nơi mọi ý tưởng đều được ch…" at bounding box center [305, 42] width 610 height 179
click at [423, 161] on h3 "Khả năng thấu cảm Empathy" at bounding box center [394, 162] width 343 height 22
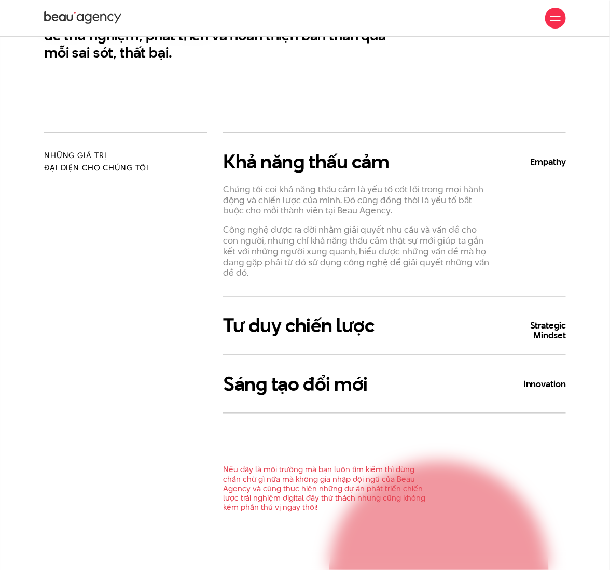
click at [445, 162] on h3 "Khả năng thấu cảm Empathy" at bounding box center [394, 162] width 343 height 22
click at [499, 315] on h3 "Tư duy chiến lược Strategic Mindset" at bounding box center [394, 326] width 343 height 22
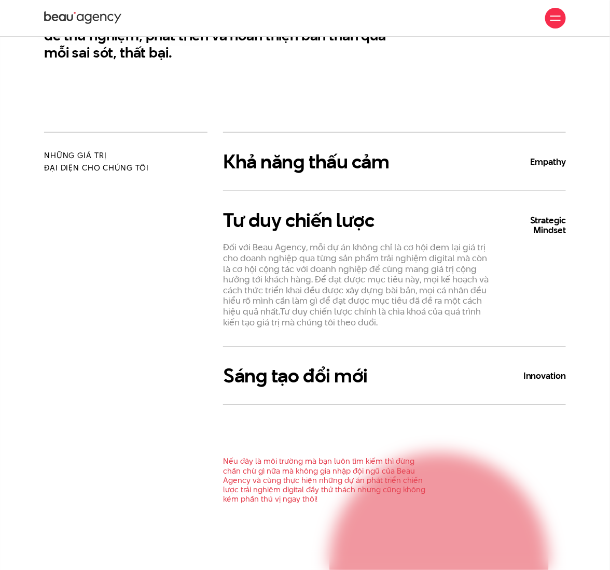
click at [476, 370] on h3 "Sáng tạo đổi mới Innovation" at bounding box center [394, 377] width 343 height 22
